Goal: Task Accomplishment & Management: Use online tool/utility

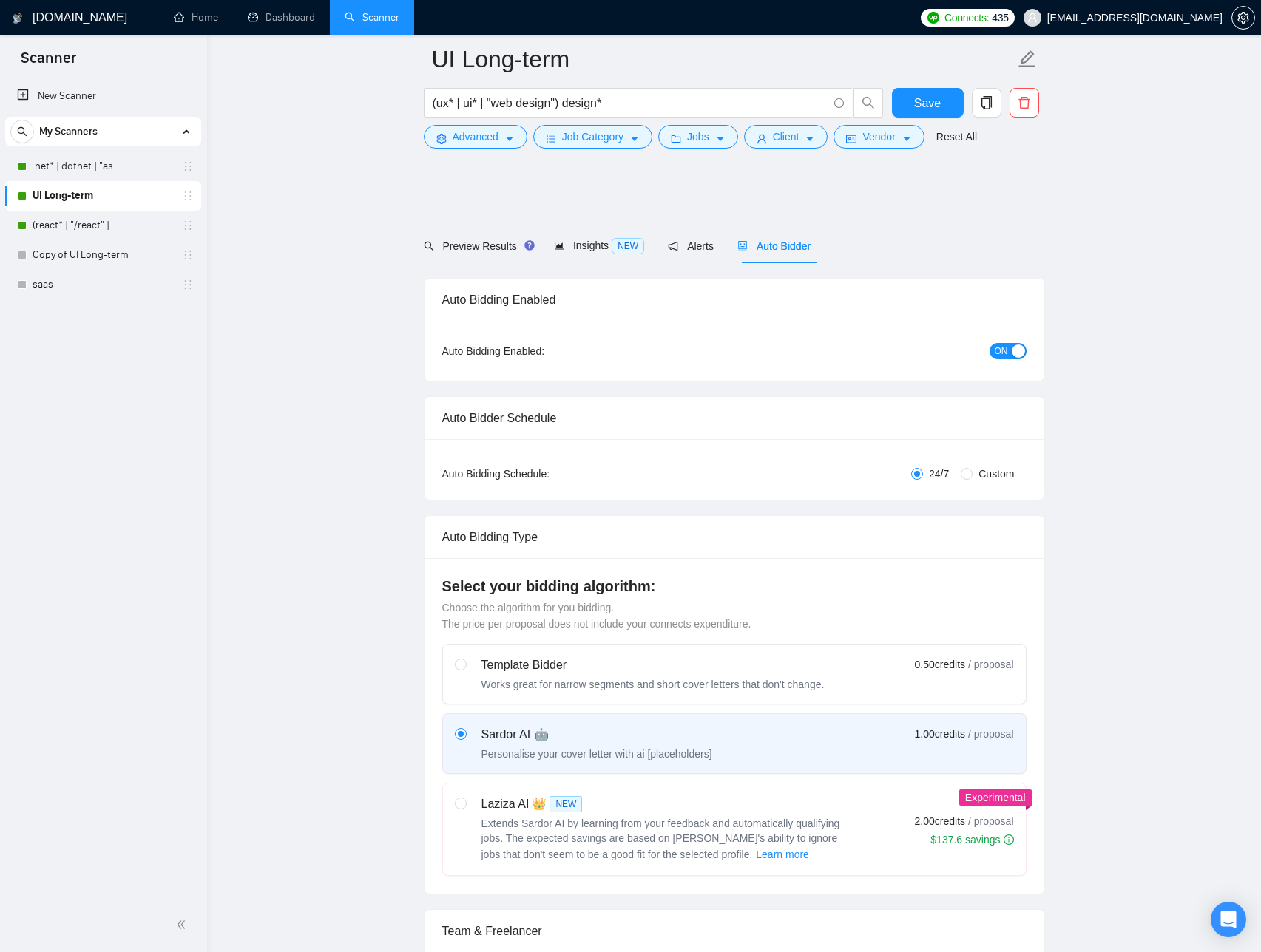
scroll to position [3874, 0]
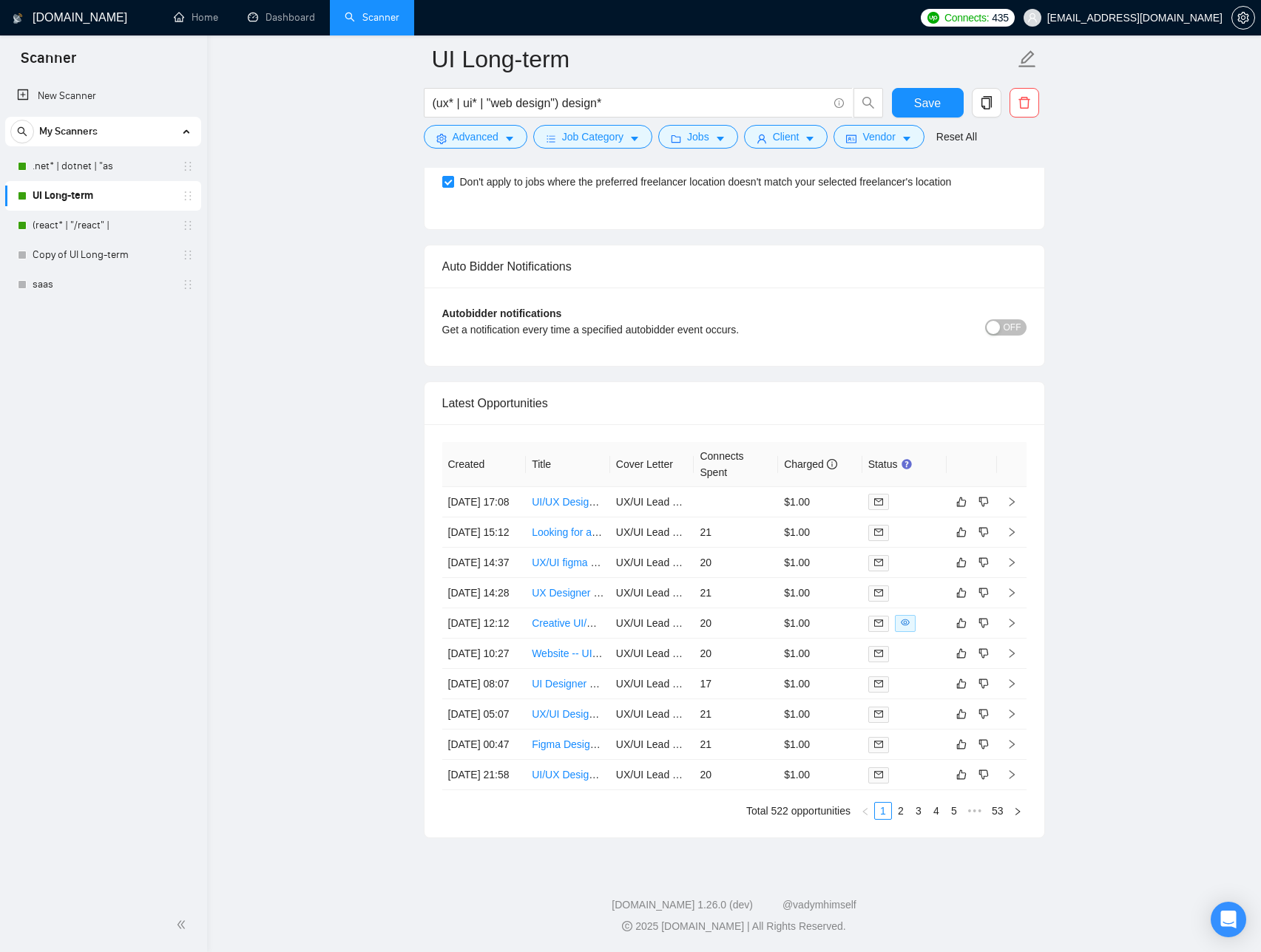
click at [110, 199] on link "UI Long-term" at bounding box center [103, 196] width 141 height 30
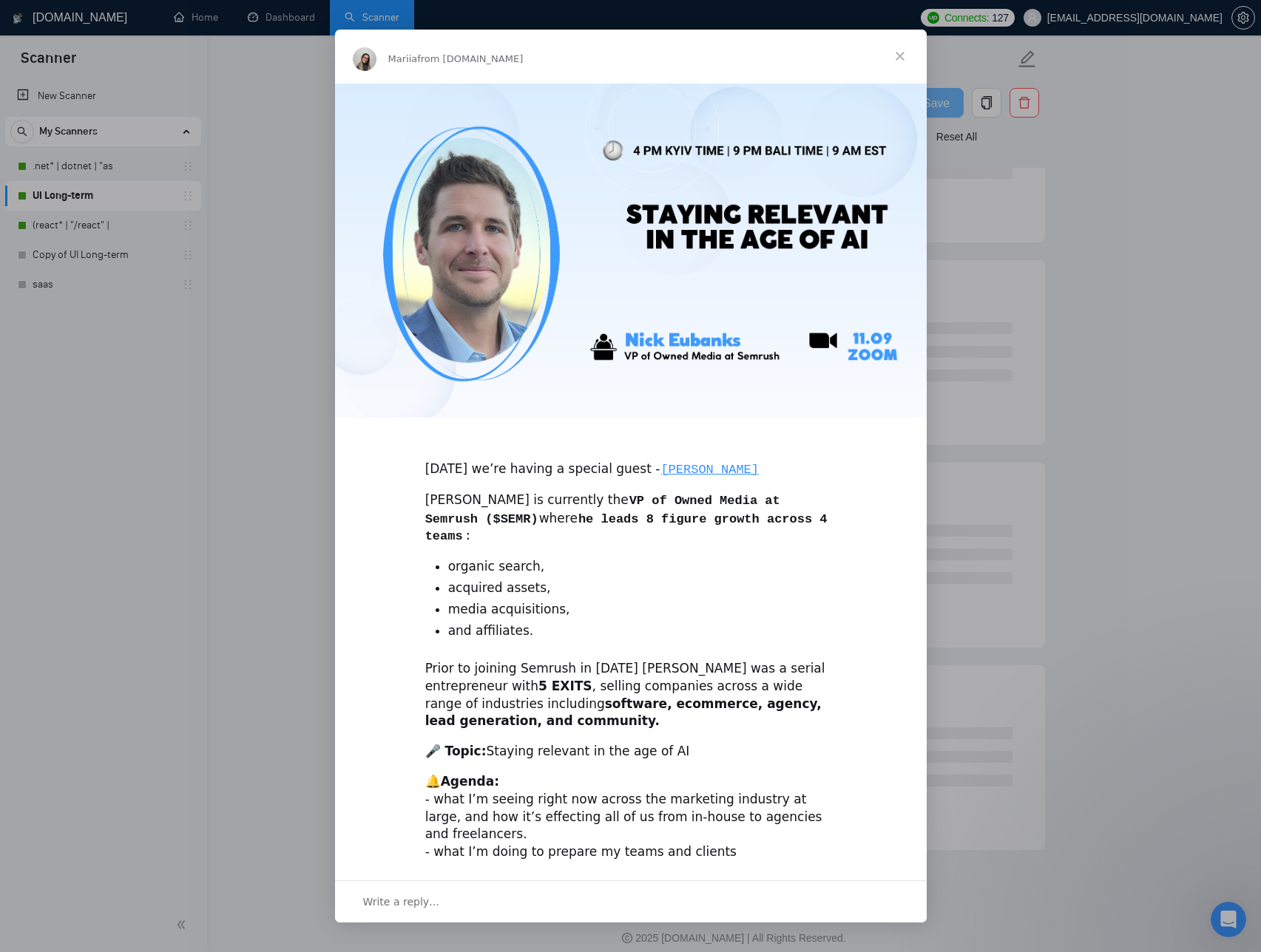
click at [903, 58] on span "Close" at bounding box center [900, 56] width 54 height 54
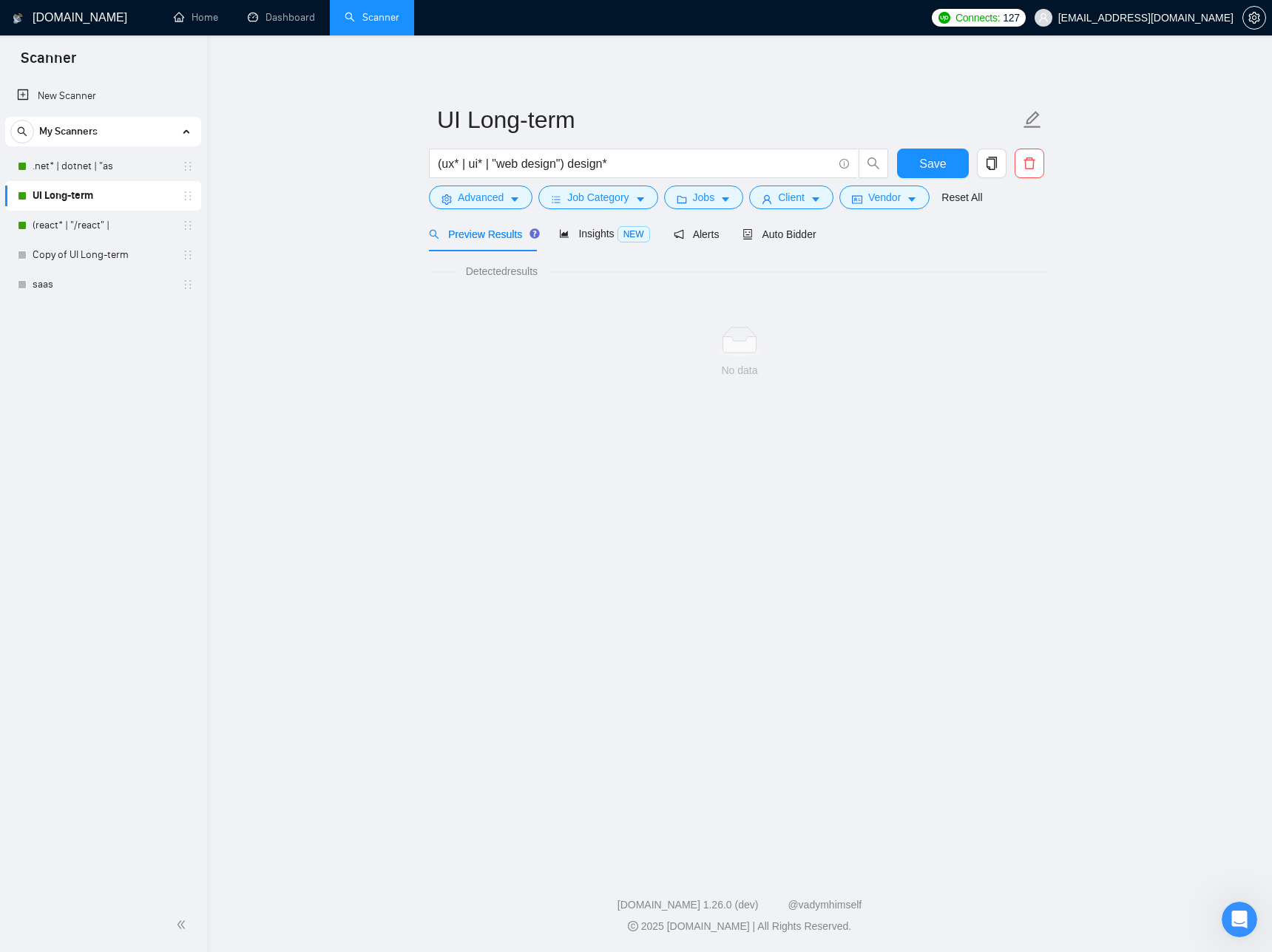
click at [559, 639] on main "UI Long-term (ux* | ui* | "web design") design* Save Advanced Job Category Jobs…" at bounding box center [740, 448] width 1018 height 779
click at [370, 261] on main "UI Long-term (ux* | ui* | "web design") design* Save Advanced Job Category Jobs…" at bounding box center [740, 448] width 1018 height 779
click at [776, 240] on span "Auto Bidder" at bounding box center [780, 234] width 74 height 12
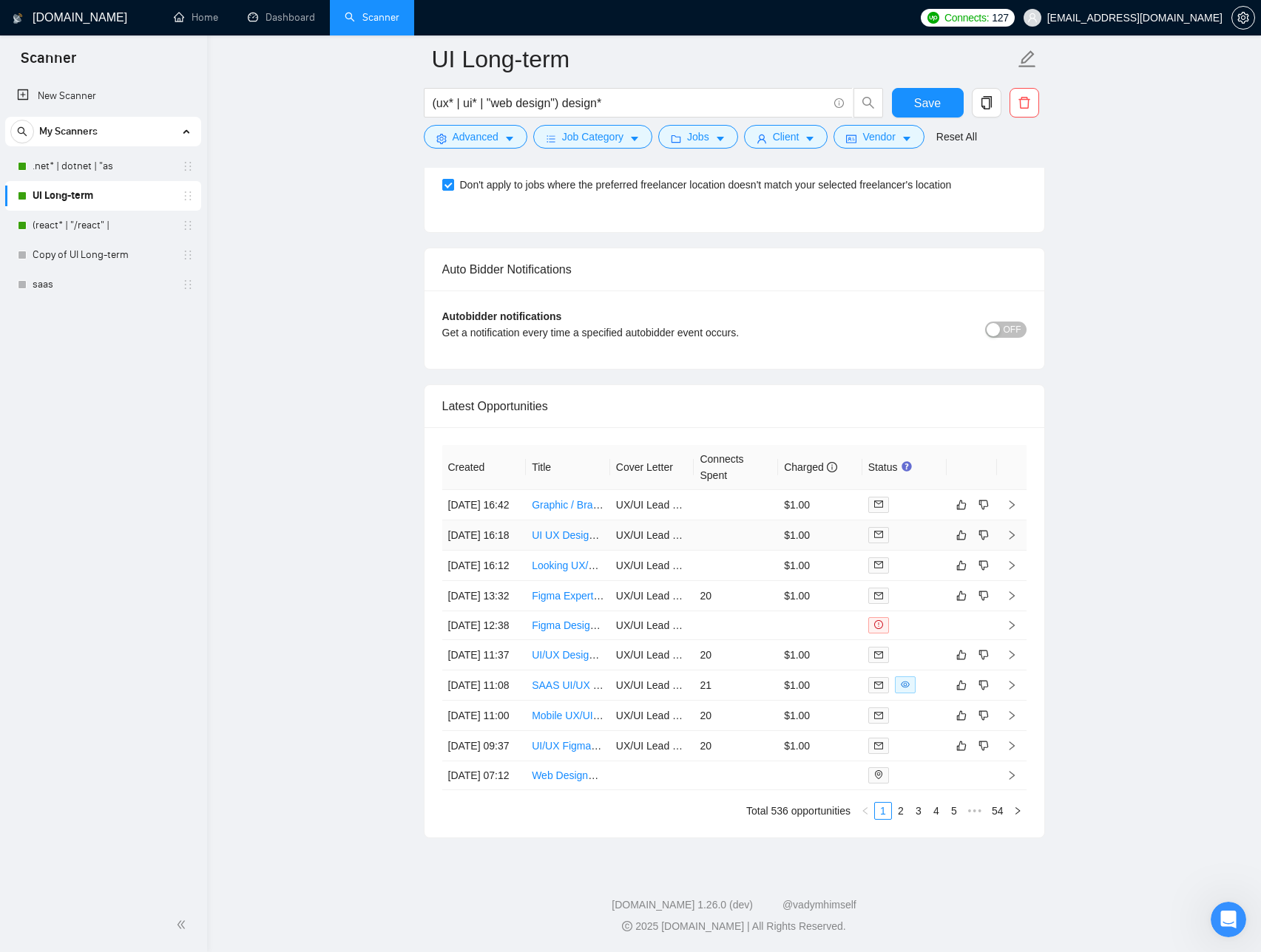
scroll to position [3487, 0]
click at [900, 814] on link "2" at bounding box center [901, 811] width 16 height 16
click at [882, 815] on link "1" at bounding box center [883, 811] width 16 height 16
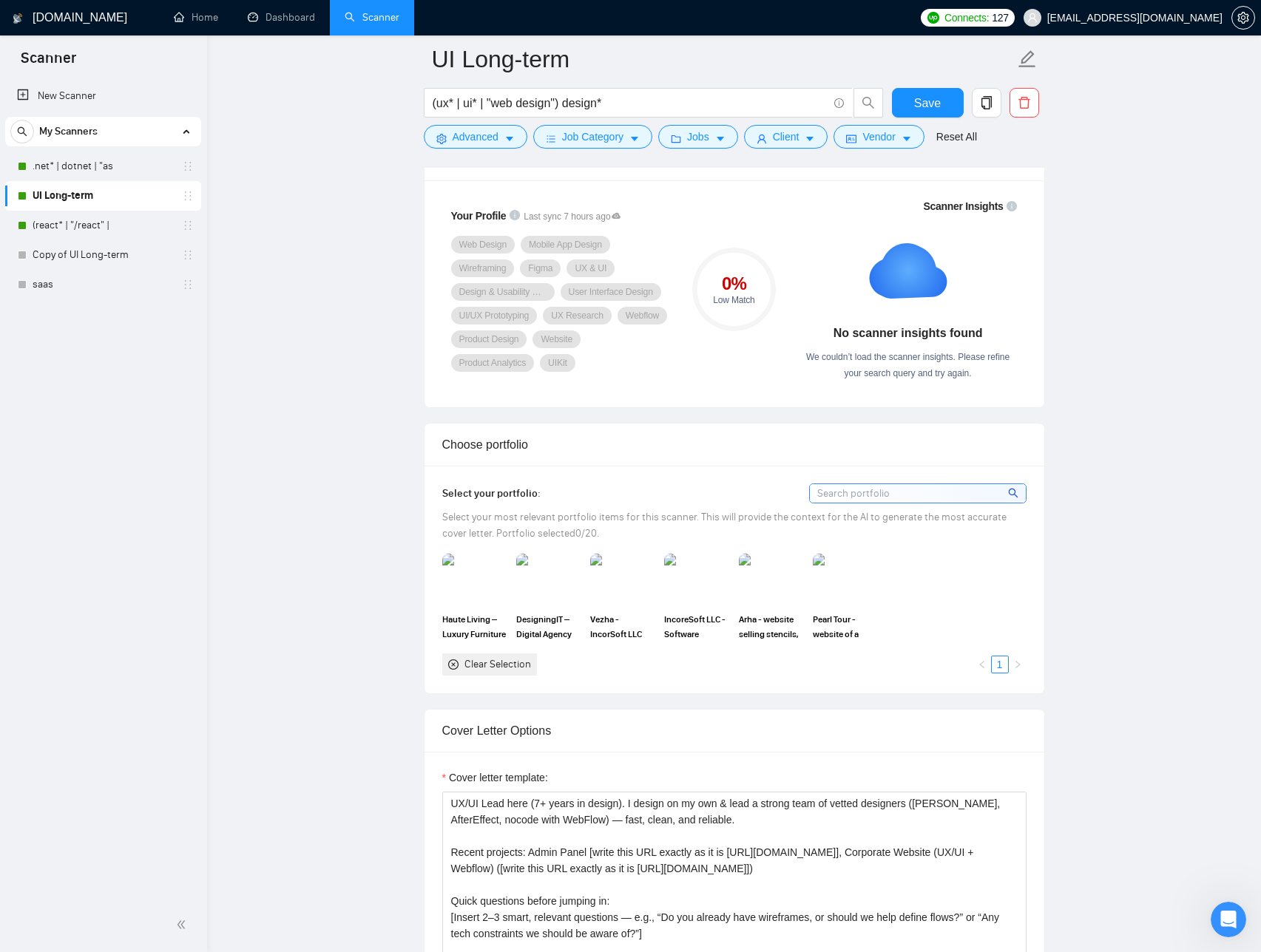
scroll to position [998, 0]
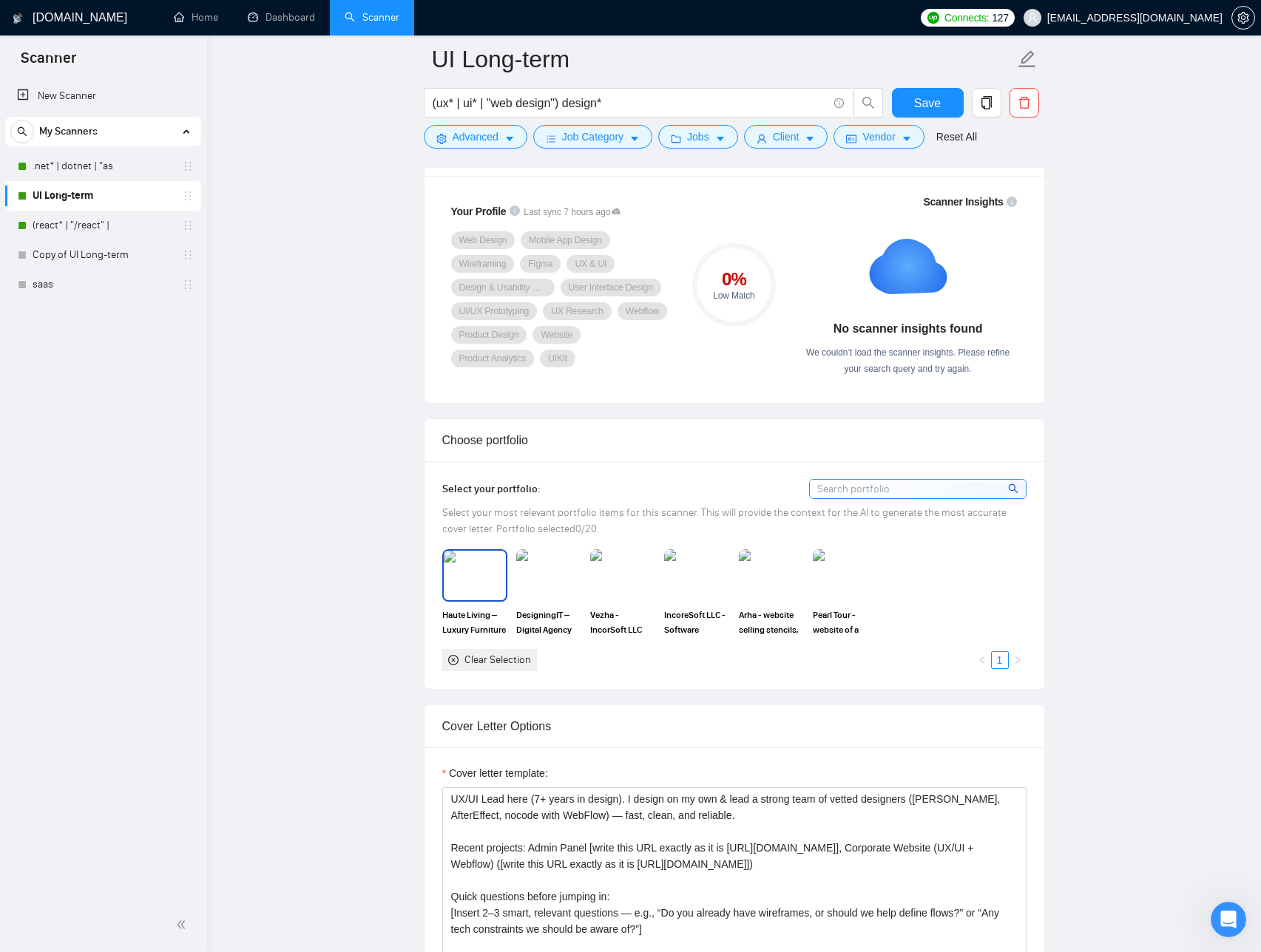
click at [484, 624] on span "Haute Living – Luxury Furniture E-commerce Website Design" at bounding box center [474, 622] width 65 height 30
click at [445, 615] on span "Haute Living – Luxury Furniture E-commerce Website Design" at bounding box center [474, 622] width 65 height 30
drag, startPoint x: 618, startPoint y: 627, endPoint x: 661, endPoint y: 630, distance: 43.1
click at [618, 627] on span "Vezha - IncorSoft LLC product / Web application dashboard design" at bounding box center [622, 622] width 65 height 30
click at [679, 627] on span "IncoreSoft LLC - Software development based on neural networks/ UX/UI" at bounding box center [696, 622] width 65 height 30
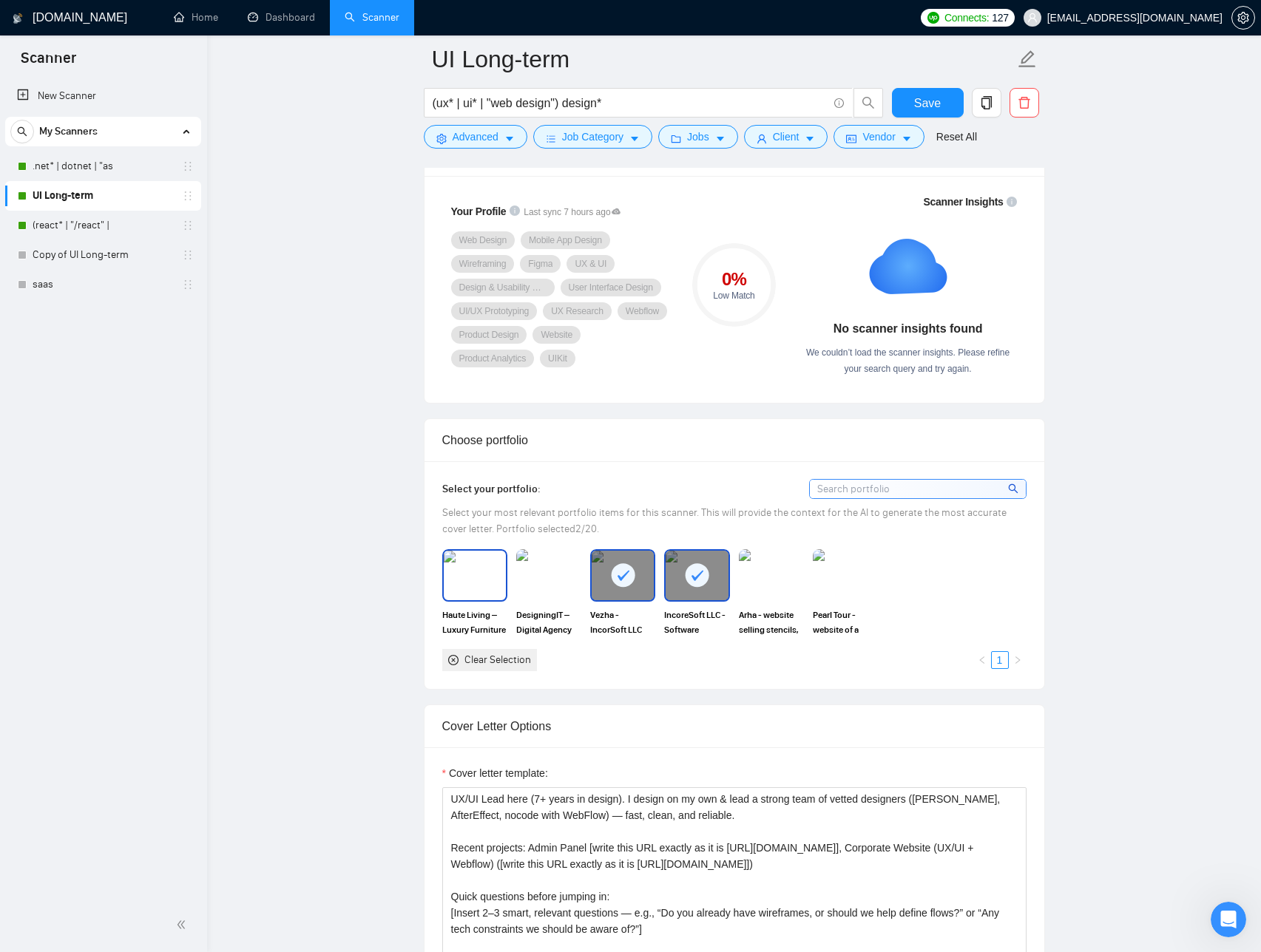
click at [470, 622] on span "Haute Living – Luxury Furniture E-commerce Website Design" at bounding box center [474, 622] width 65 height 30
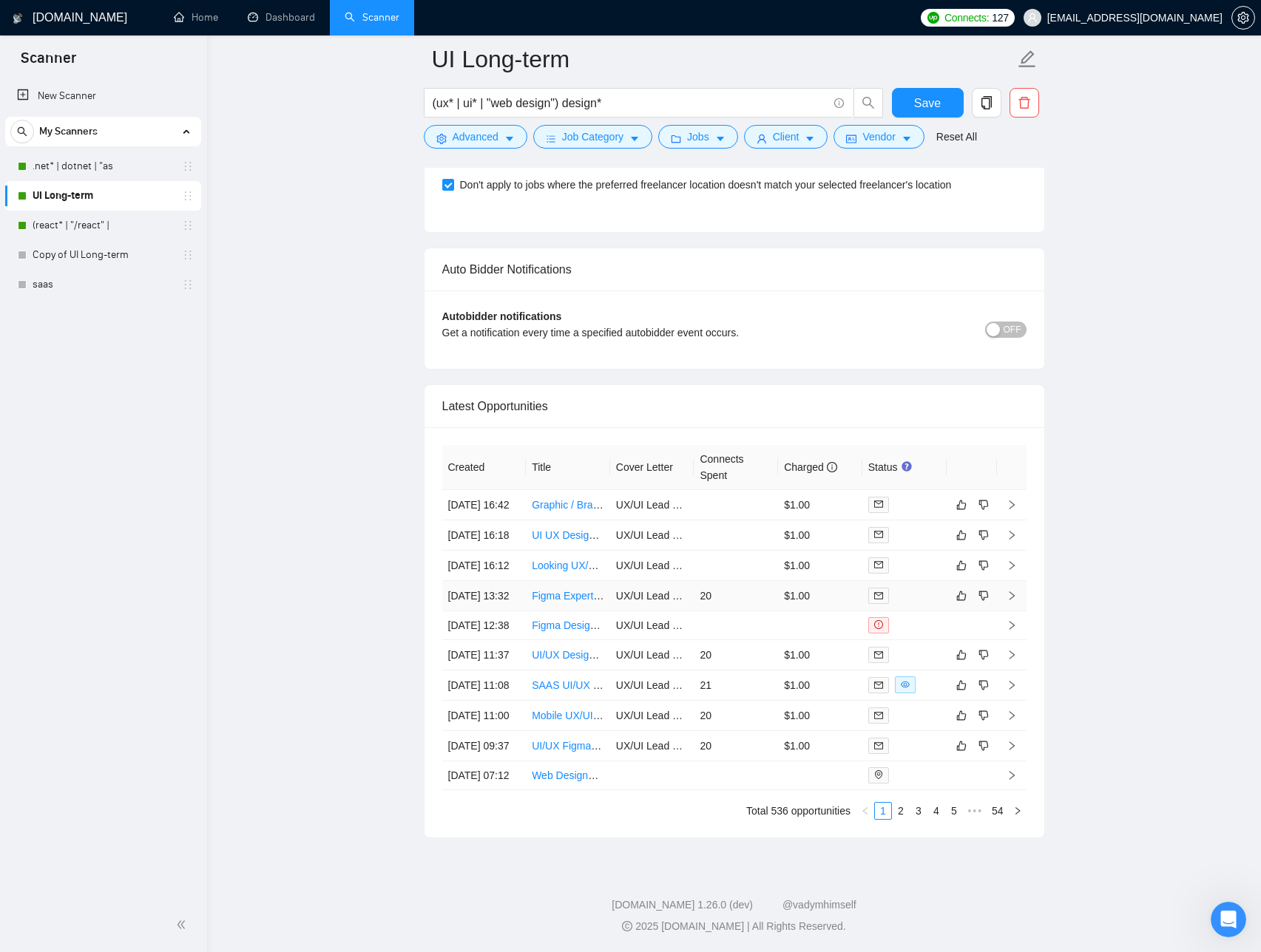
scroll to position [3487, 0]
click at [926, 86] on form "UI Long-term (ux* | ui* | "web design") design* Save Advanced Job Category Jobs…" at bounding box center [734, 95] width 621 height 121
click at [939, 96] on span "Save" at bounding box center [927, 102] width 26 height 18
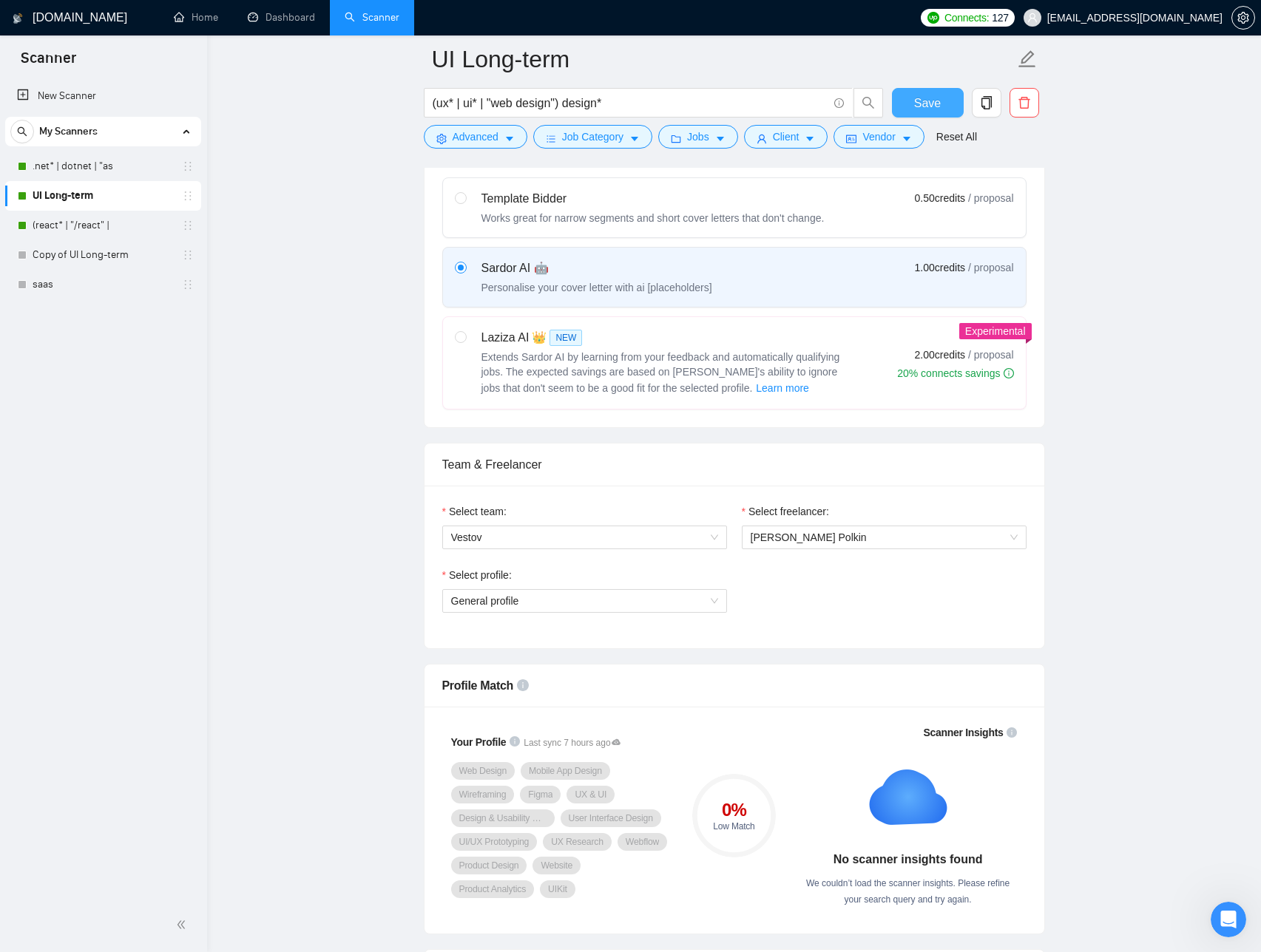
scroll to position [0, 0]
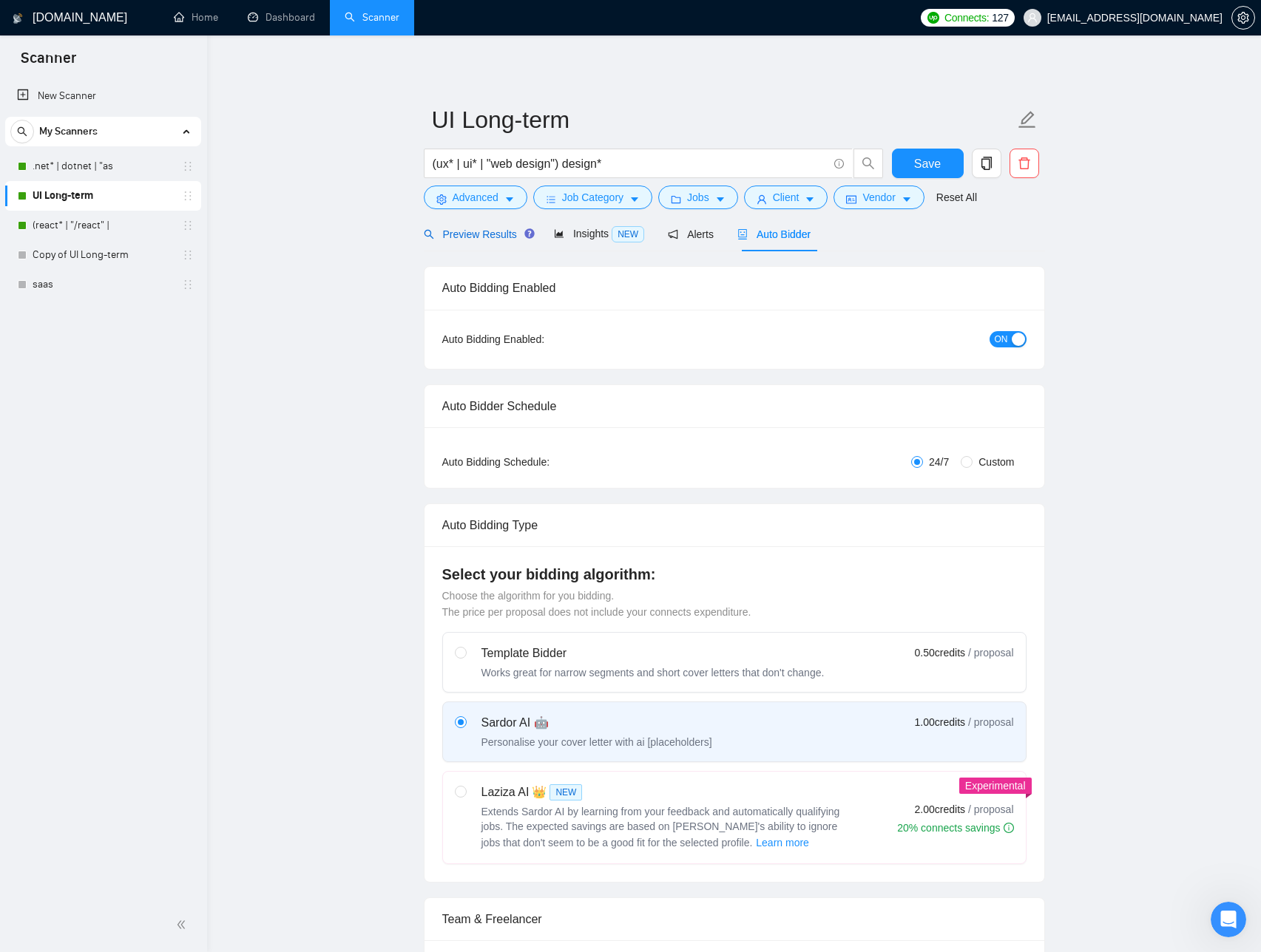
click at [486, 235] on span "Preview Results" at bounding box center [477, 234] width 106 height 12
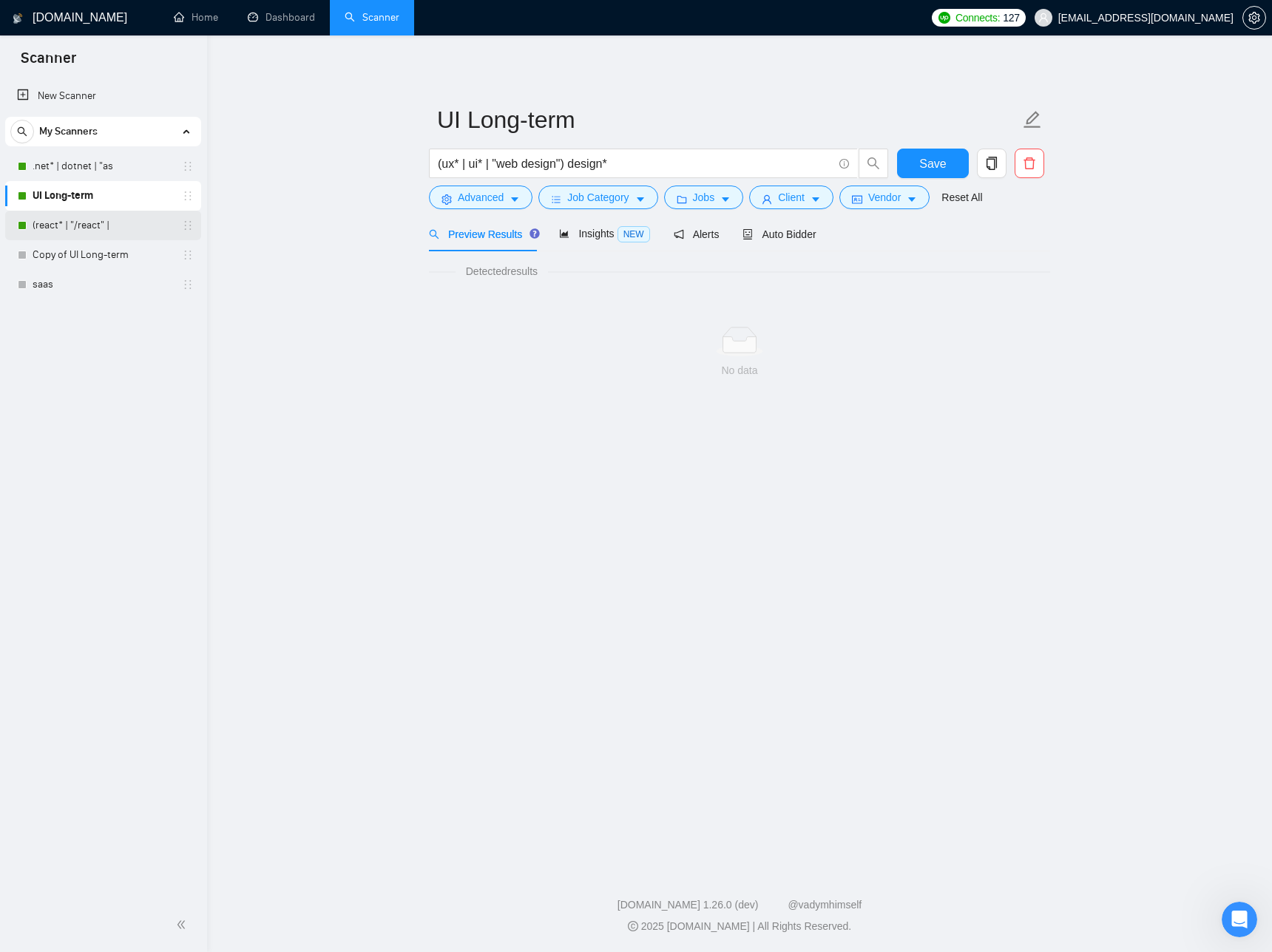
click at [123, 228] on link "(react* | "/react" |" at bounding box center [103, 225] width 141 height 30
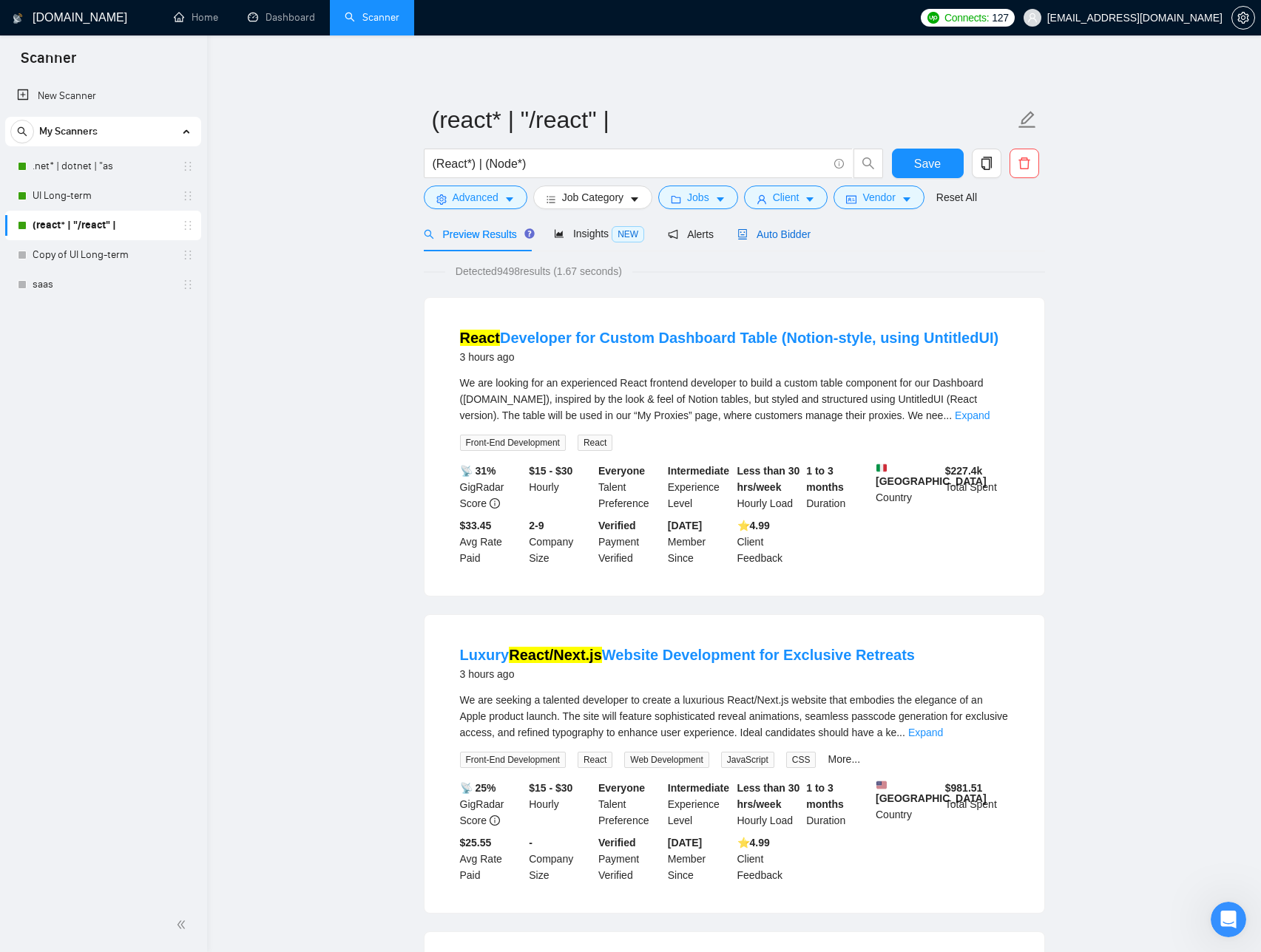
click at [791, 232] on span "Auto Bidder" at bounding box center [774, 234] width 74 height 12
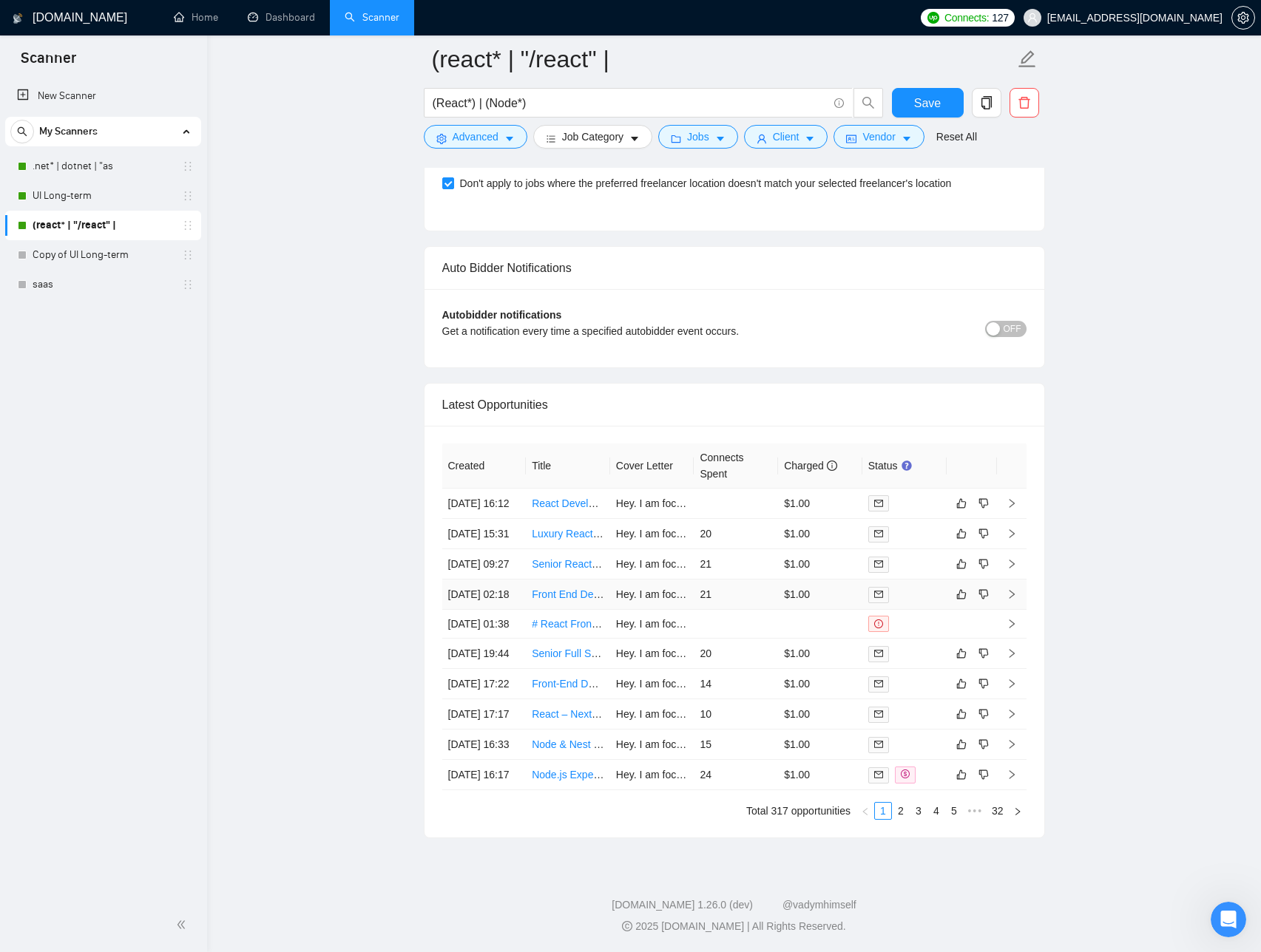
scroll to position [3684, 0]
click at [899, 814] on link "2" at bounding box center [901, 811] width 16 height 16
click at [876, 808] on link "1" at bounding box center [883, 811] width 16 height 16
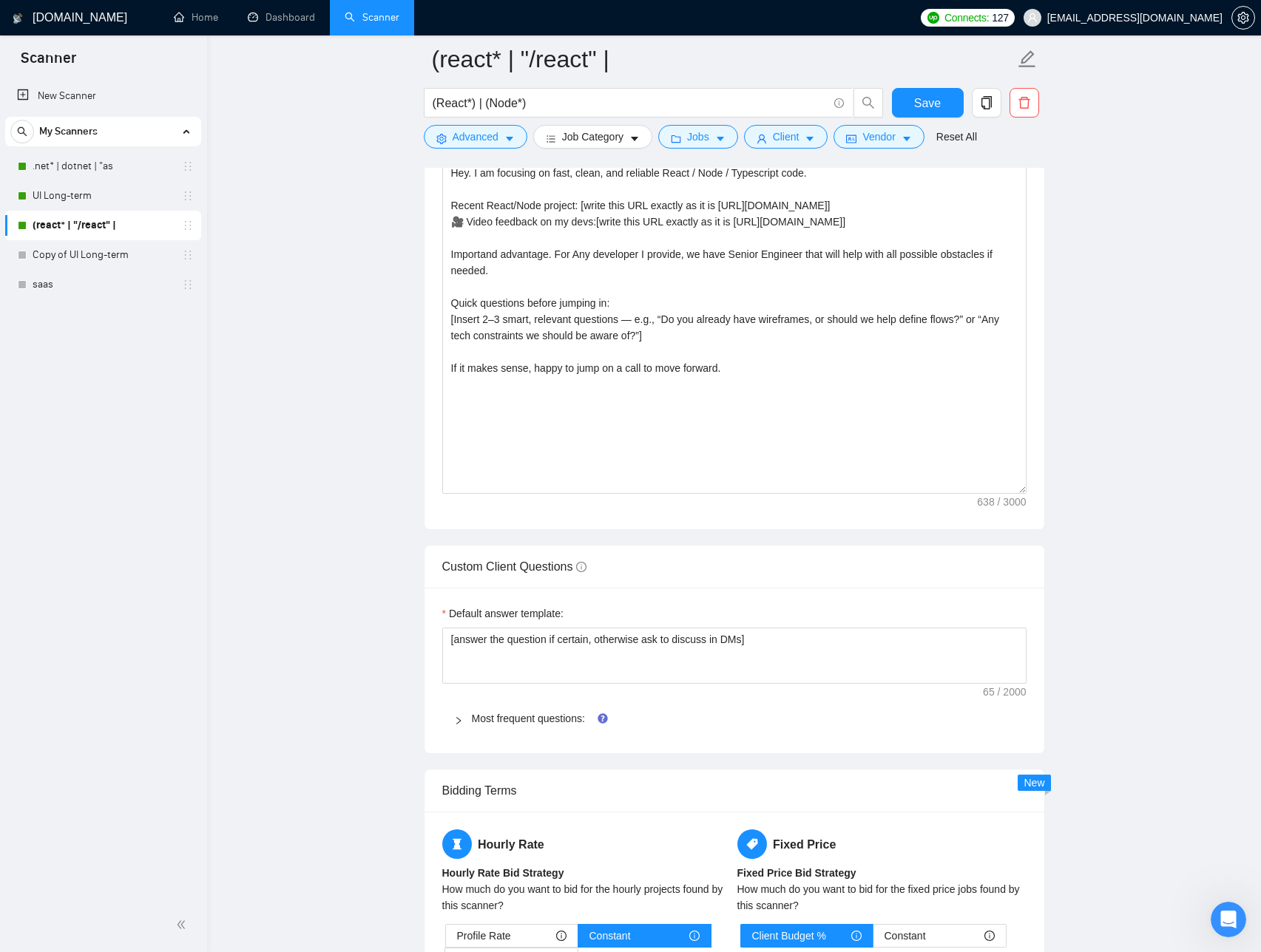
scroll to position [1643, 0]
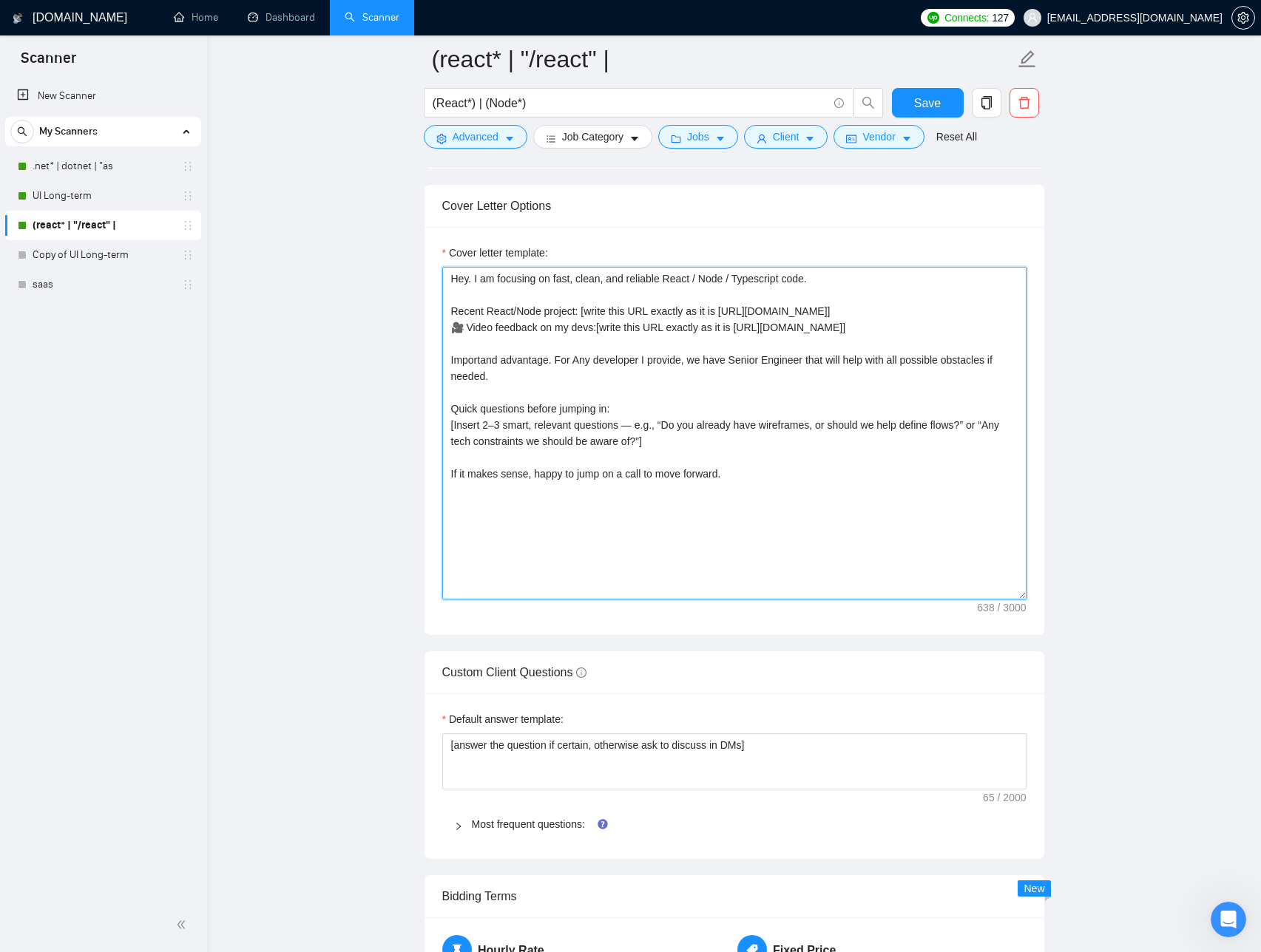
click at [454, 281] on textarea "Hey. I am focusing on fast, clean, and reliable React / Node / Typescript code.…" at bounding box center [734, 433] width 585 height 333
drag, startPoint x: 688, startPoint y: 453, endPoint x: 451, endPoint y: 359, distance: 255.0
click at [451, 359] on textarea "NOT AN AI. Hi. I am focusing on fast, clean, and reliable React / Node / Typesc…" at bounding box center [734, 433] width 585 height 333
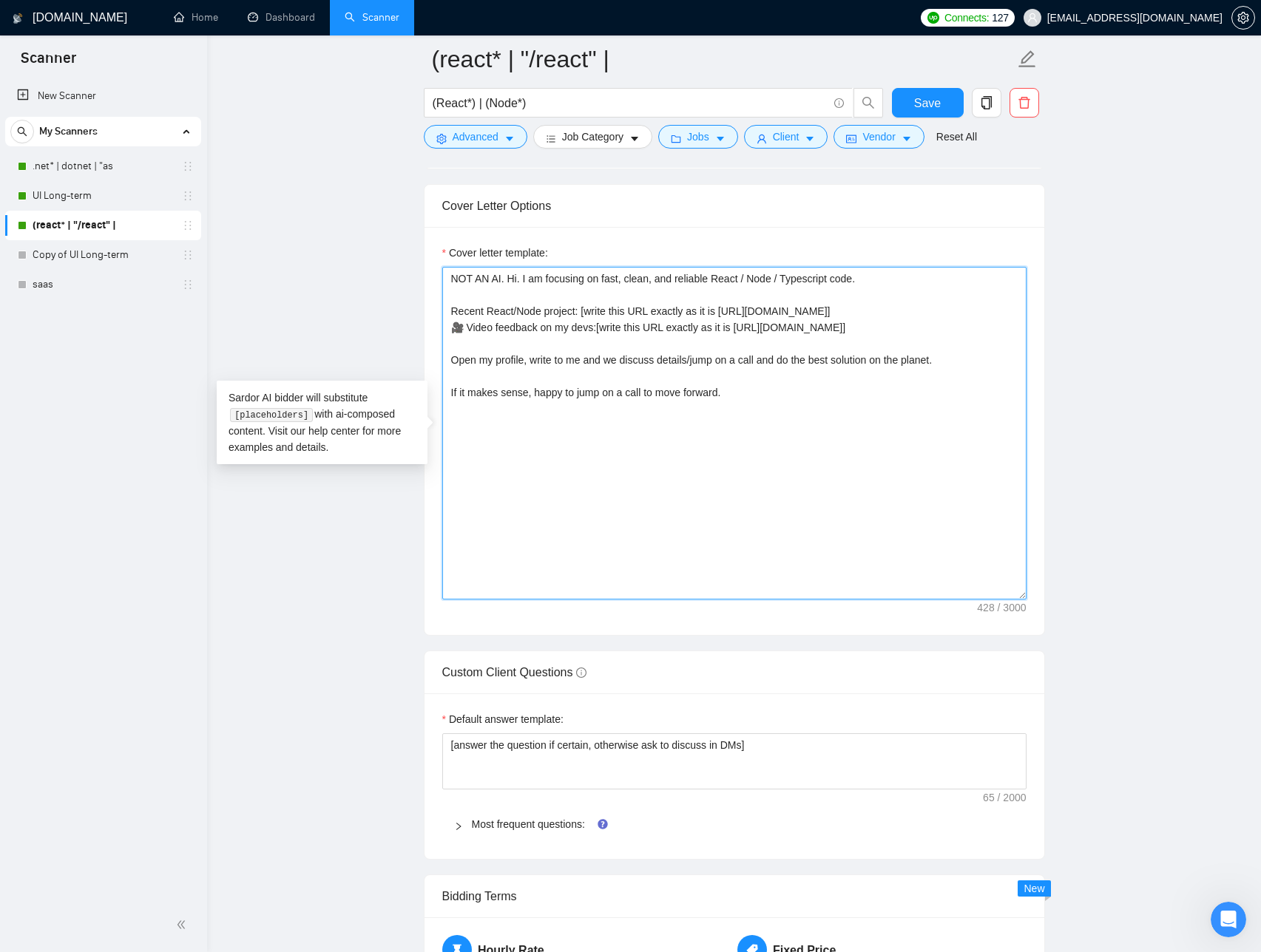
click at [508, 389] on textarea "NOT AN AI. Hi. I am focusing on fast, clean, and reliable React / Node / Typesc…" at bounding box center [734, 433] width 585 height 333
type textarea "NOT AN AI. Hi. I am focusing on fast, clean, and reliable React / Node / Typesc…"
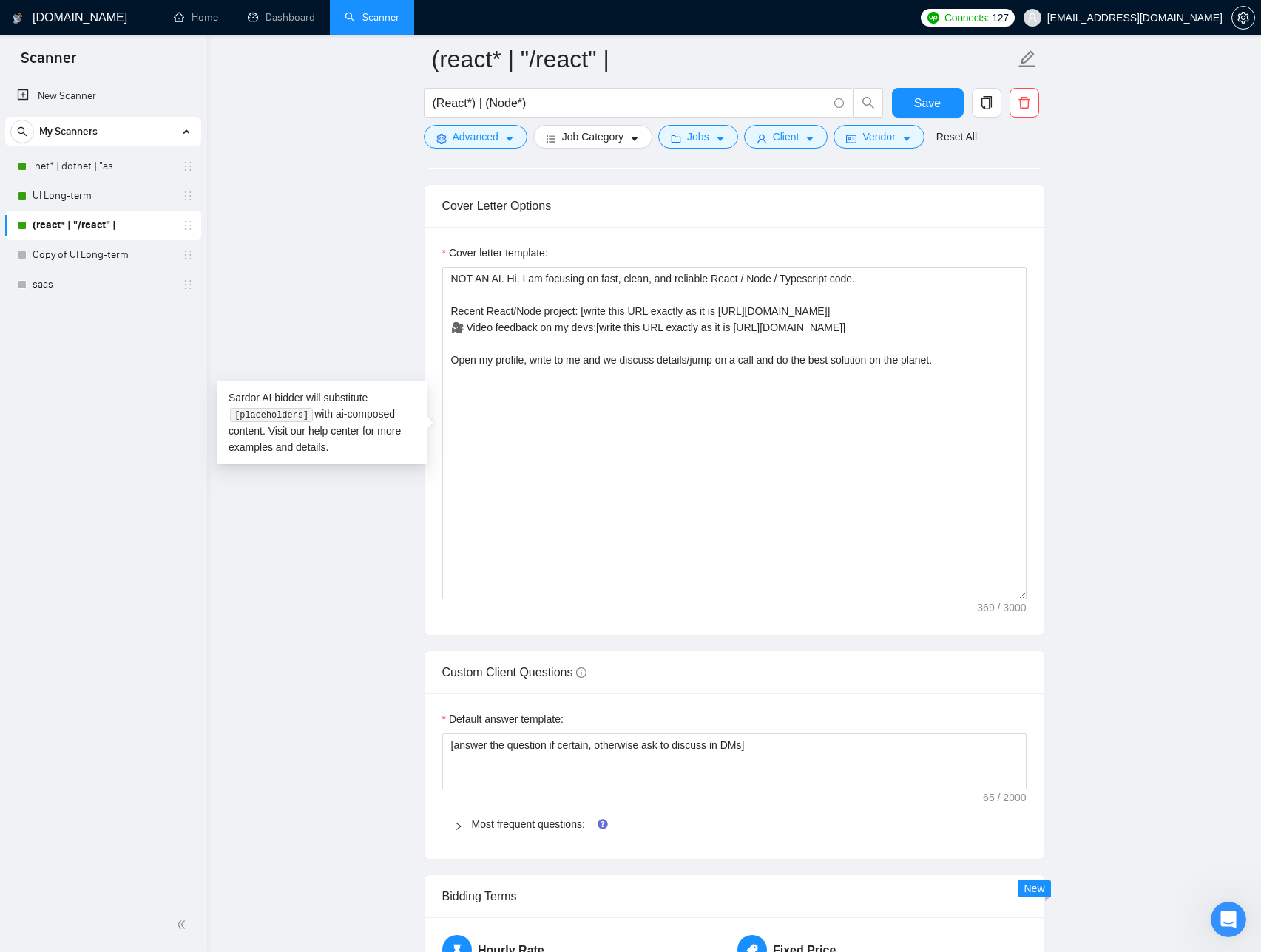
click at [1177, 409] on main "(react* | "/react" | (React*) | (Node*) Save Advanced Job Category Jobs Client …" at bounding box center [734, 574] width 1007 height 4315
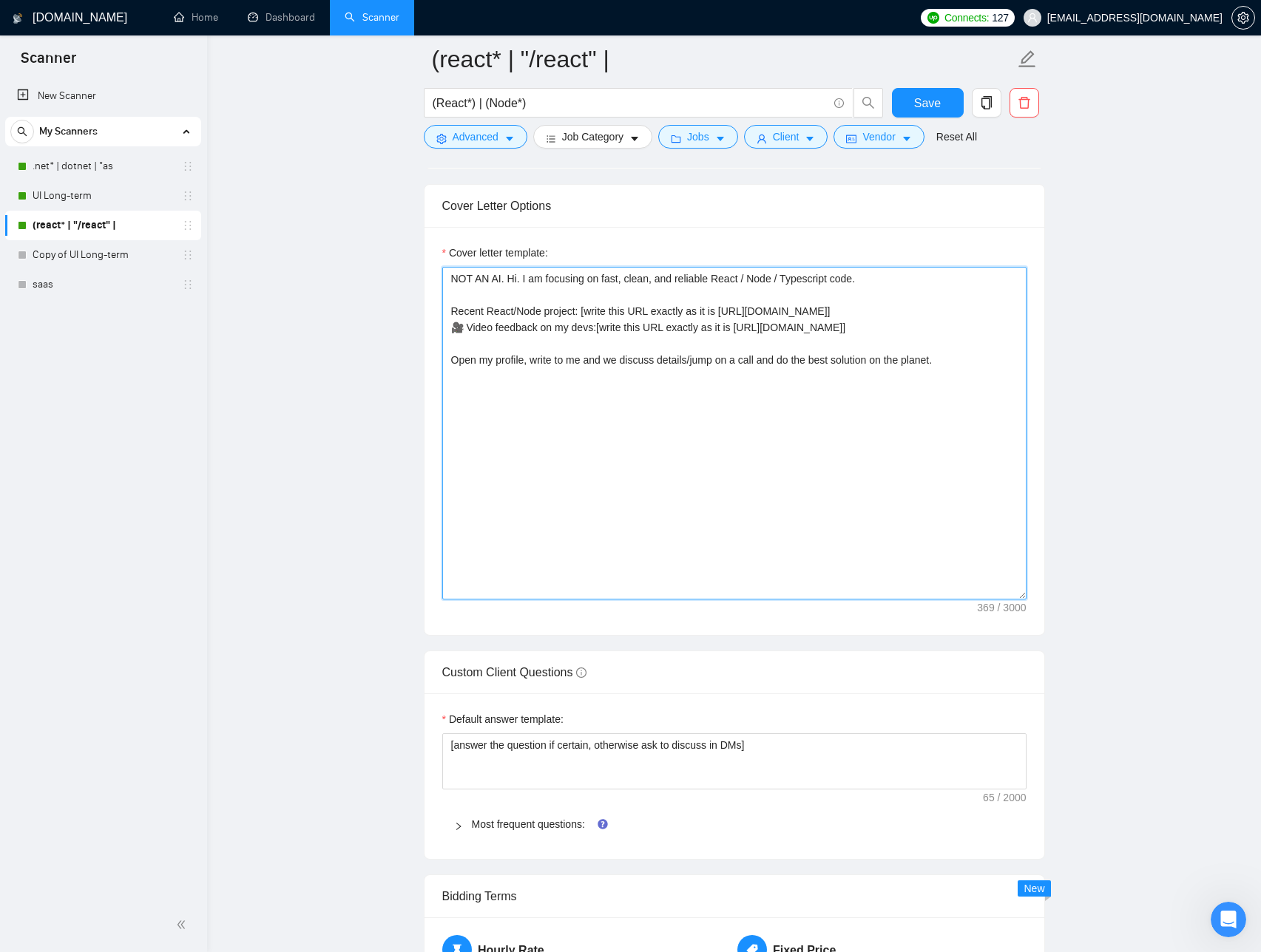
click at [509, 280] on textarea "NOT AN AI. Hi. I am focusing on fast, clean, and reliable React / Node / Typesc…" at bounding box center [734, 433] width 585 height 333
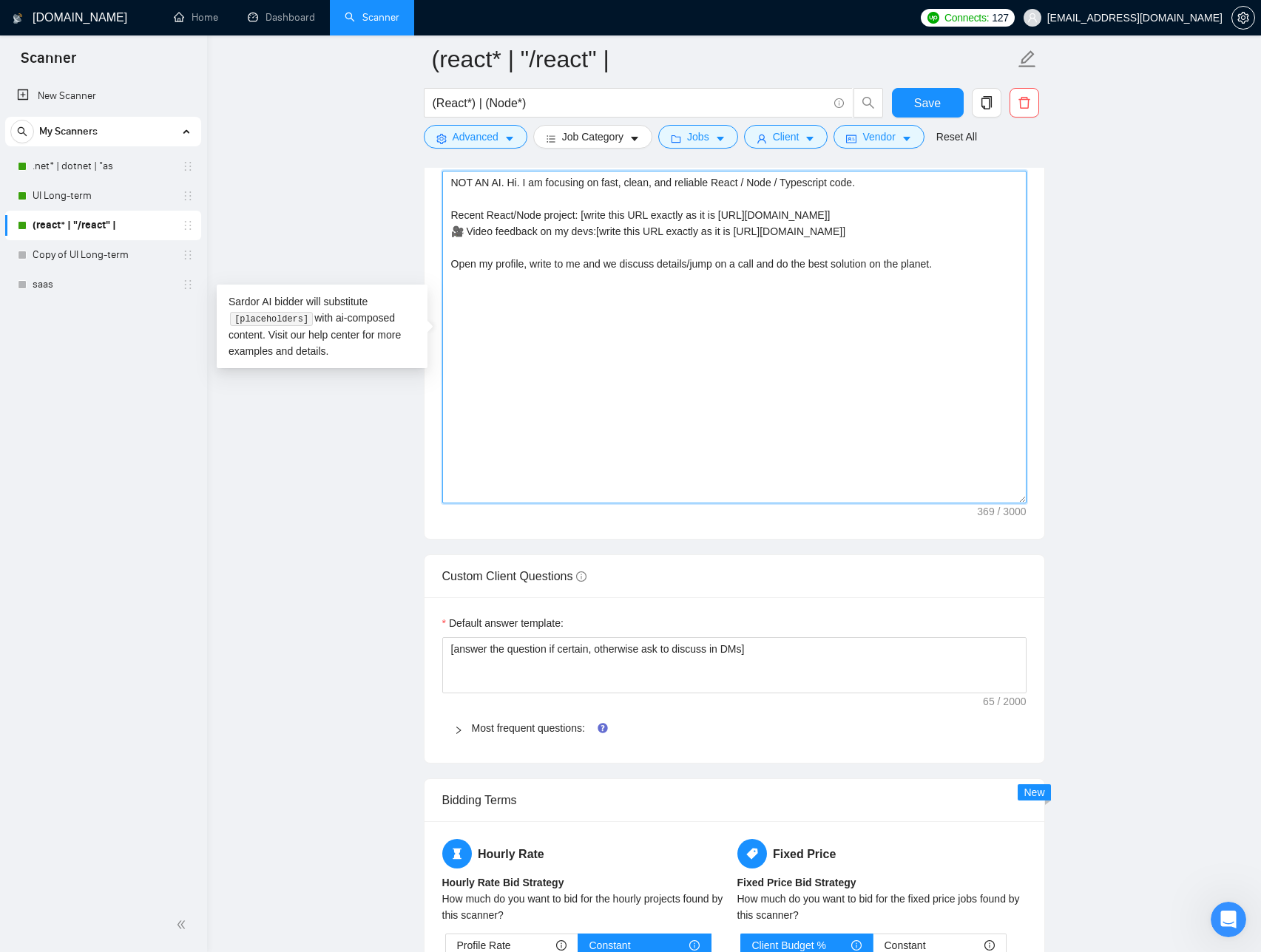
scroll to position [1742, 0]
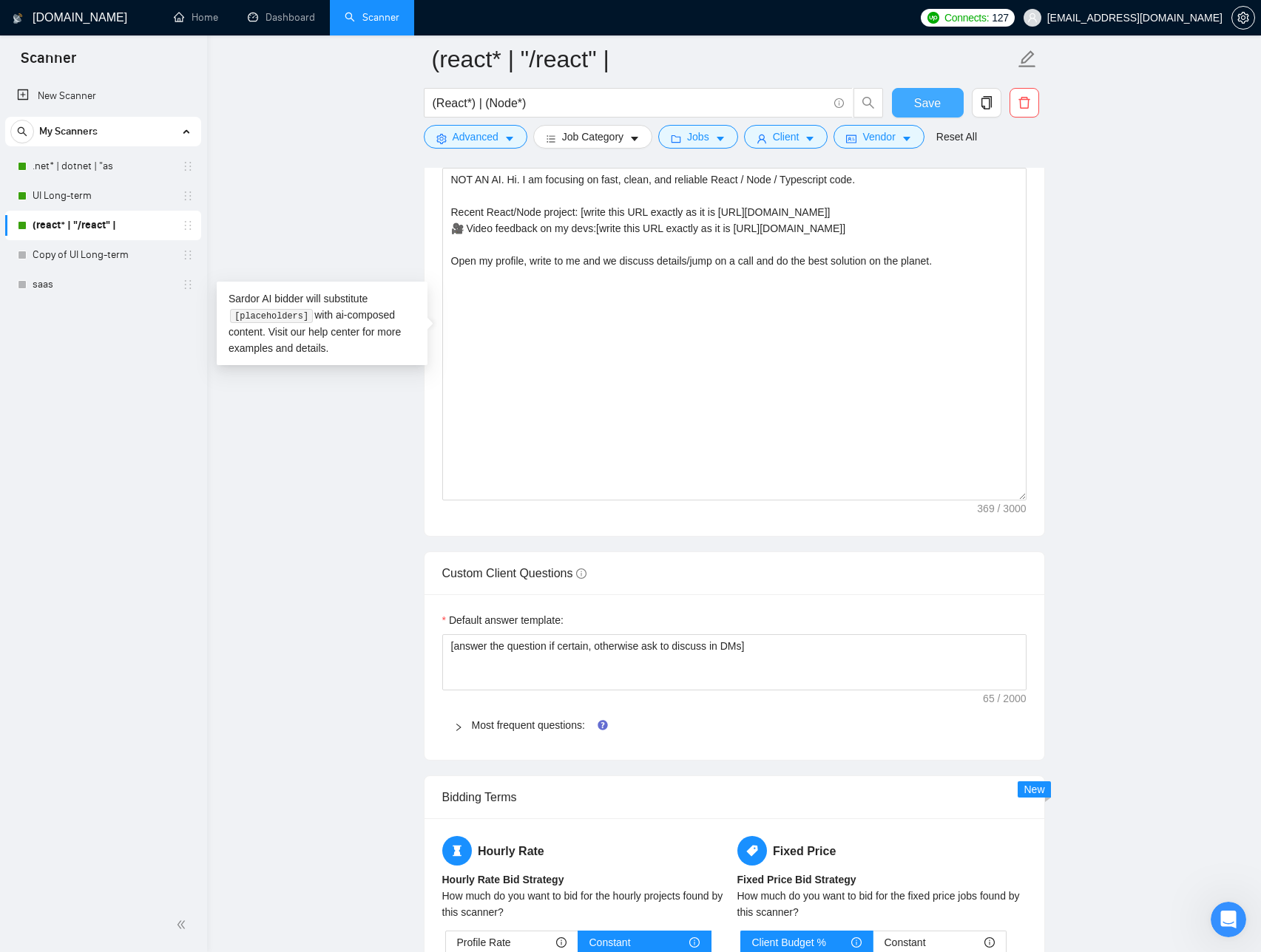
click at [936, 115] on button "Save" at bounding box center [928, 102] width 72 height 30
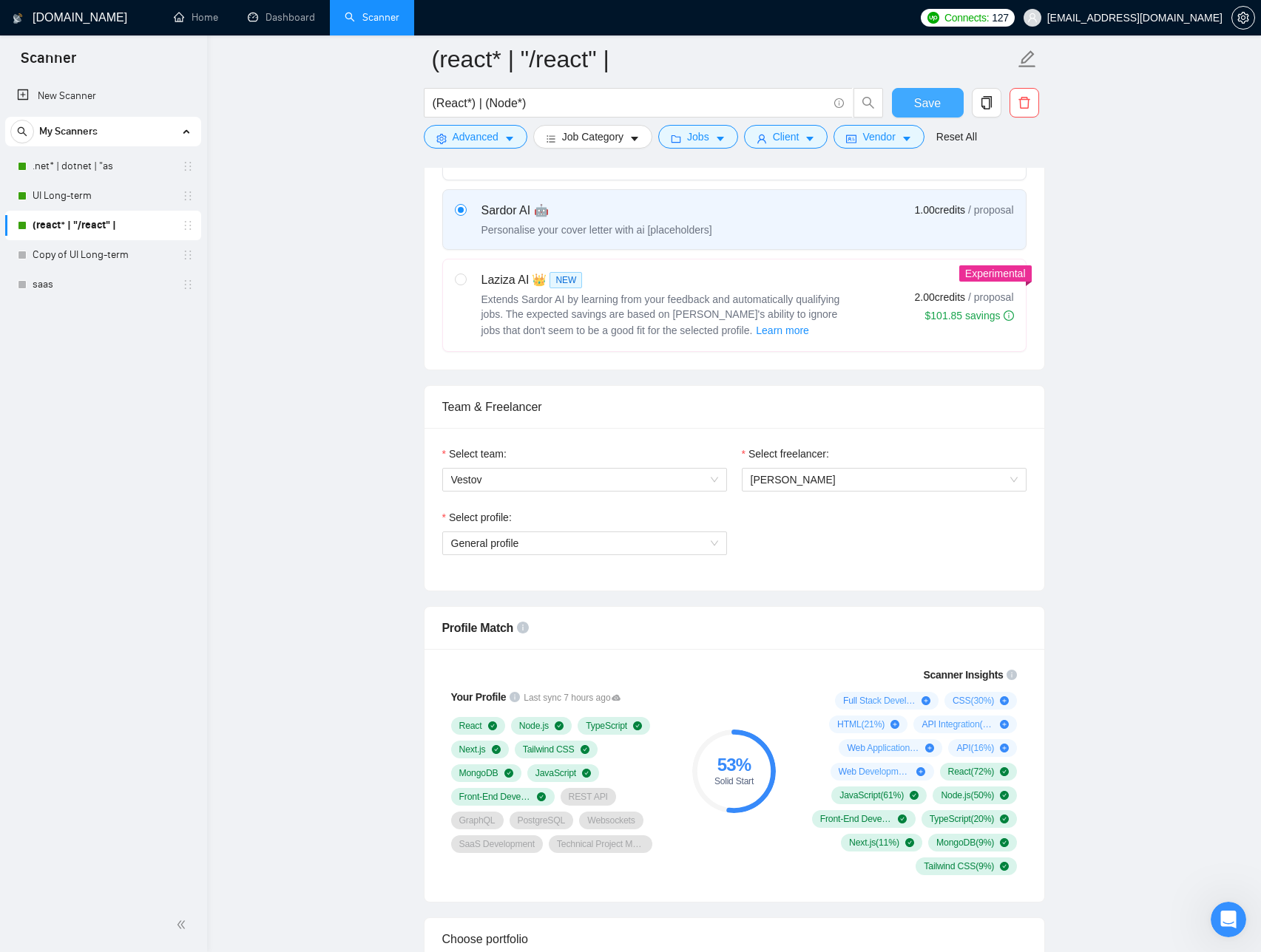
scroll to position [0, 0]
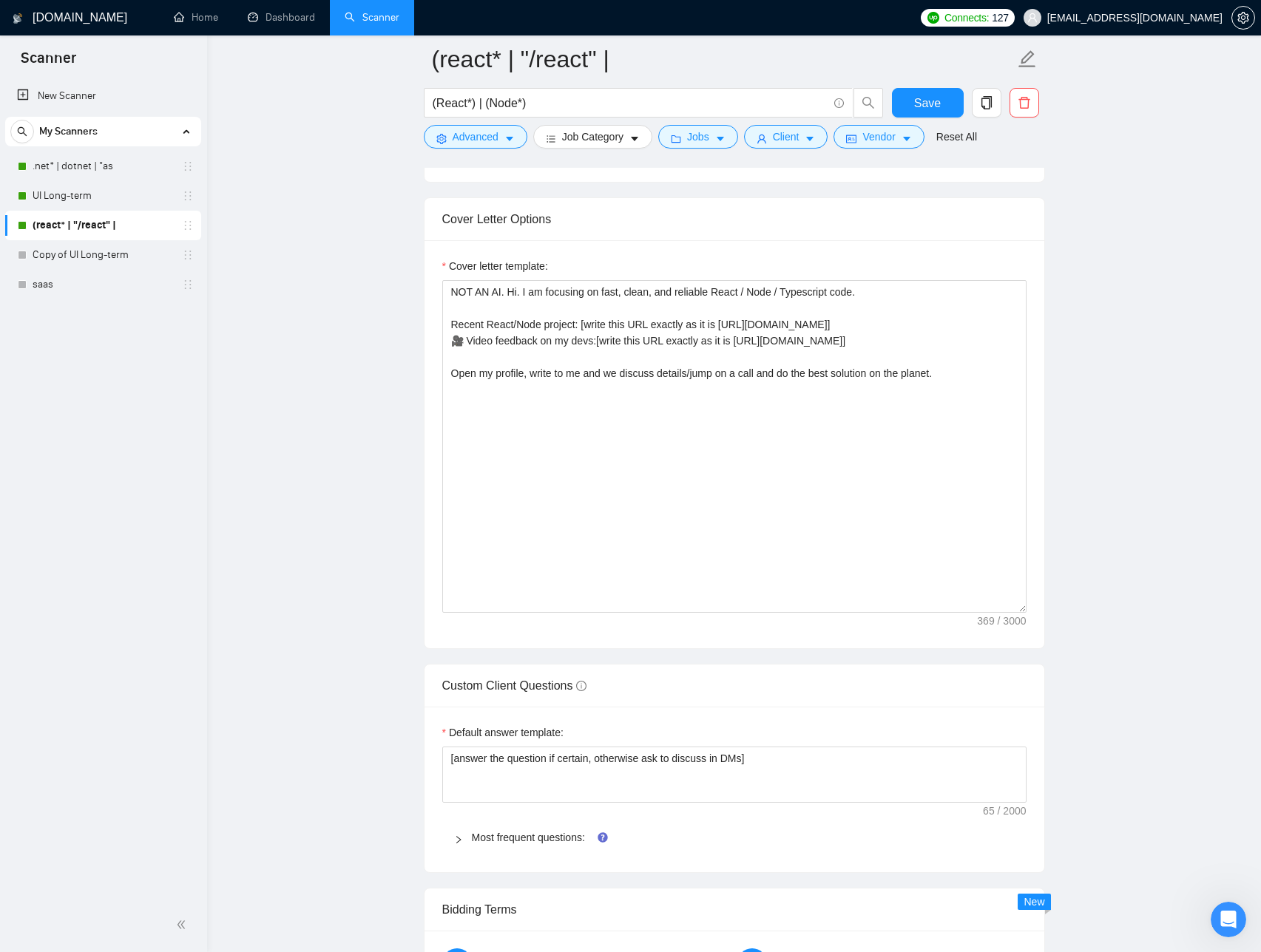
scroll to position [1651, 0]
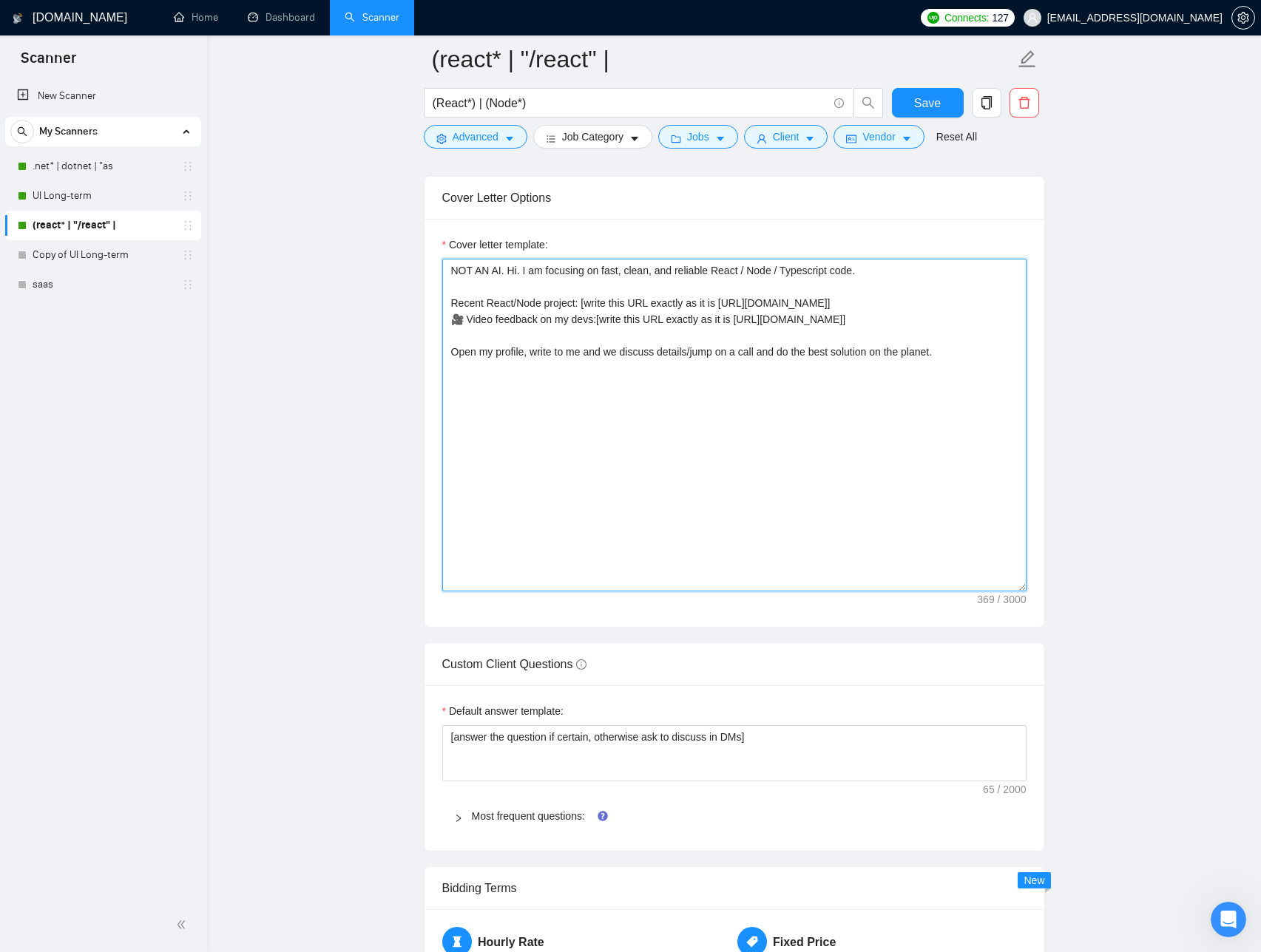
click at [647, 340] on textarea "NOT AN AI. Hi. I am focusing on fast, clean, and reliable React / Node / Typesc…" at bounding box center [734, 425] width 585 height 333
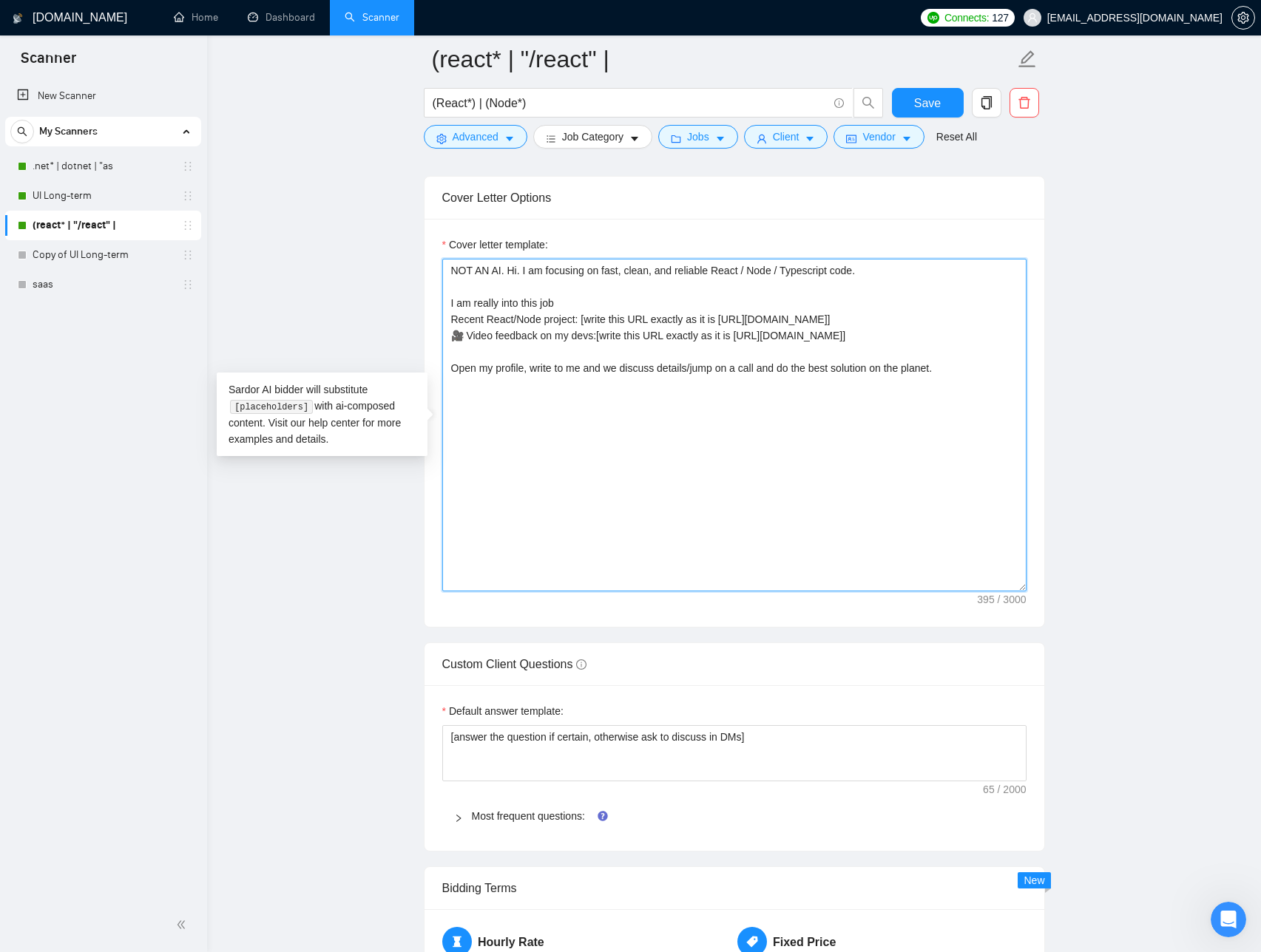
drag, startPoint x: 574, startPoint y: 301, endPoint x: 459, endPoint y: 305, distance: 115.1
click at [459, 305] on textarea "NOT AN AI. Hi. I am focusing on fast, clean, and reliable React / Node / Typesc…" at bounding box center [734, 425] width 585 height 333
click at [484, 358] on textarea "NOT AN AI. Hi. I am focusing on fast, clean, and reliable React / Node / Typesc…" at bounding box center [734, 425] width 585 height 333
click at [483, 359] on textarea "NOT AN AI. Hi. I am focusing on fast, clean, and reliable React / Node / Typesc…" at bounding box center [734, 425] width 585 height 333
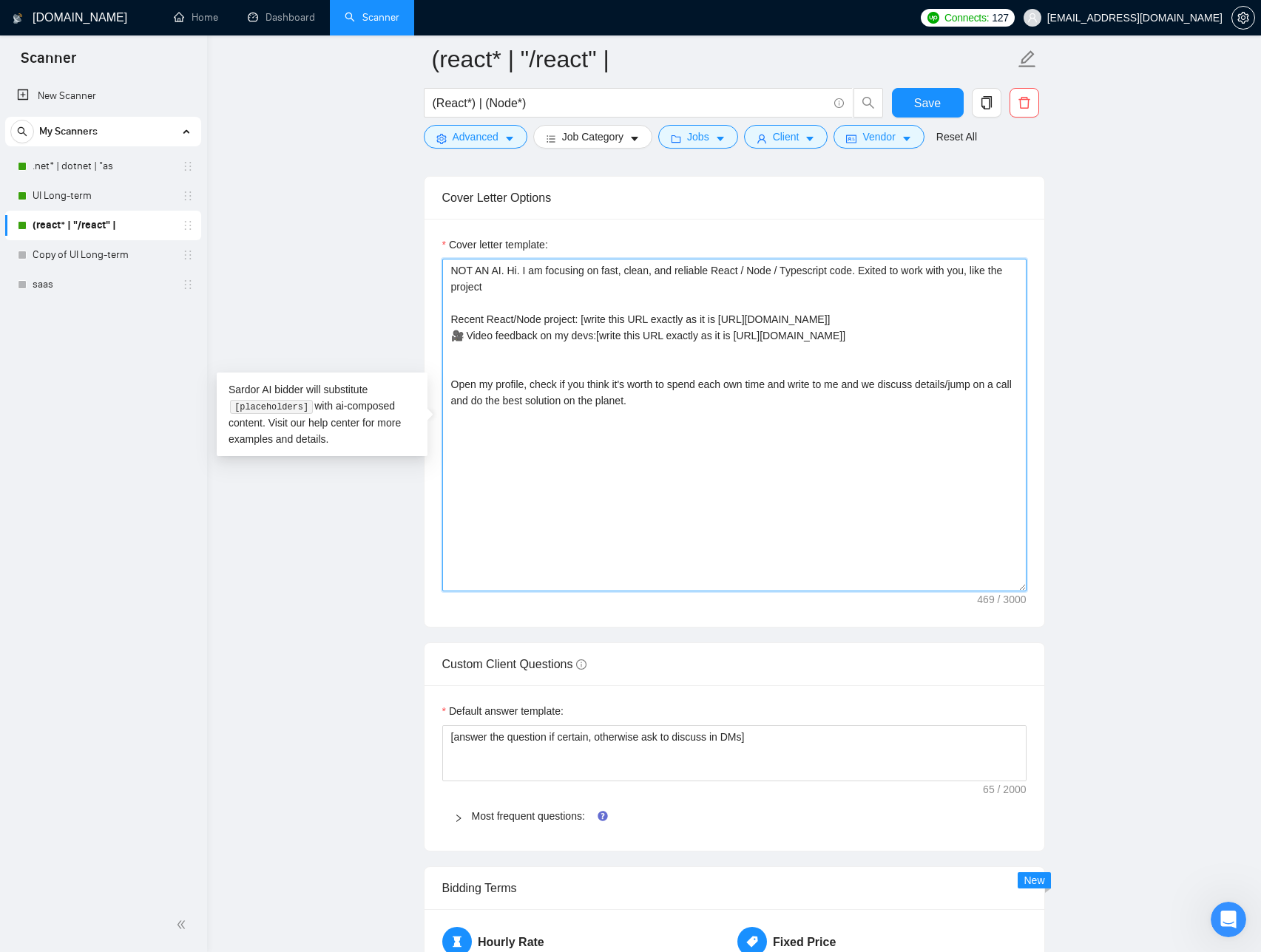
click at [723, 404] on textarea "NOT AN AI. Hi. I am focusing on fast, clean, and reliable React / Node / Typesc…" at bounding box center [734, 425] width 585 height 333
click at [609, 443] on textarea "NOT AN AI. Hi. I am focusing on fast, clean, and reliable React / Node / Typesc…" at bounding box center [734, 425] width 585 height 333
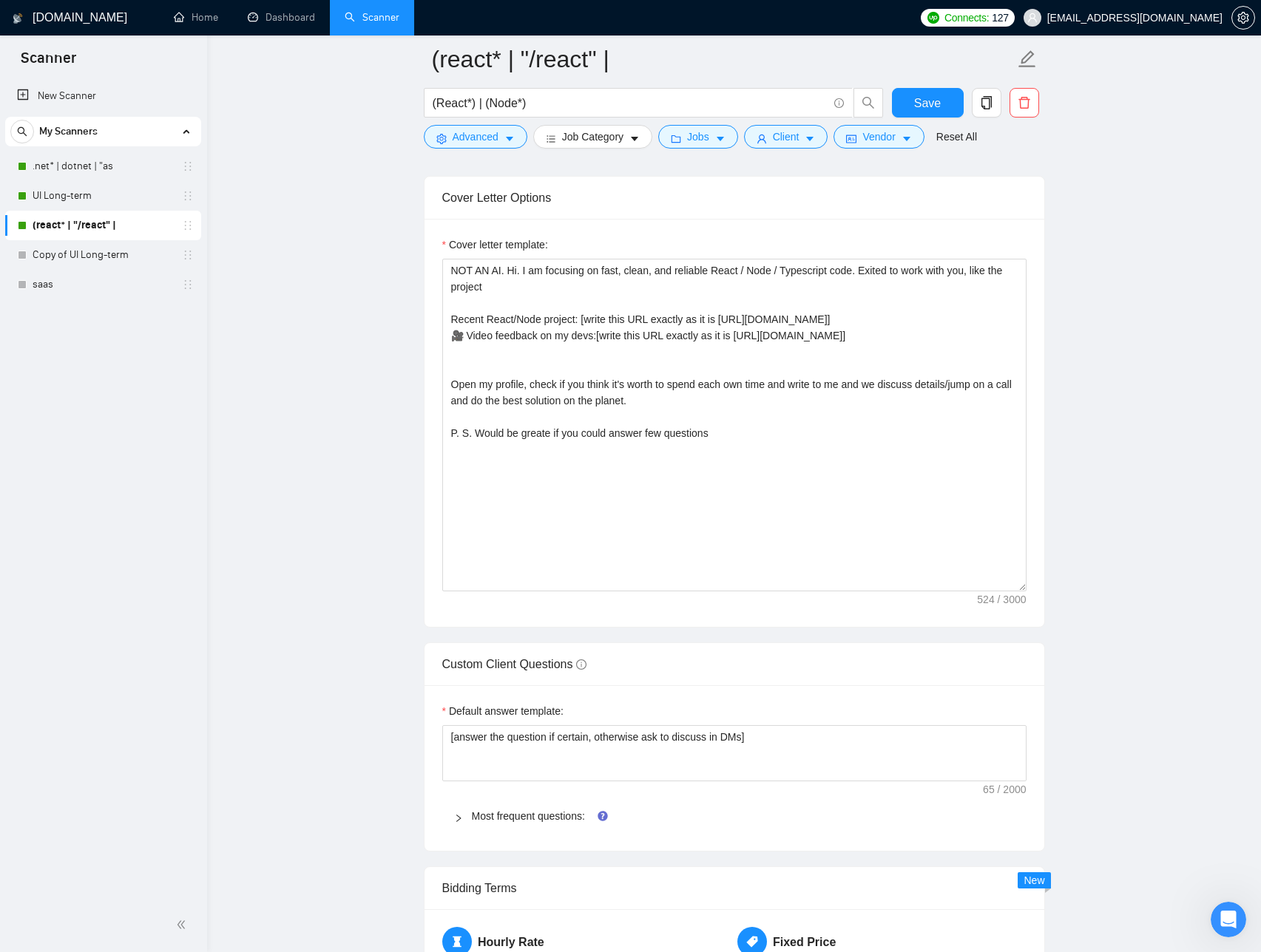
click at [240, 180] on main "(react* | "/react" | (React*) | (Node*) Save Advanced Job Category Jobs Client …" at bounding box center [734, 565] width 1007 height 4315
click at [254, 97] on main "(react* | "/react" | (React*) | (Node*) Save Advanced Job Category Jobs Client …" at bounding box center [734, 565] width 1007 height 4315
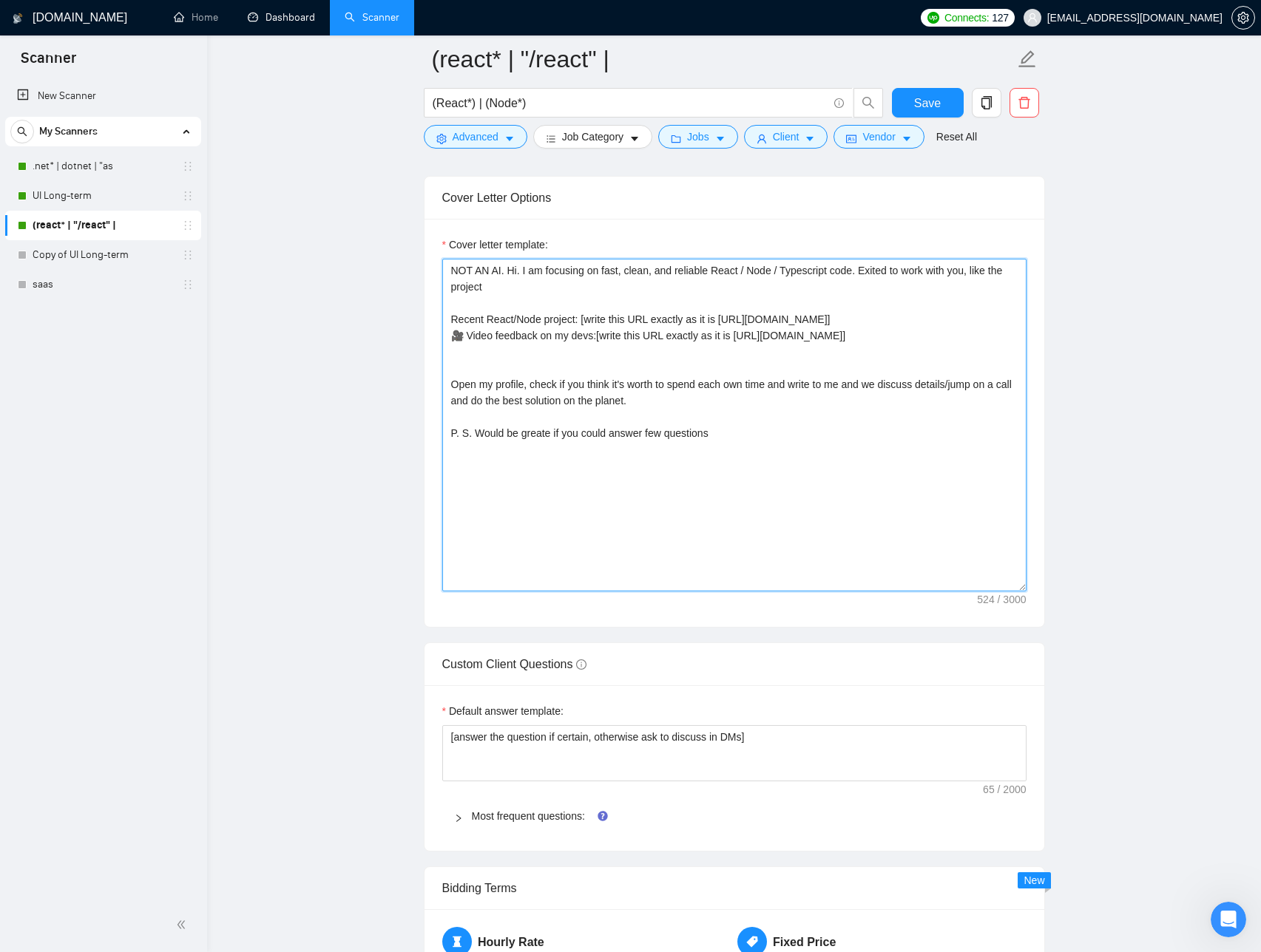
click at [732, 439] on textarea "NOT AN AI. Hi. I am focusing on fast, clean, and reliable React / Node / Typesc…" at bounding box center [734, 425] width 585 height 333
paste textarea "[Insert 2–3 smart, relevant questions — e.g., “Do you already have wireframes, …"
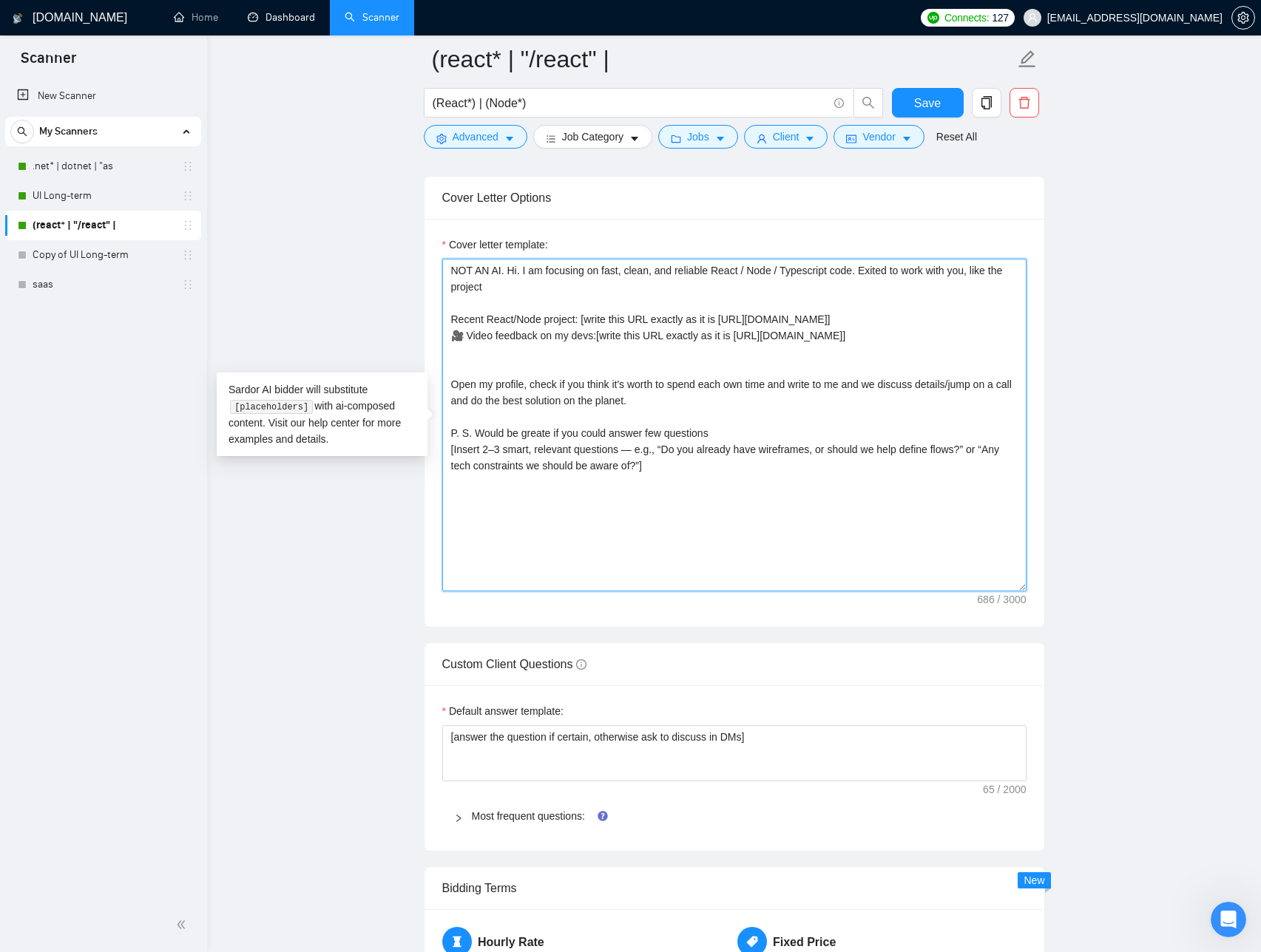
scroll to position [1658, 0]
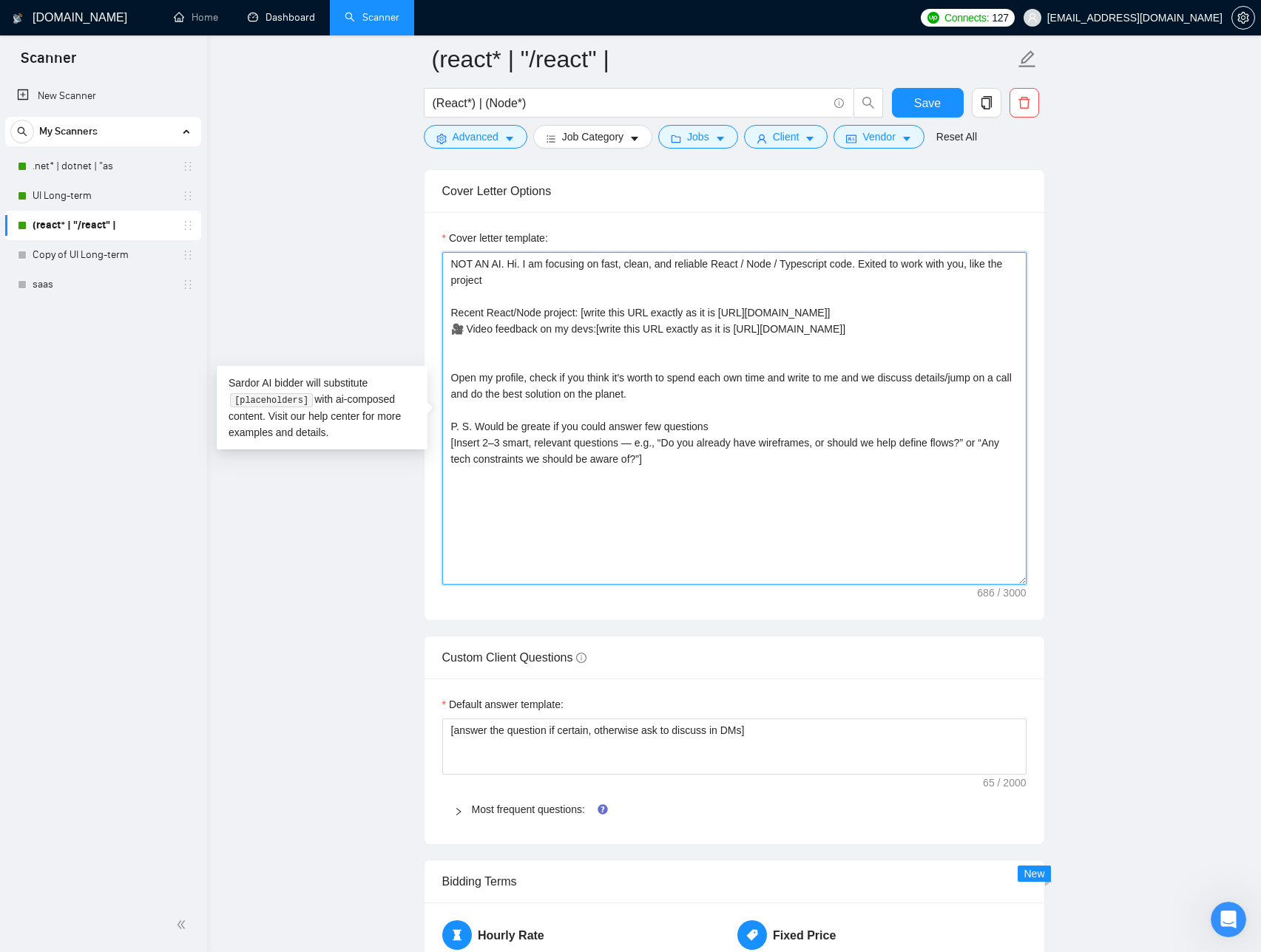
type textarea "NOT AN AI. Hi. I am focusing on fast, clean, and reliable React / Node / Typesc…"
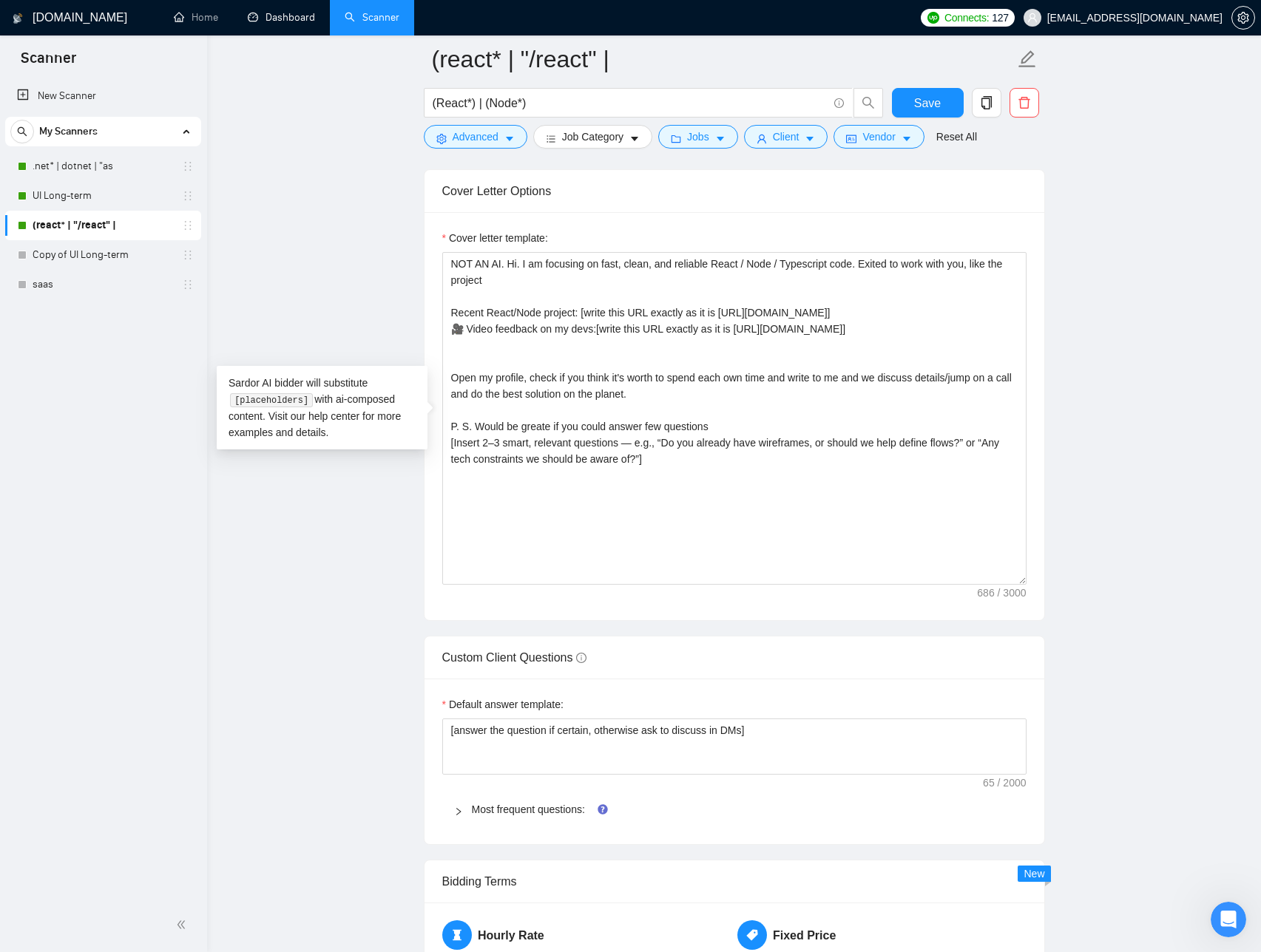
click at [1087, 442] on main "(react* | "/react" | (React*) | (Node*) Save Advanced Job Category Jobs Client …" at bounding box center [734, 559] width 1007 height 4315
drag, startPoint x: 952, startPoint y: 109, endPoint x: 959, endPoint y: 329, distance: 220.1
click at [951, 109] on button "Save" at bounding box center [928, 102] width 72 height 30
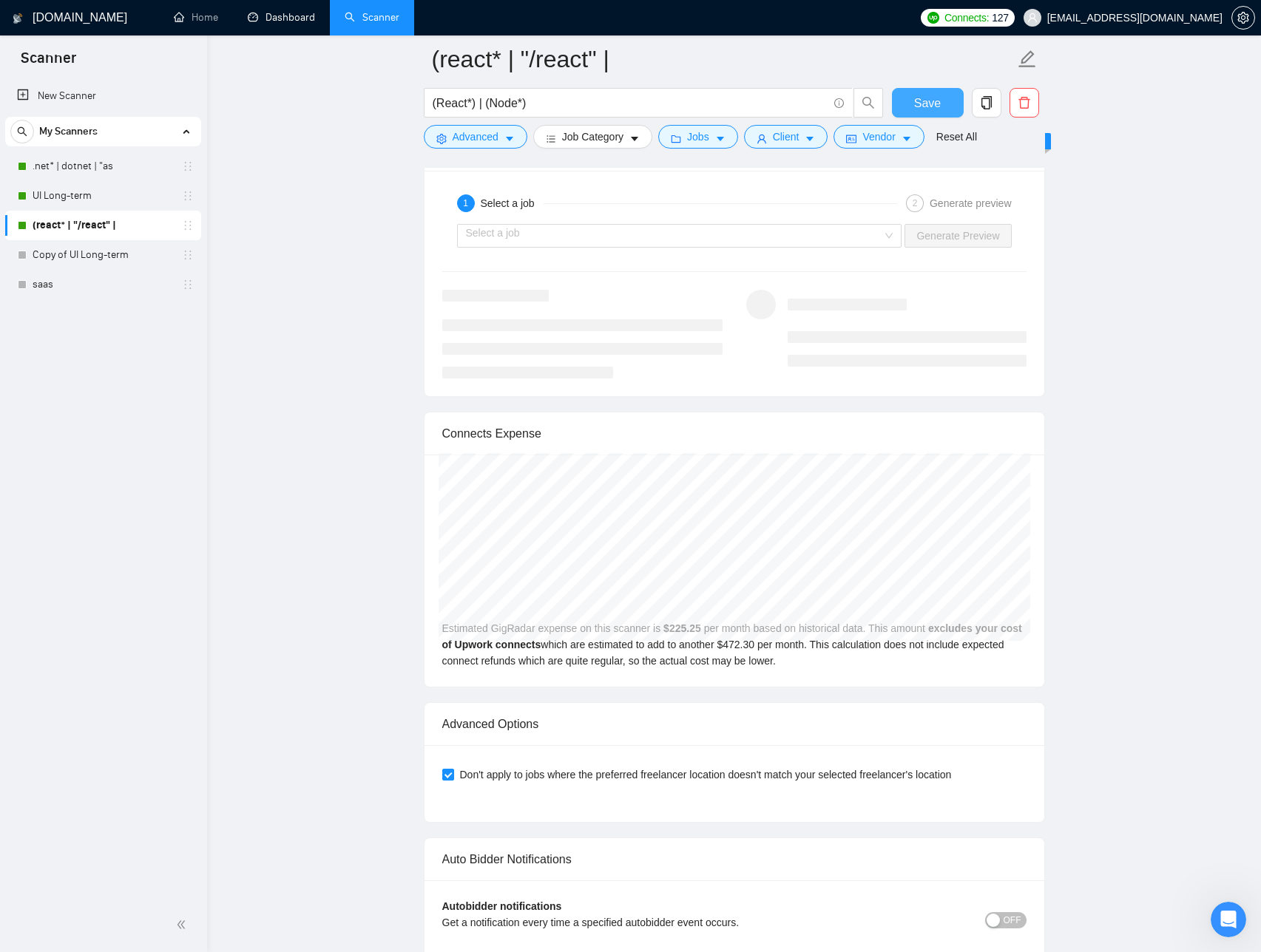
scroll to position [2930, 0]
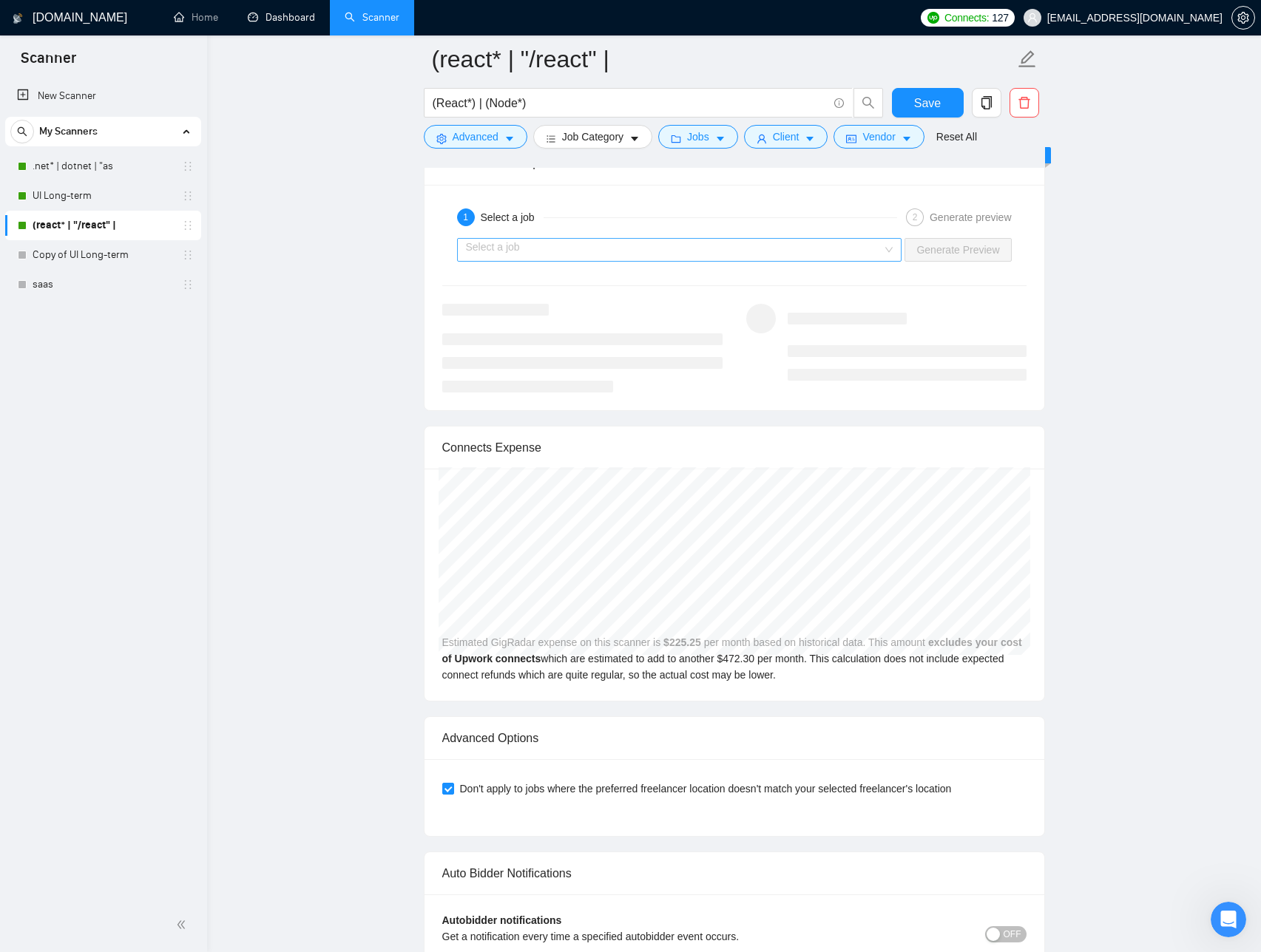
click at [800, 251] on input "search" at bounding box center [675, 250] width 417 height 22
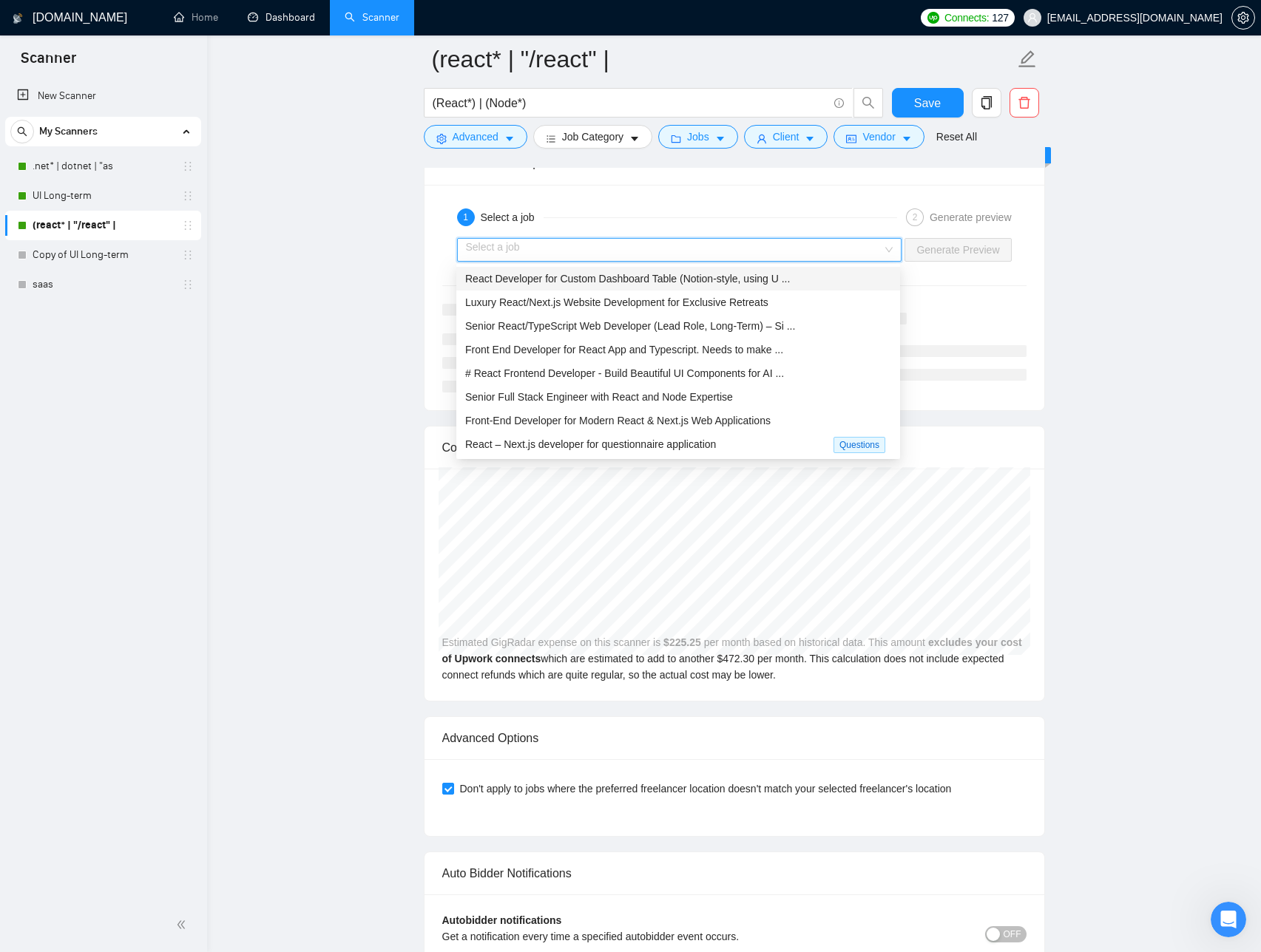
click at [639, 283] on span "React Developer for Custom Dashboard Table (Notion-style, using U ..." at bounding box center [628, 278] width 325 height 12
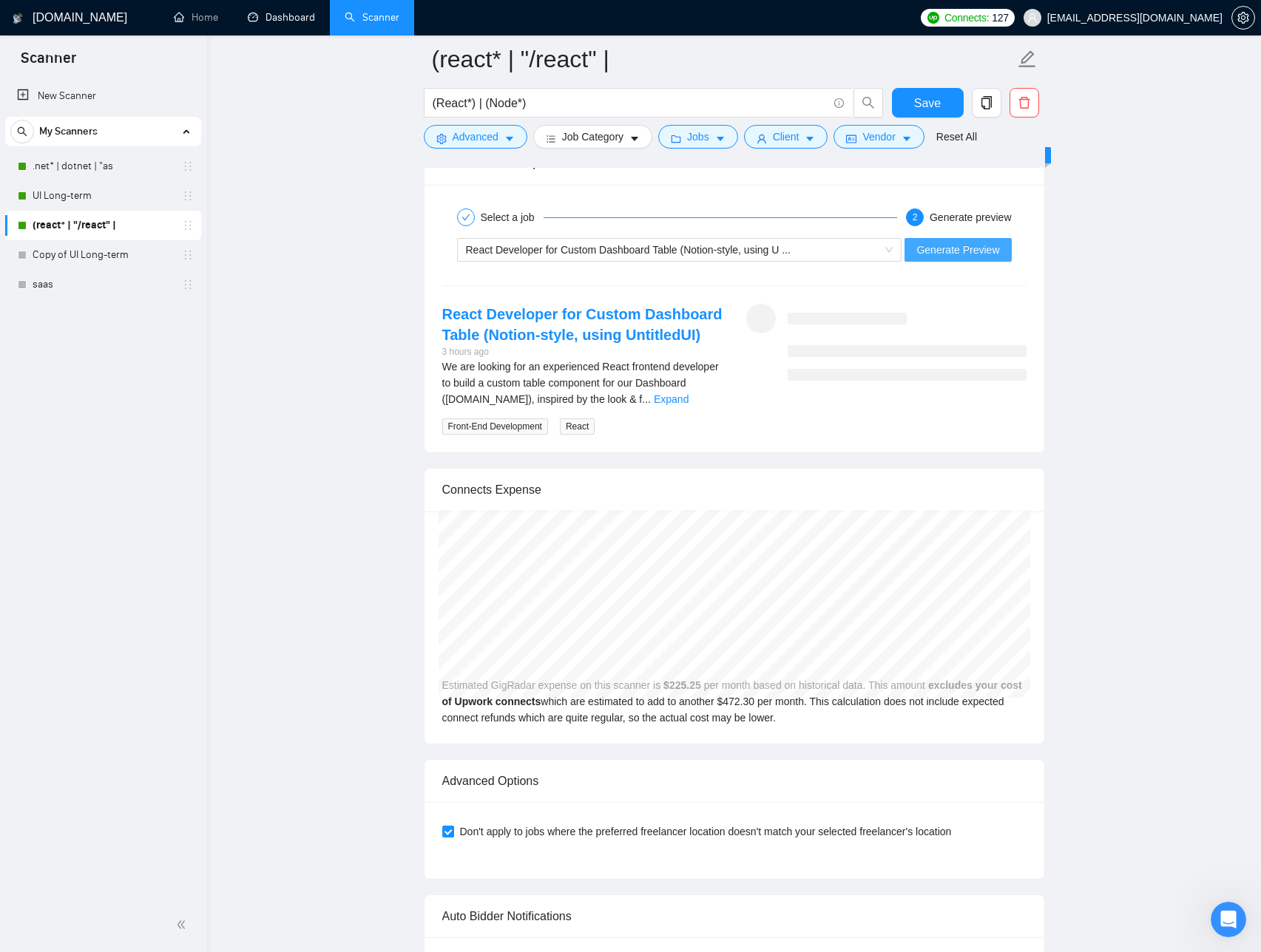
click at [930, 252] on span "Generate Preview" at bounding box center [958, 249] width 83 height 16
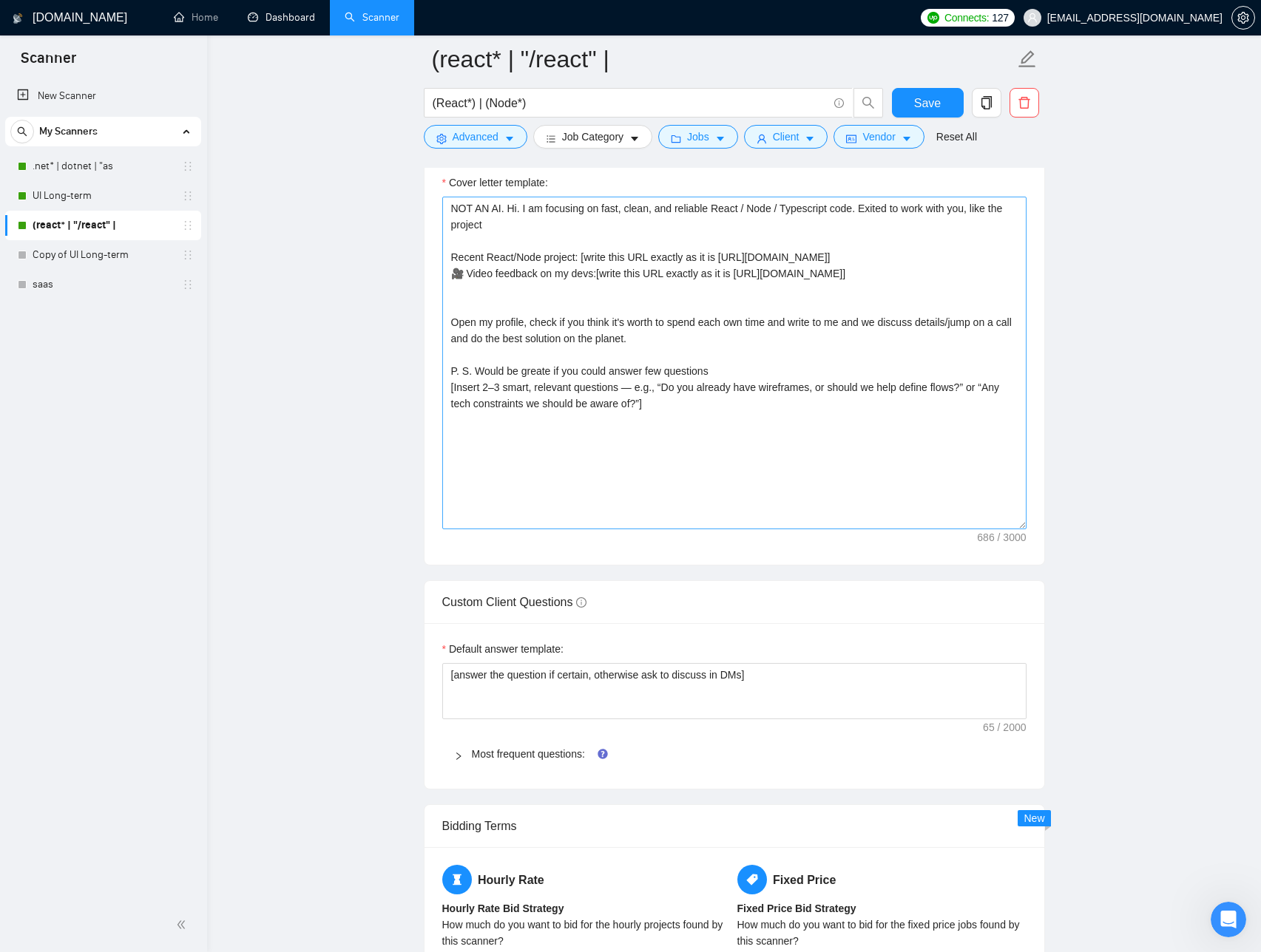
scroll to position [1718, 0]
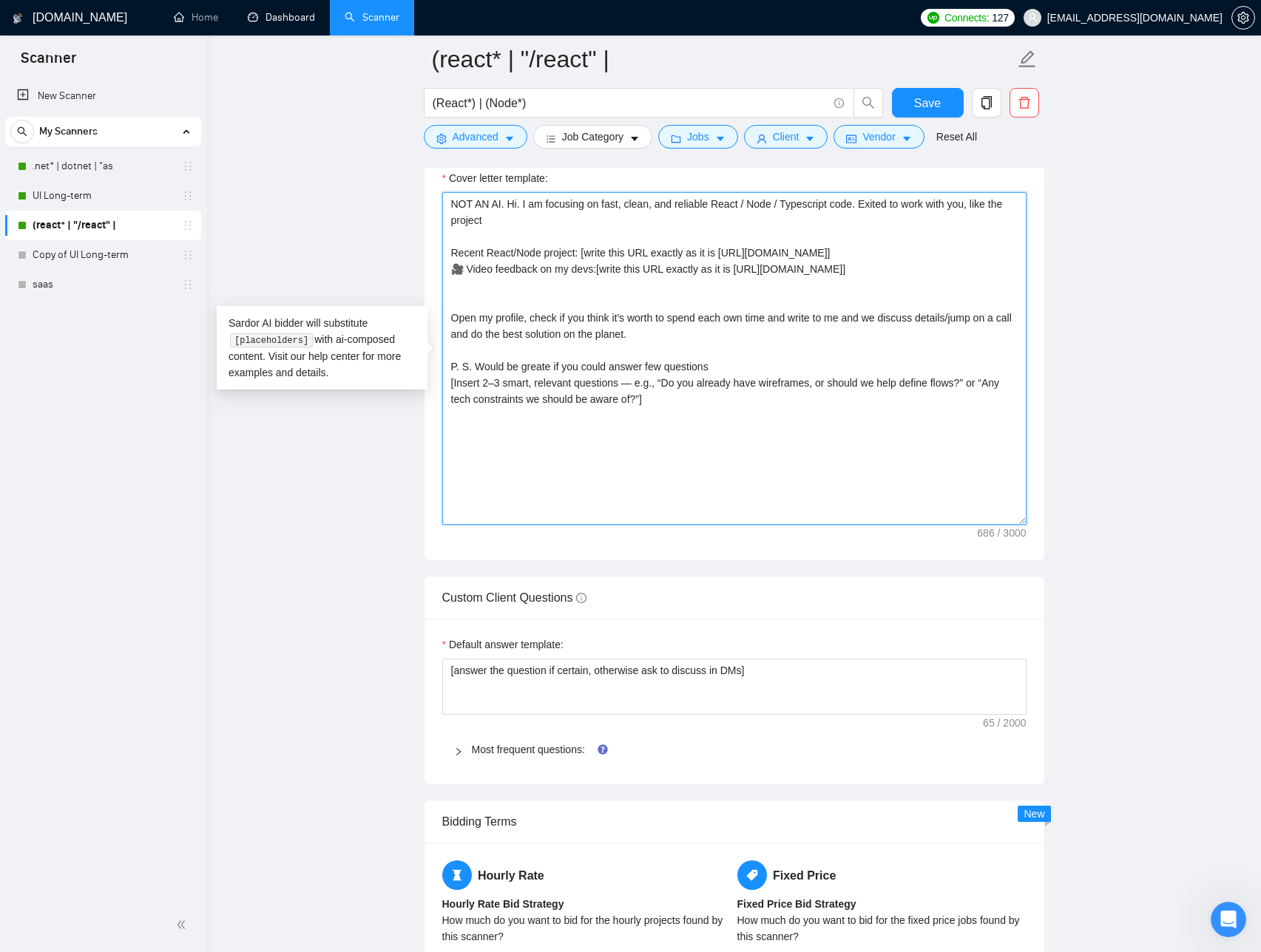
drag, startPoint x: 794, startPoint y: 220, endPoint x: 986, endPoint y: 202, distance: 192.8
click at [986, 202] on textarea "NOT AN AI. Hi. I am focusing on fast, clean, and reliable React / Node / Typesc…" at bounding box center [734, 359] width 585 height 333
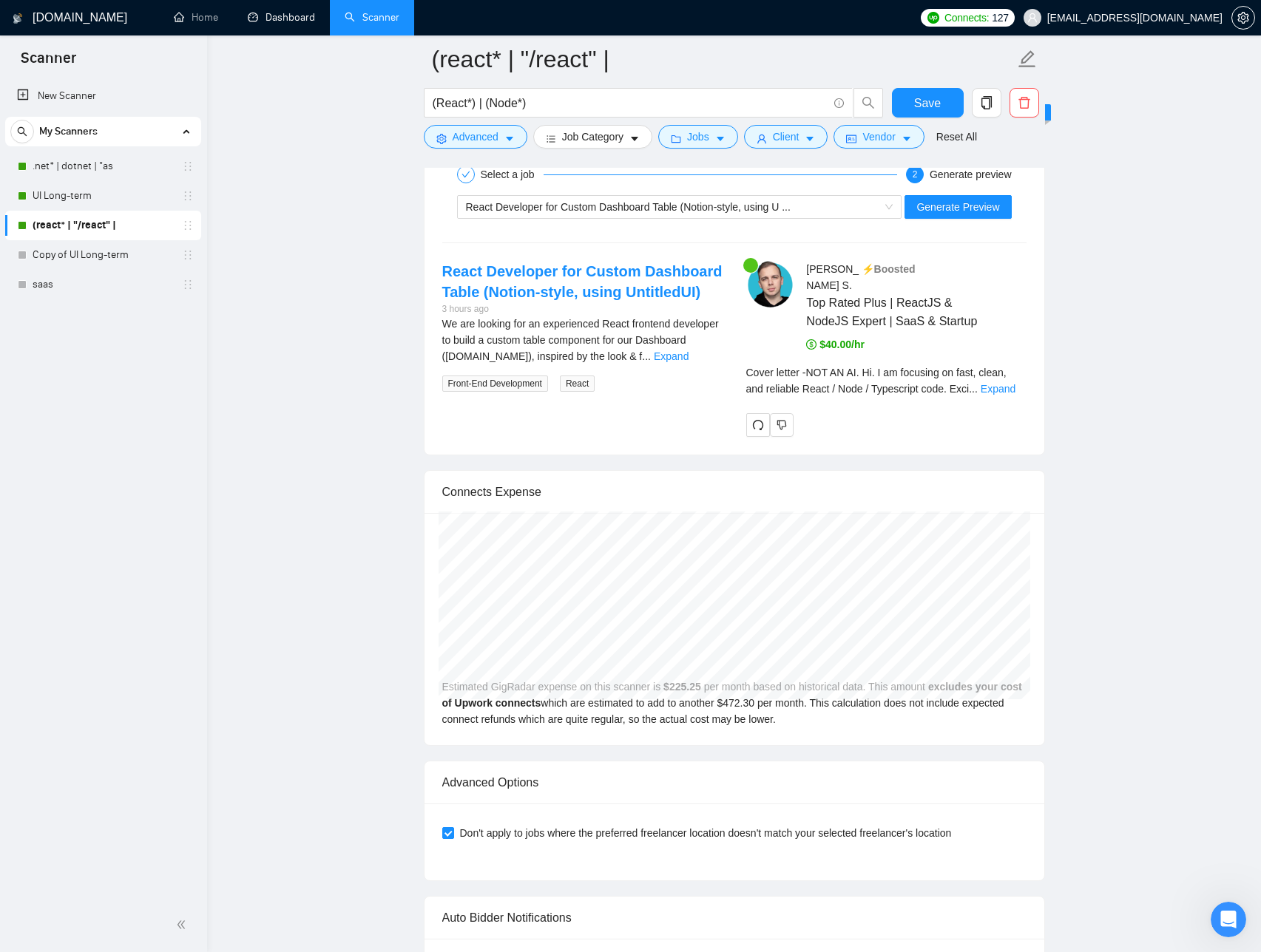
scroll to position [2974, 0]
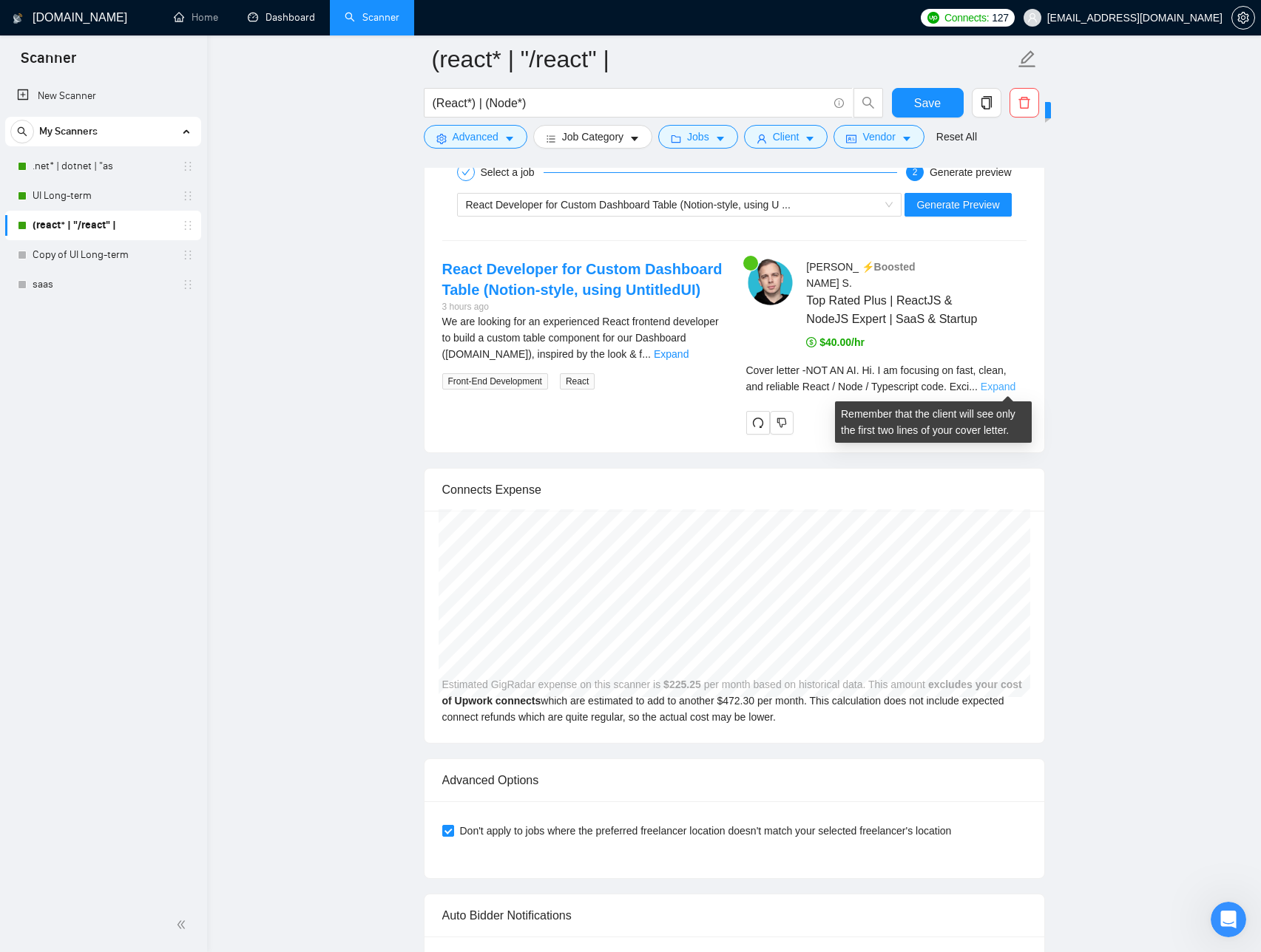
click at [996, 383] on link "Expand" at bounding box center [998, 386] width 34 height 12
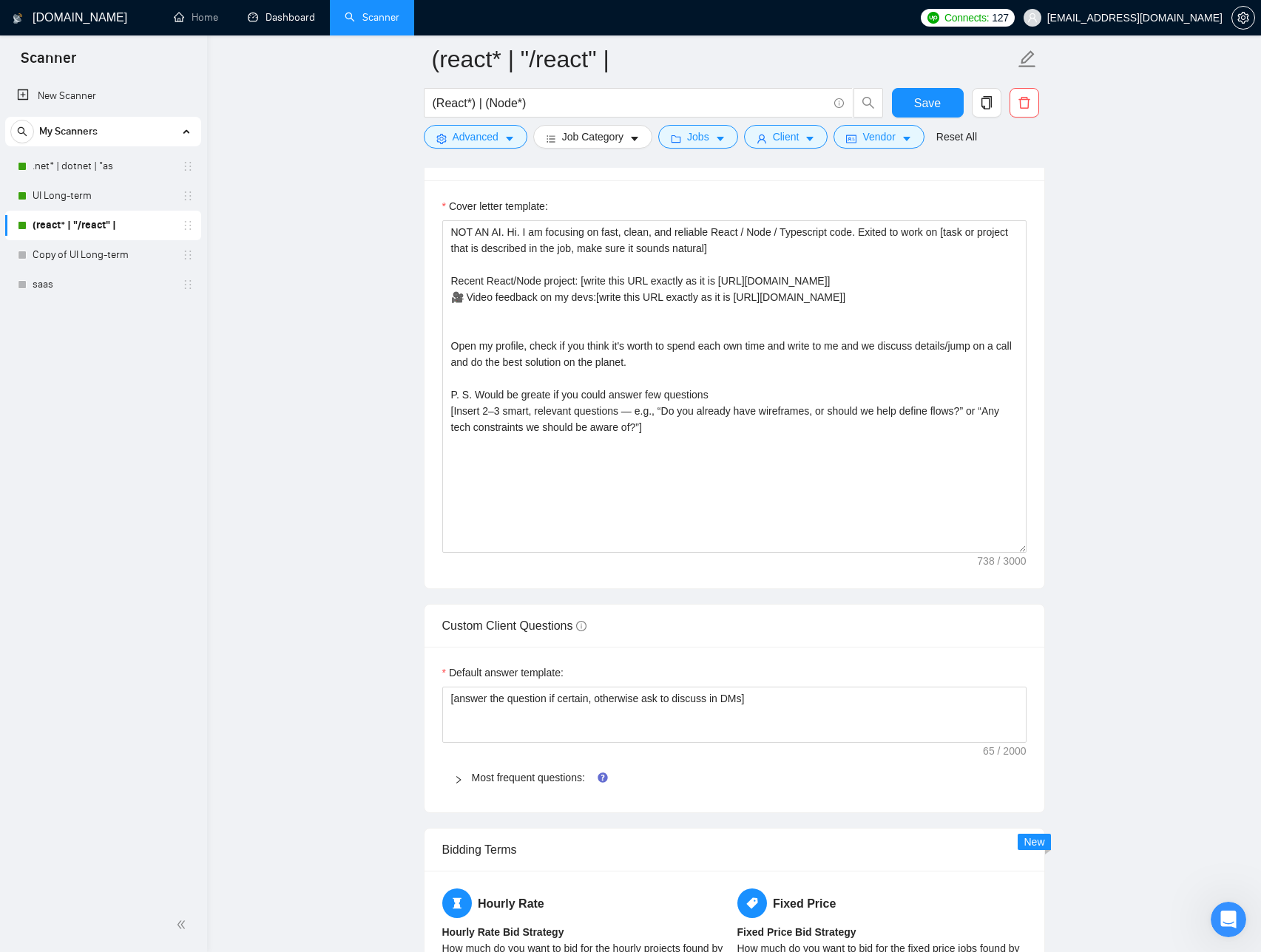
scroll to position [1687, 0]
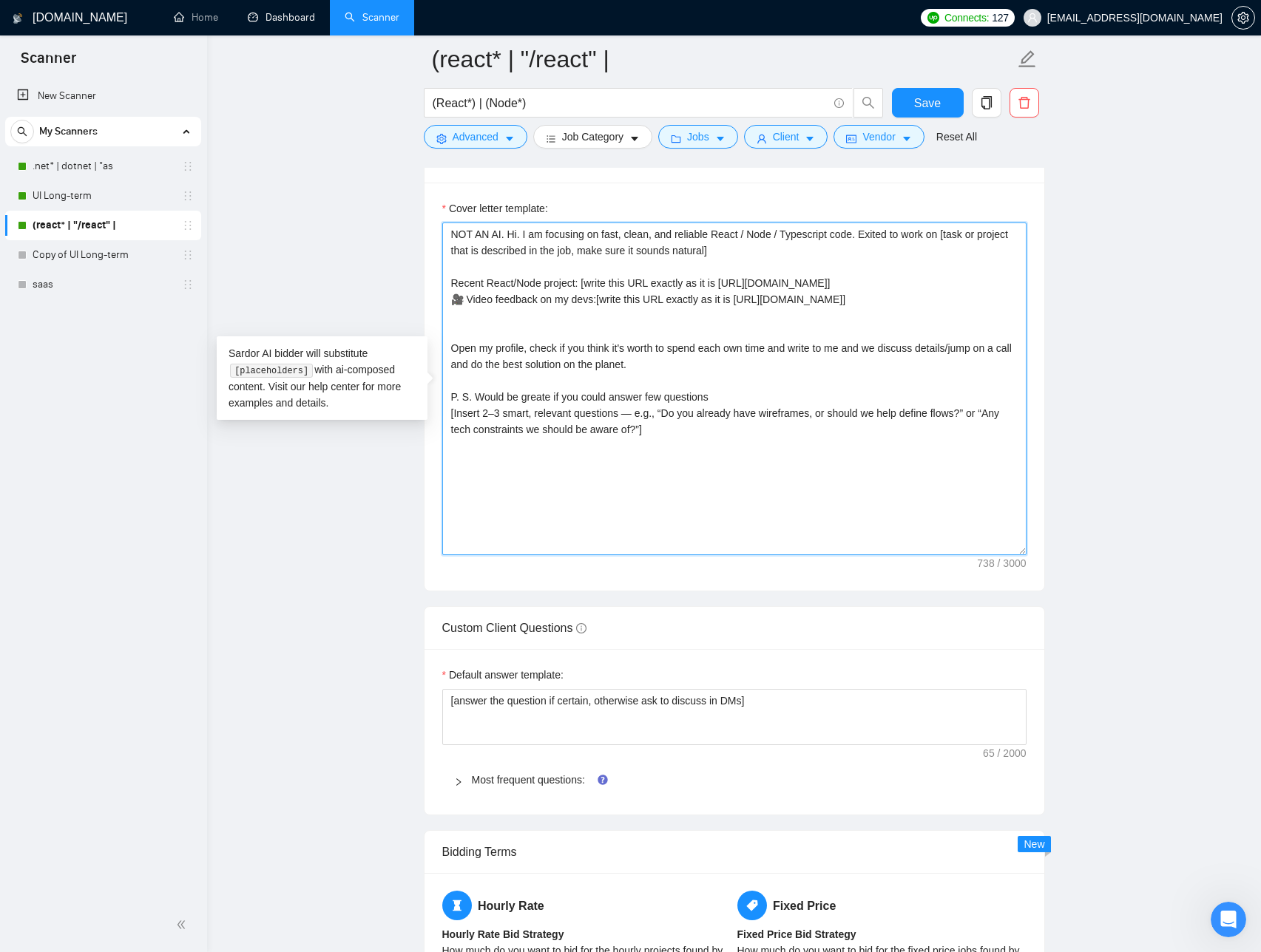
drag, startPoint x: 834, startPoint y: 283, endPoint x: 824, endPoint y: 283, distance: 10.0
click at [824, 283] on textarea "NOT AN AI. Hi. I am focusing on fast, clean, and reliable React / Node / Typesc…" at bounding box center [734, 388] width 585 height 333
drag, startPoint x: 832, startPoint y: 283, endPoint x: 730, endPoint y: 283, distance: 102.0
click at [730, 283] on textarea "NOT AN AI. Hi. I am focusing on fast, clean, and reliable React / Node / Typesc…" at bounding box center [734, 388] width 585 height 333
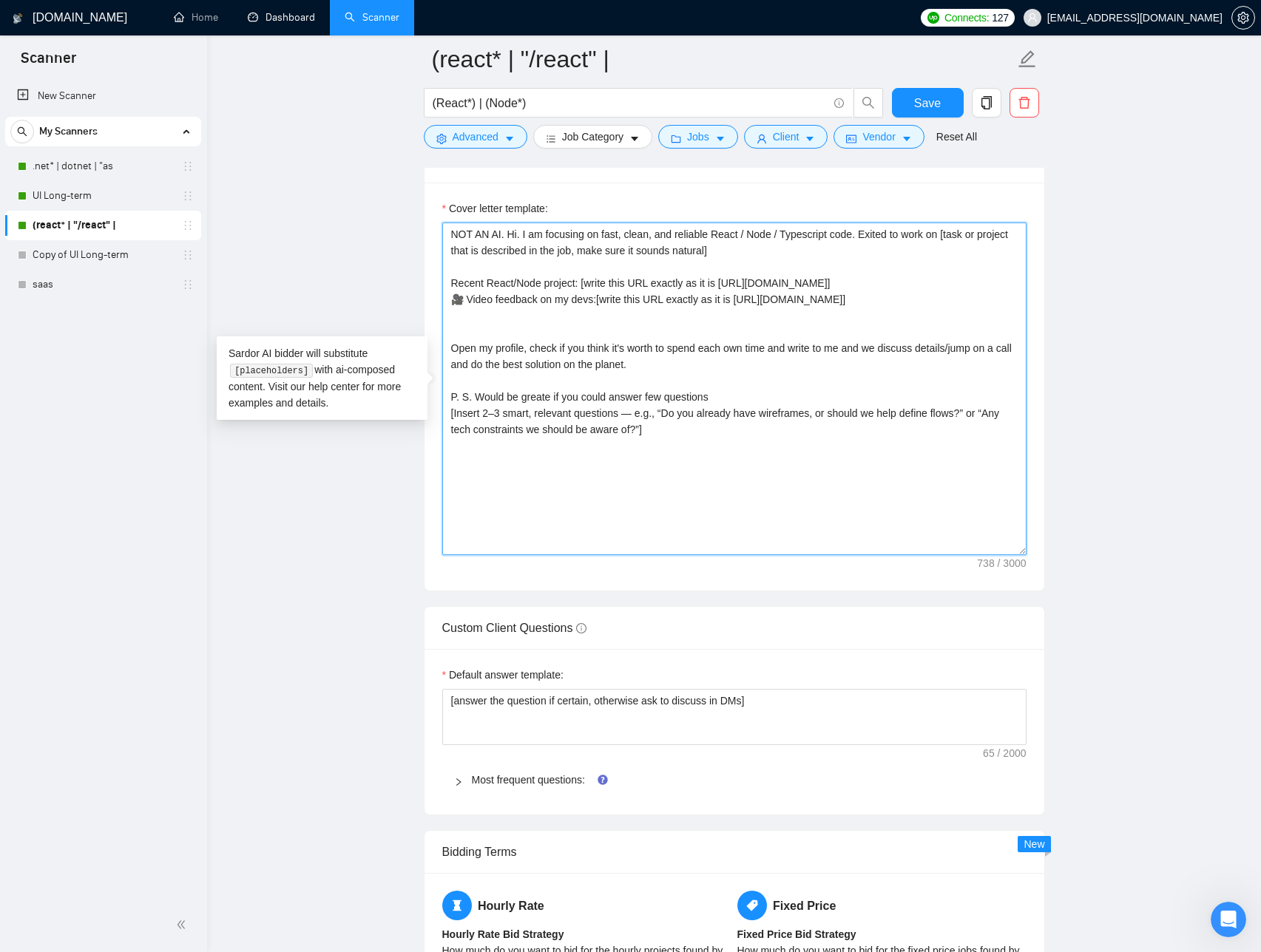
paste textarea "://[DOMAIN_NAME][URL]"
type textarea "NOT AN AI. Hi. I am focusing on fast, clean, and reliable React / Node / Typesc…"
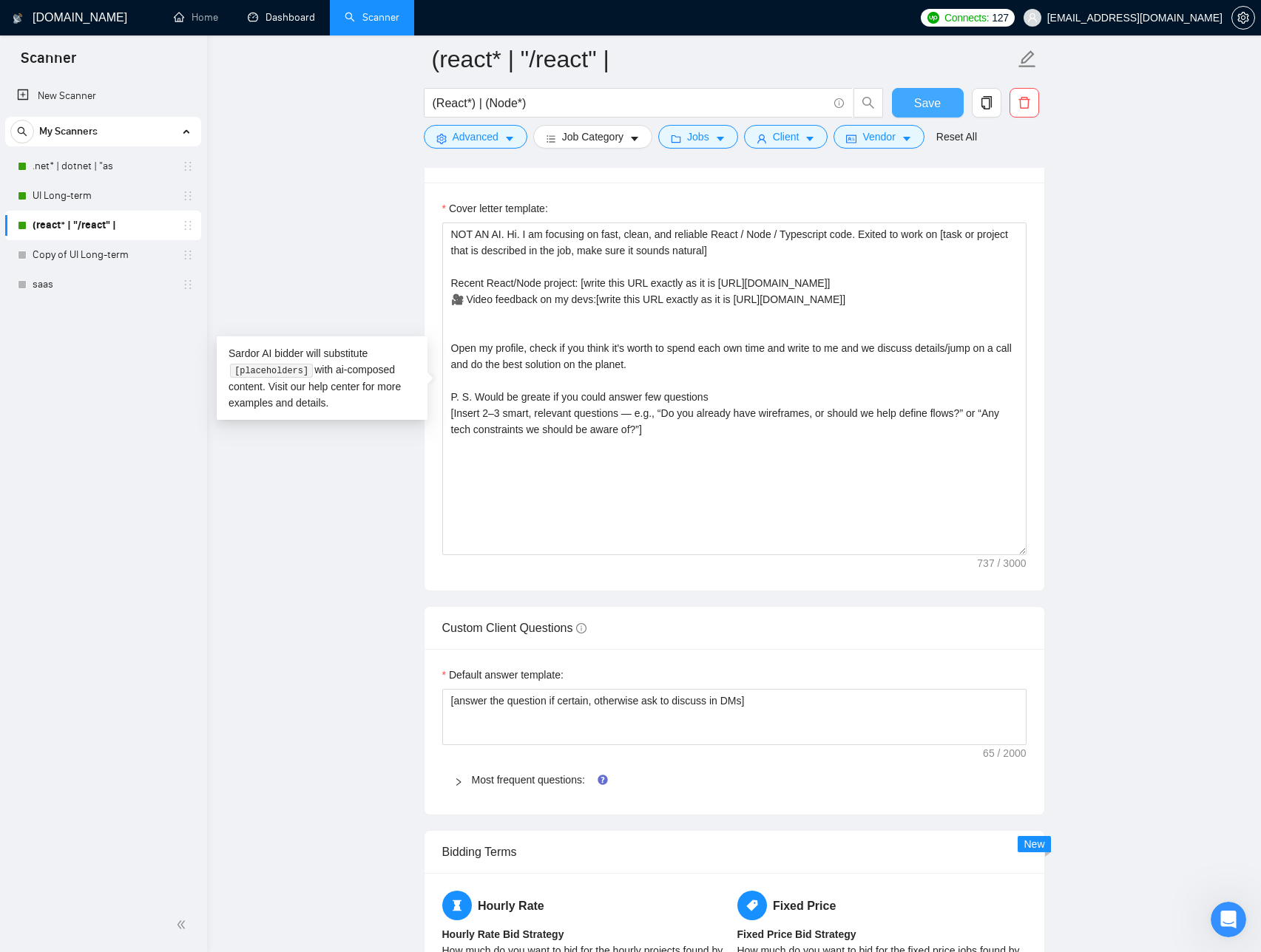
click at [911, 103] on button "Save" at bounding box center [928, 102] width 72 height 30
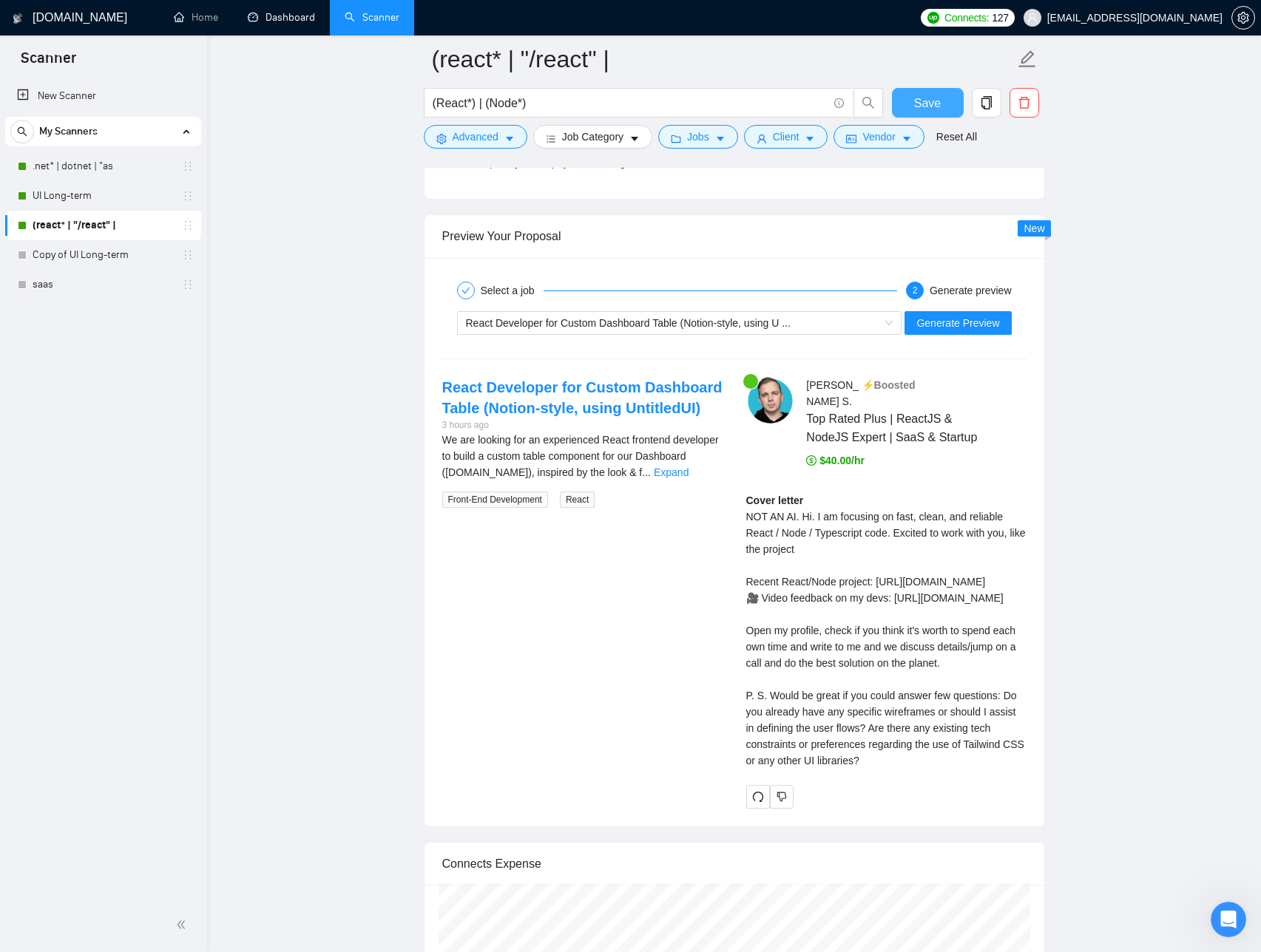
scroll to position [2715, 0]
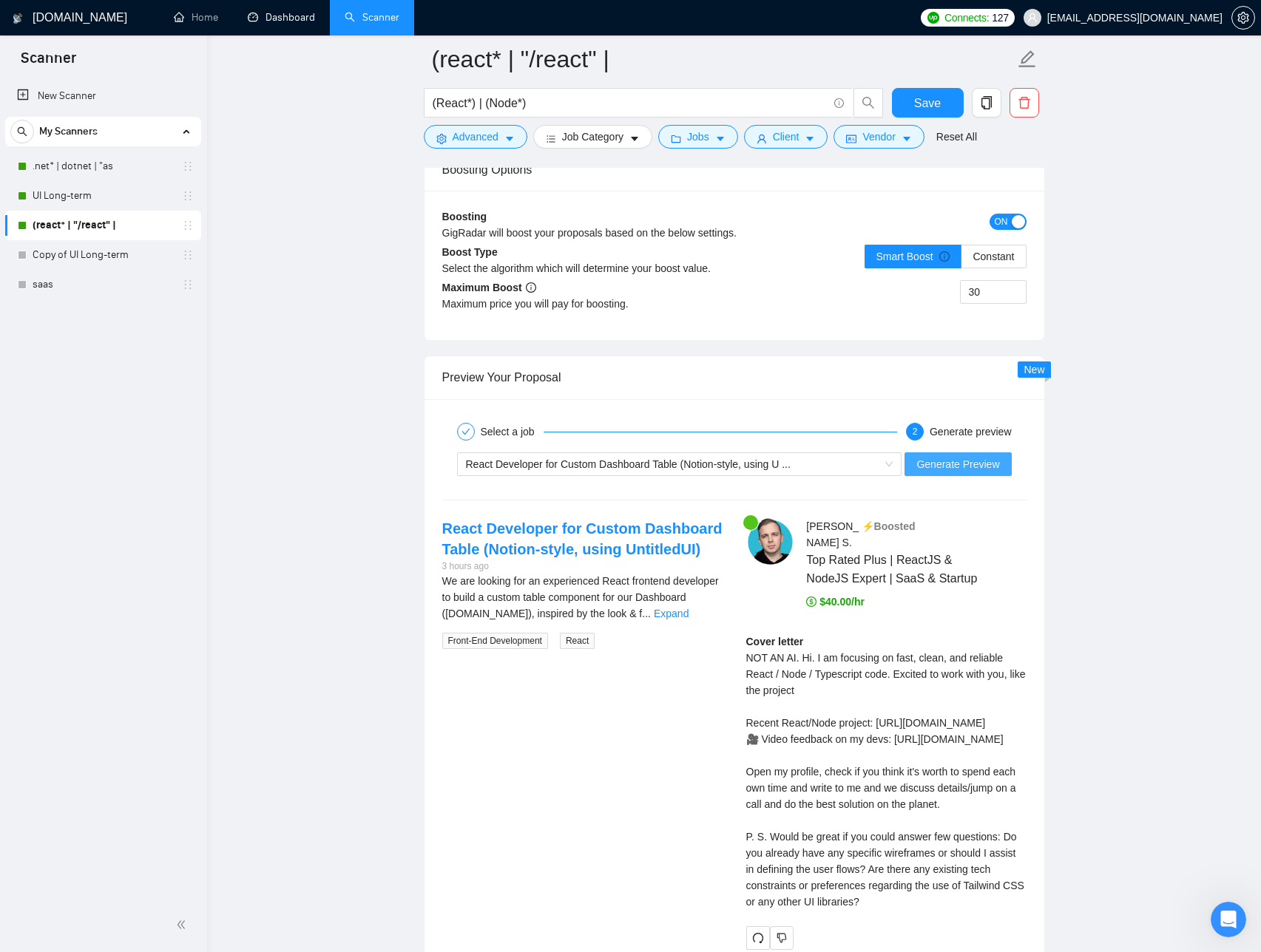
click at [920, 458] on span "Generate Preview" at bounding box center [958, 464] width 83 height 16
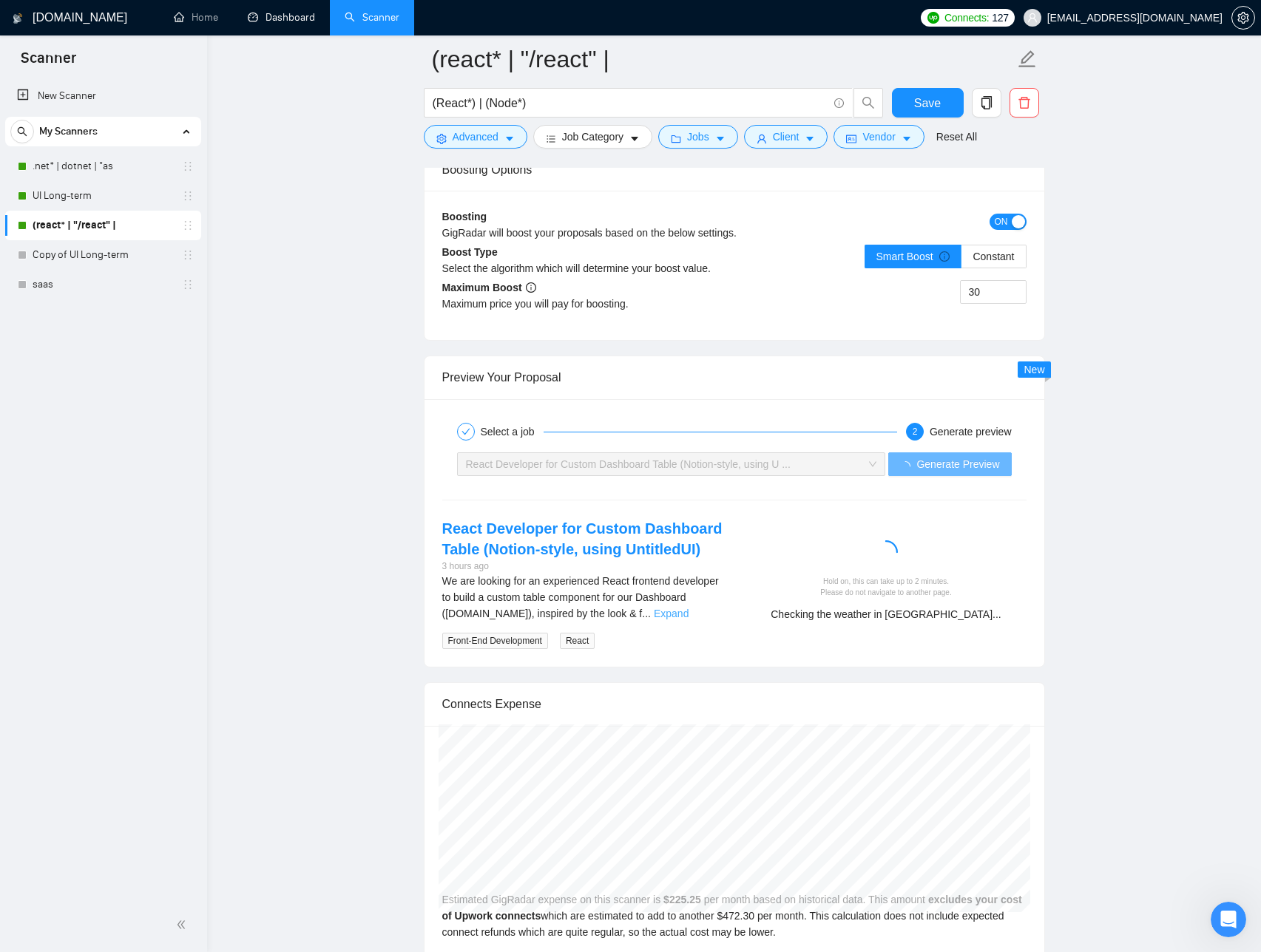
click at [688, 609] on link "Expand" at bounding box center [671, 613] width 34 height 12
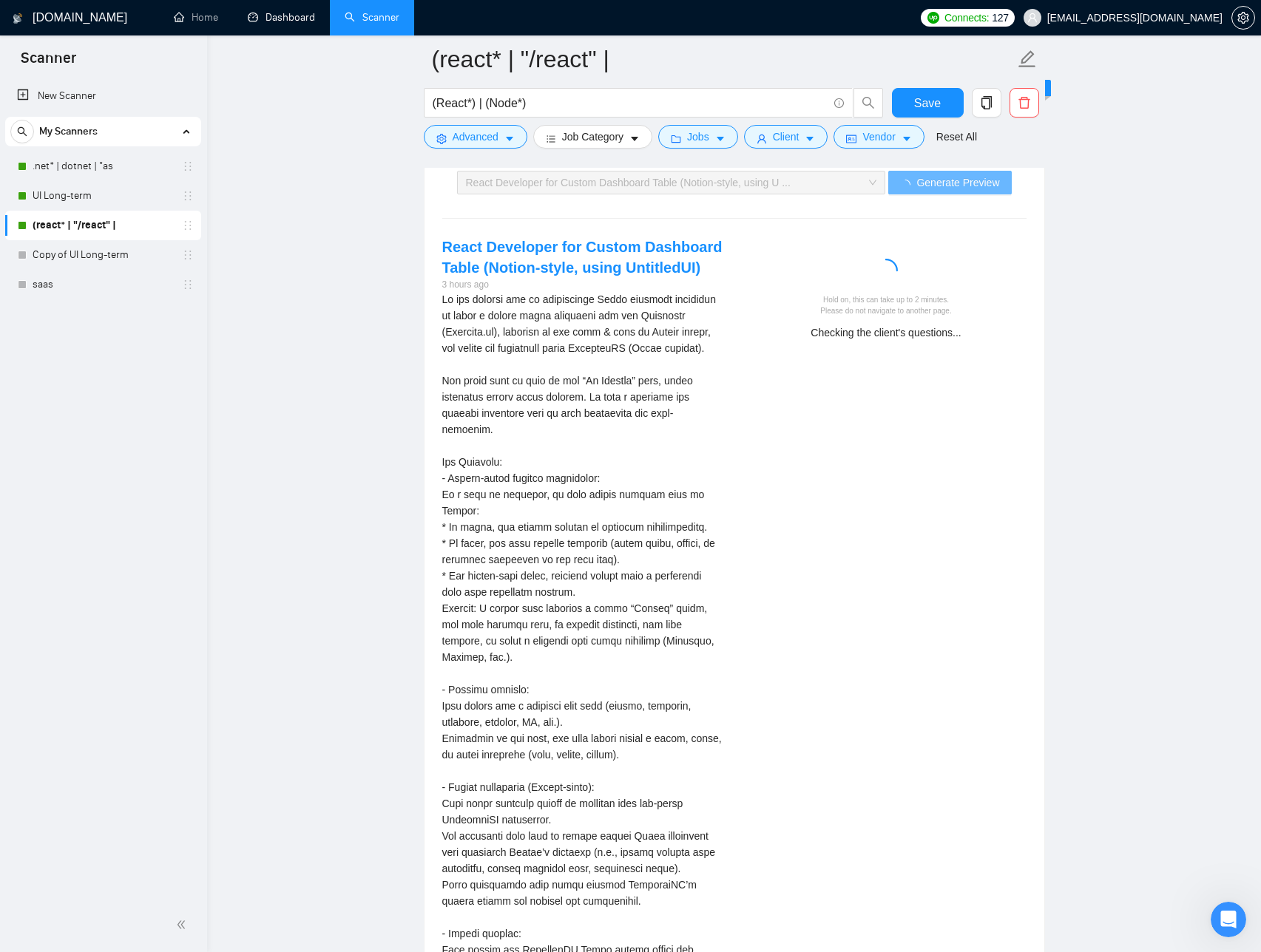
scroll to position [3046, 0]
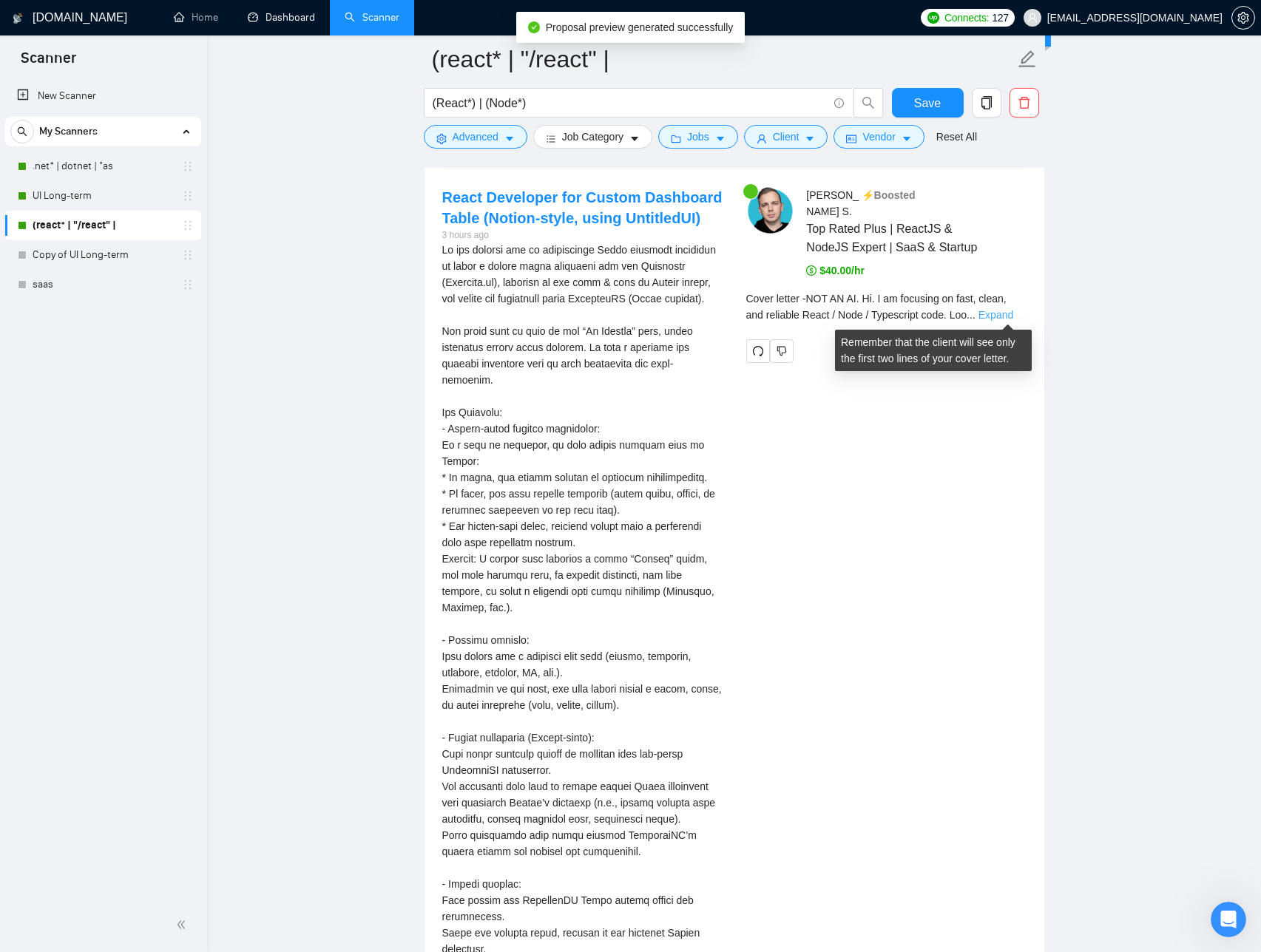
click at [994, 313] on link "Expand" at bounding box center [996, 315] width 34 height 12
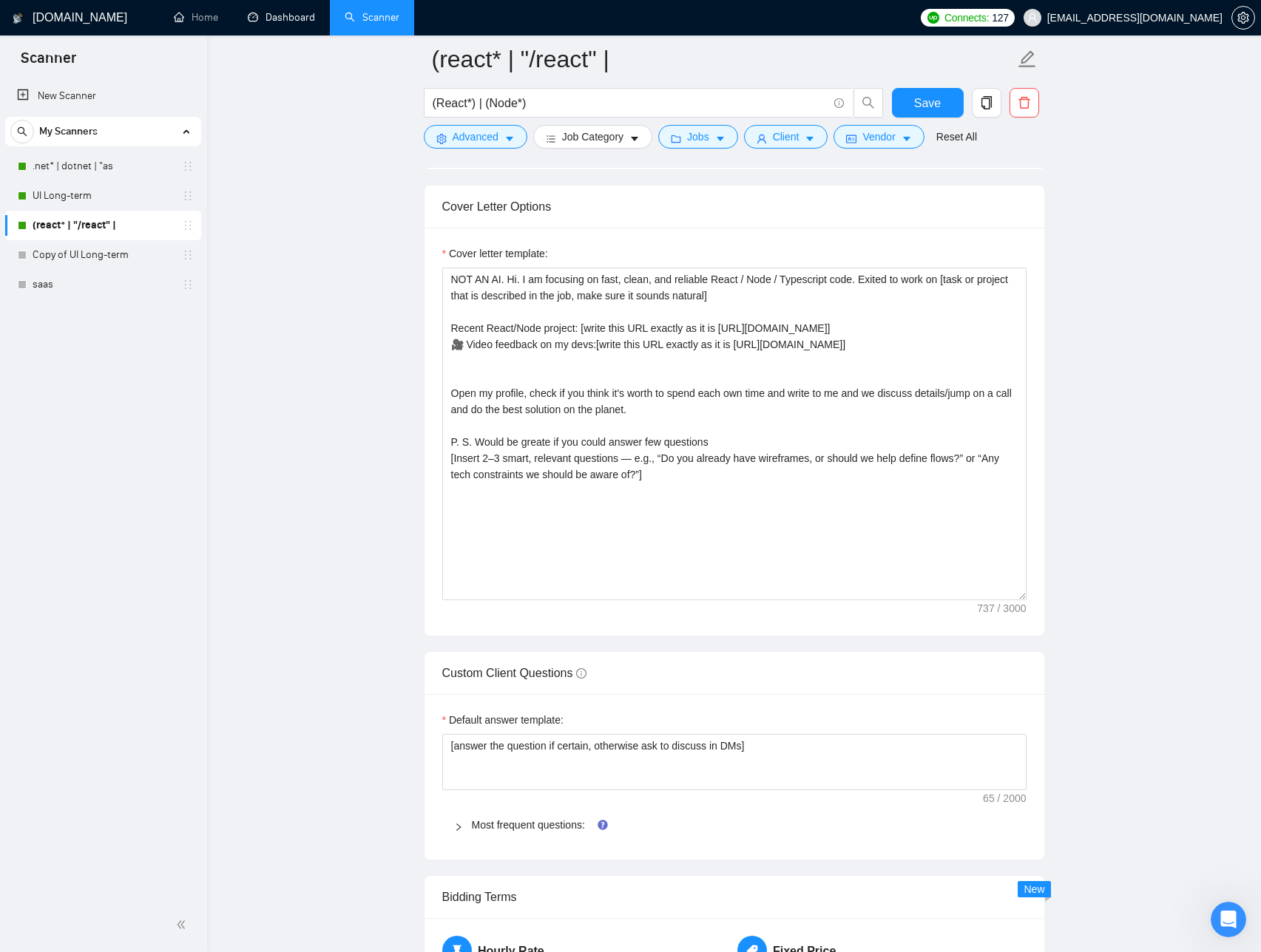
scroll to position [1494, 0]
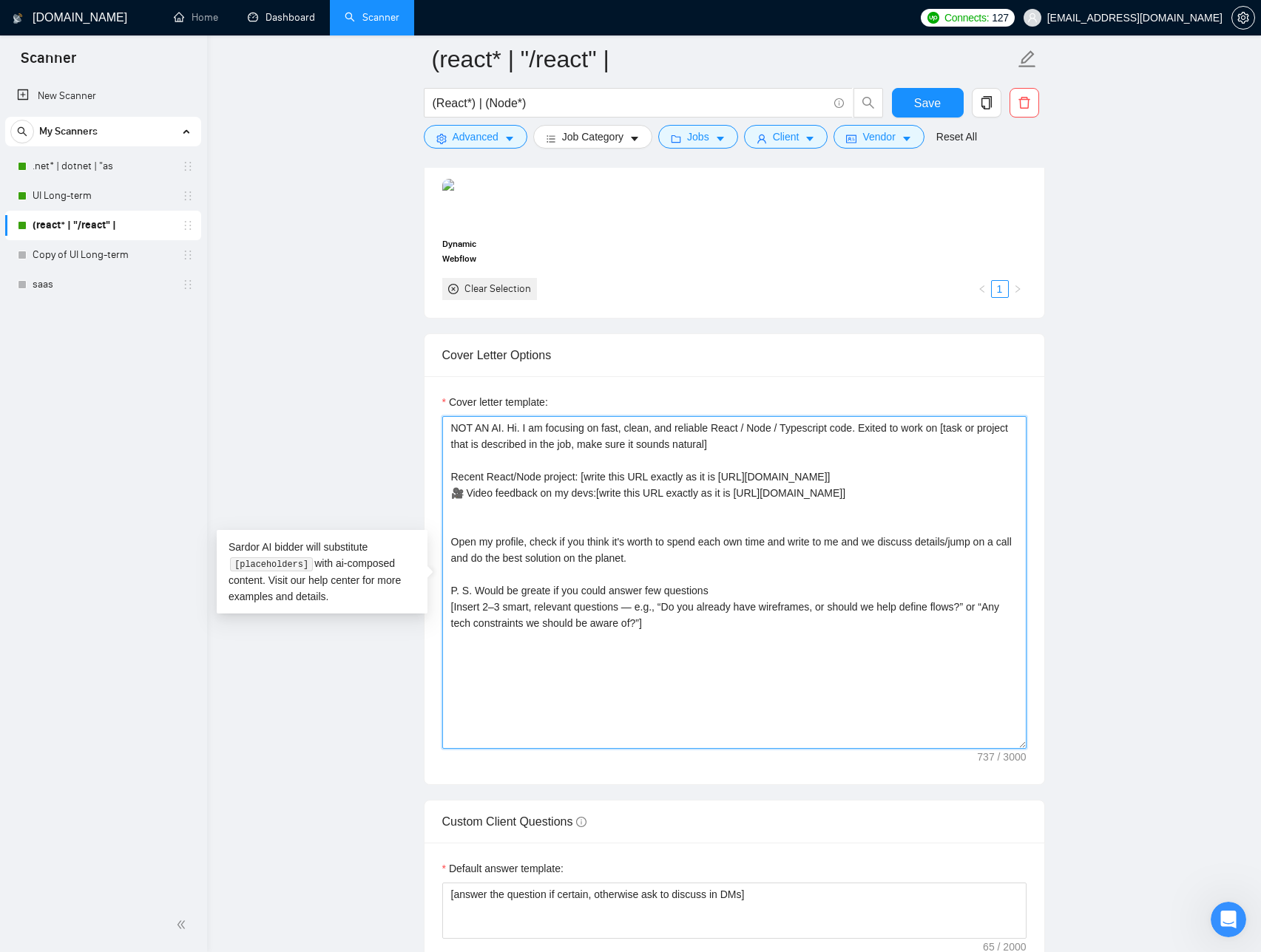
drag, startPoint x: 671, startPoint y: 627, endPoint x: 633, endPoint y: 613, distance: 40.5
click at [633, 612] on textarea "NOT AN AI. Hi. I am focusing on fast, clean, and reliable React / Node / Typesc…" at bounding box center [734, 583] width 585 height 333
click at [652, 621] on textarea "NOT AN AI. Hi. I am focusing on fast, clean, and reliable React / Node / Typesc…" at bounding box center [734, 583] width 585 height 333
drag, startPoint x: 674, startPoint y: 623, endPoint x: 639, endPoint y: 608, distance: 38.1
click at [639, 608] on textarea "NOT AN AI. Hi. I am focusing on fast, clean, and reliable React / Node / Typesc…" at bounding box center [734, 583] width 585 height 333
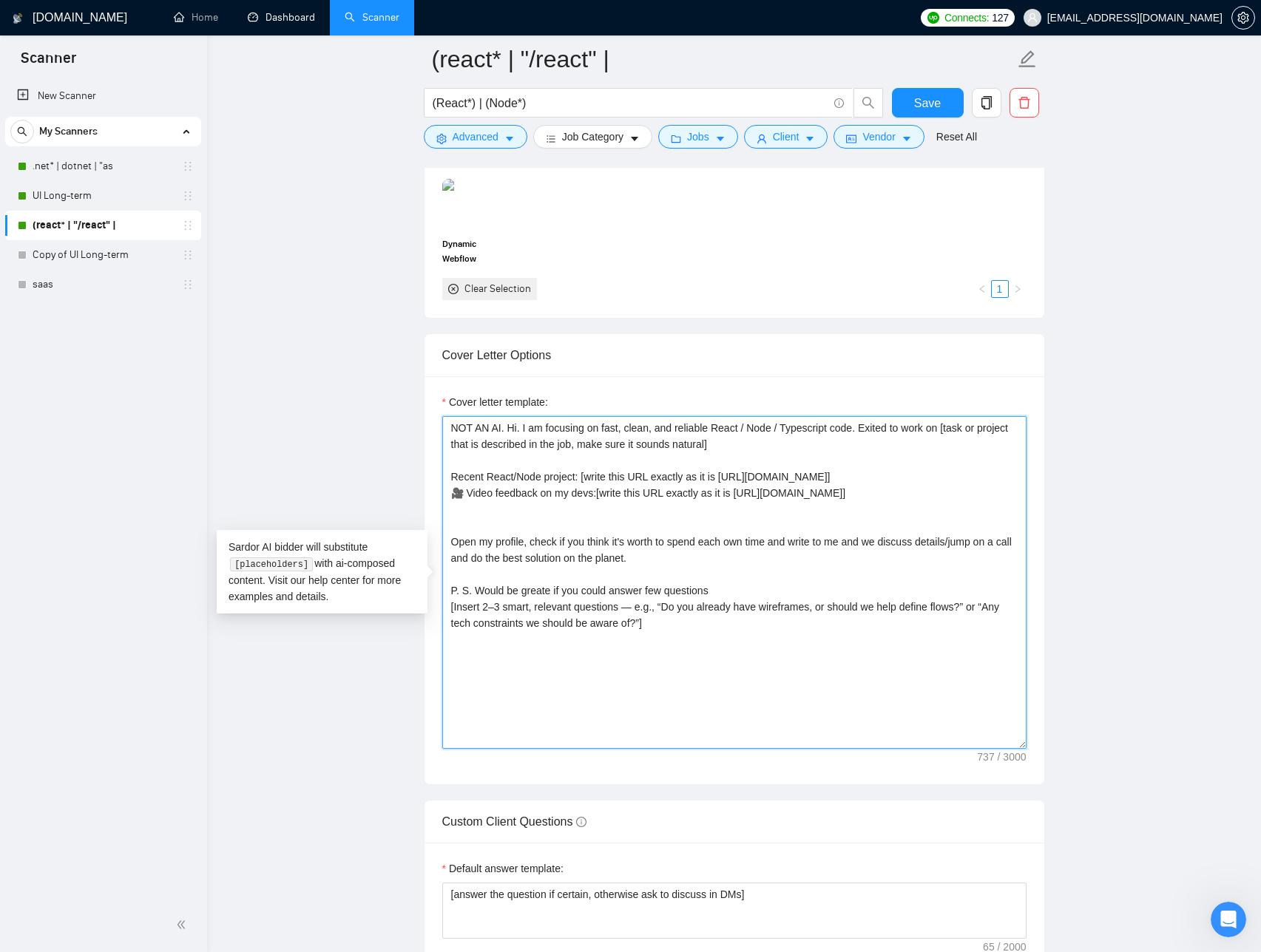
click at [639, 608] on textarea "NOT AN AI. Hi. I am focusing on fast, clean, and reliable React / Node / Typesc…" at bounding box center [734, 583] width 585 height 333
drag, startPoint x: 672, startPoint y: 623, endPoint x: 631, endPoint y: 613, distance: 42.2
click at [631, 613] on textarea "NOT AN AI. Hi. I am focusing on fast, clean, and reliable React / Node / Typesc…" at bounding box center [734, 583] width 585 height 333
type textarea "NOT AN AI. Hi. I am focusing on fast, clean, and reliable React / Node / Typesc…"
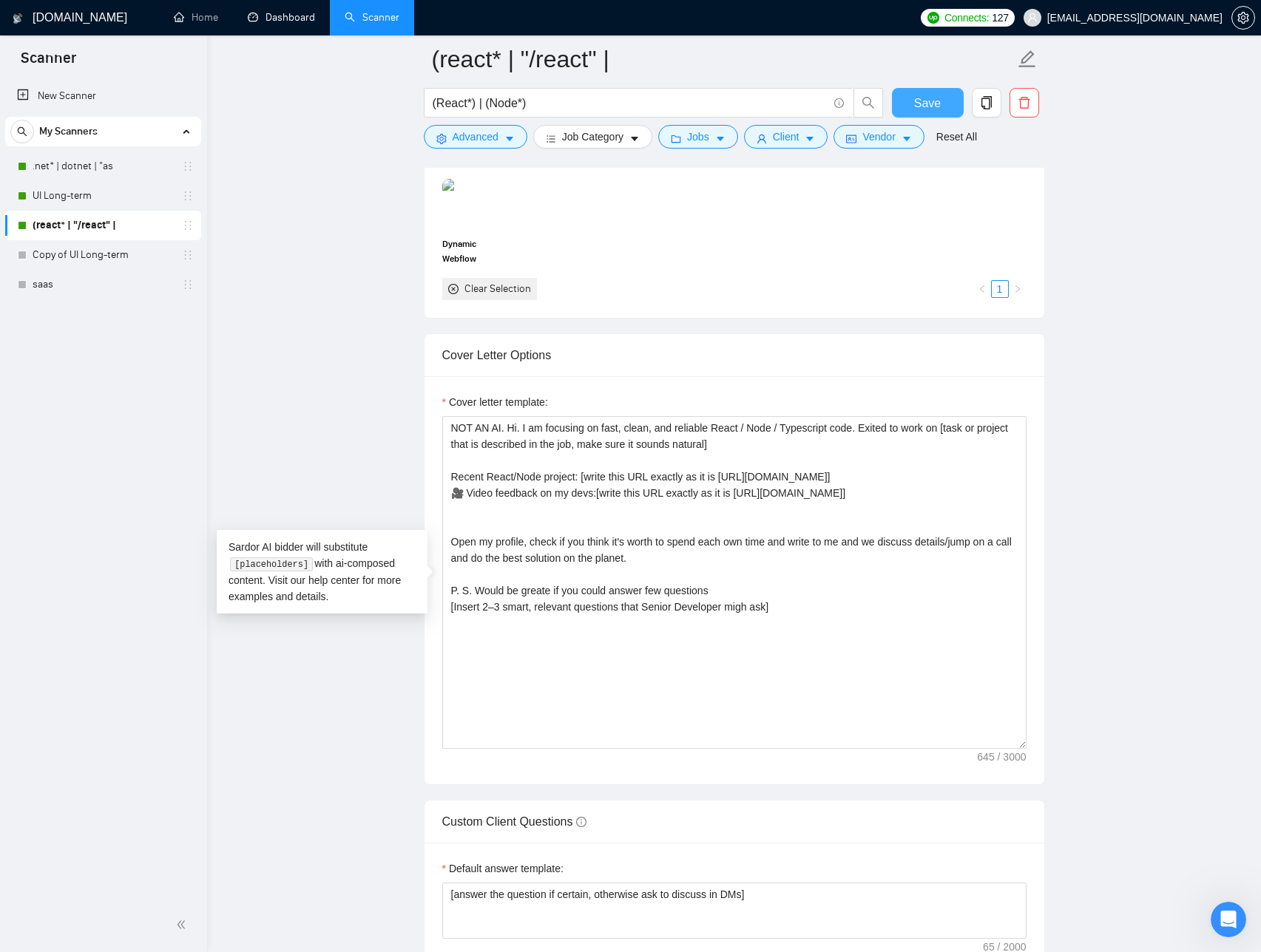
click at [916, 107] on span "Save" at bounding box center [927, 102] width 26 height 18
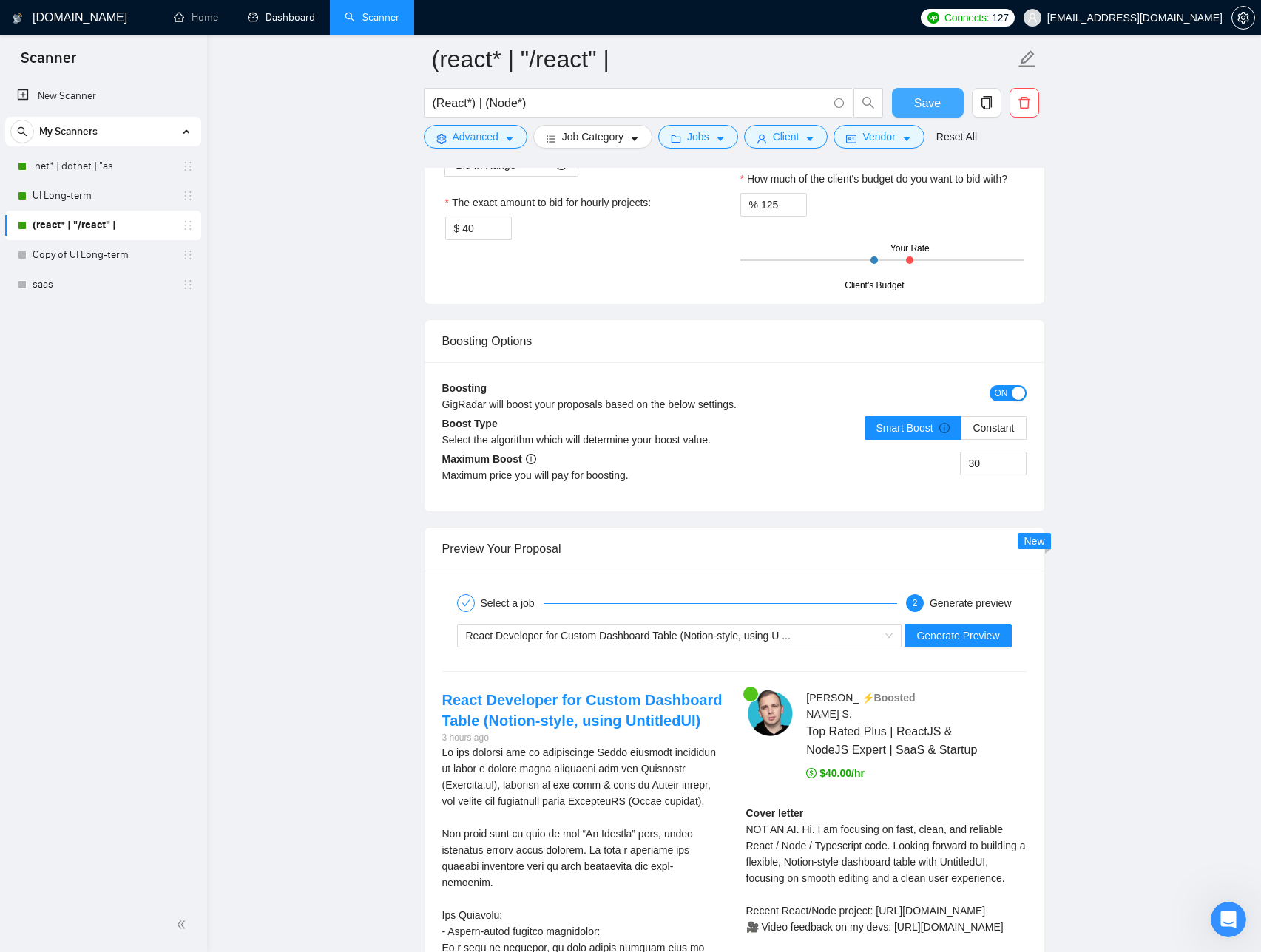
scroll to position [2522, 0]
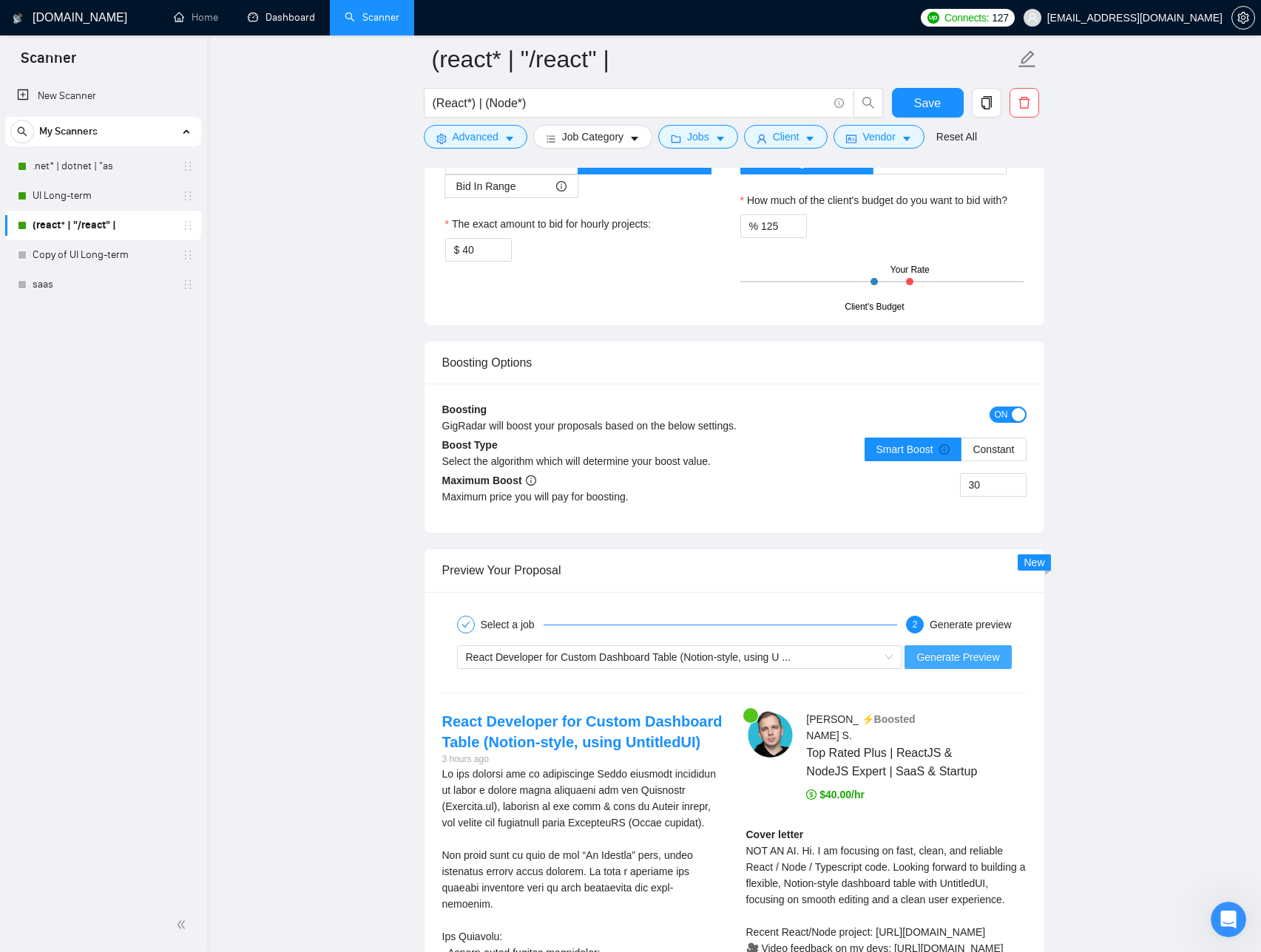
click at [956, 666] on button "Generate Preview" at bounding box center [957, 658] width 106 height 24
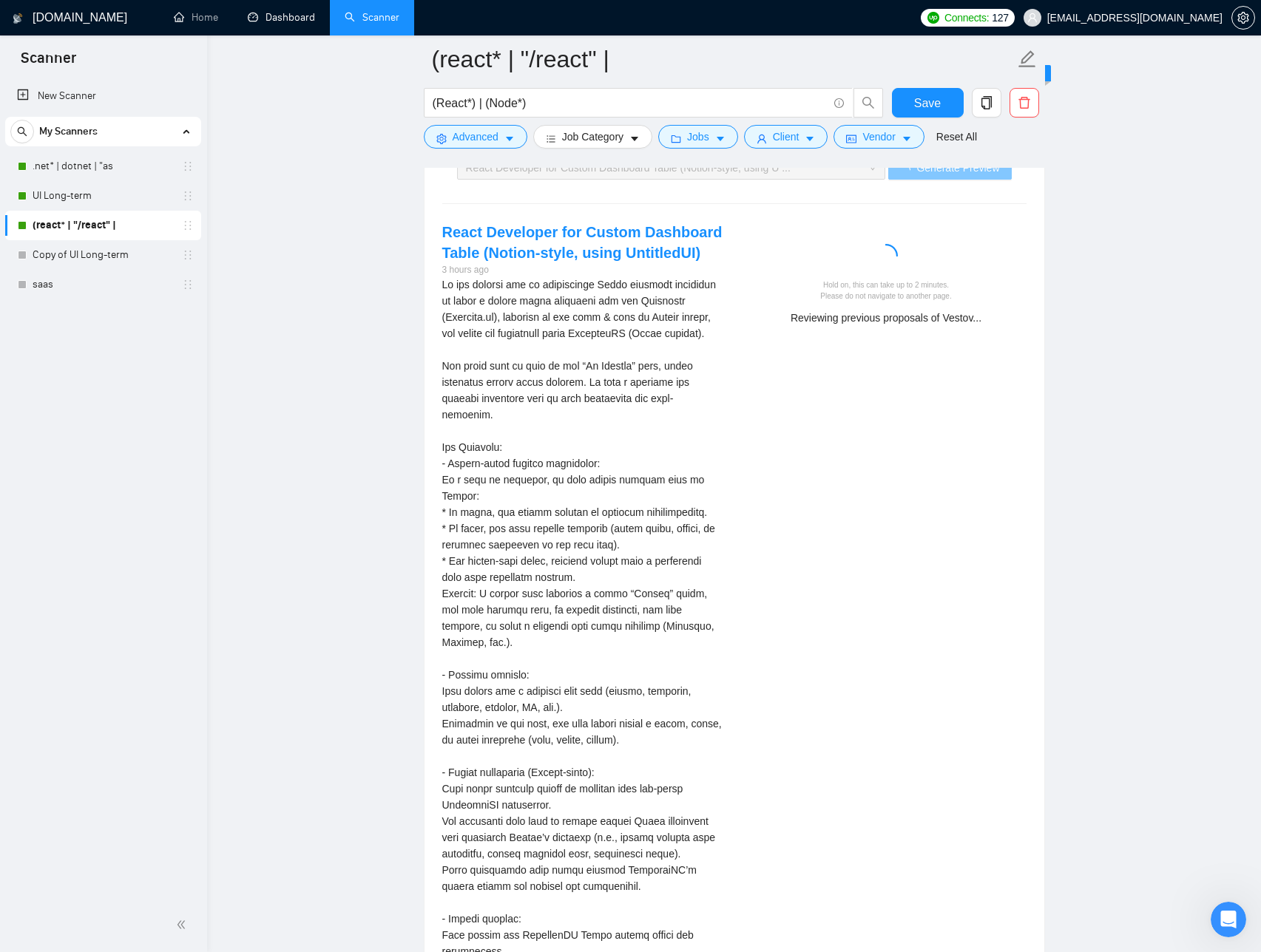
scroll to position [2948, 0]
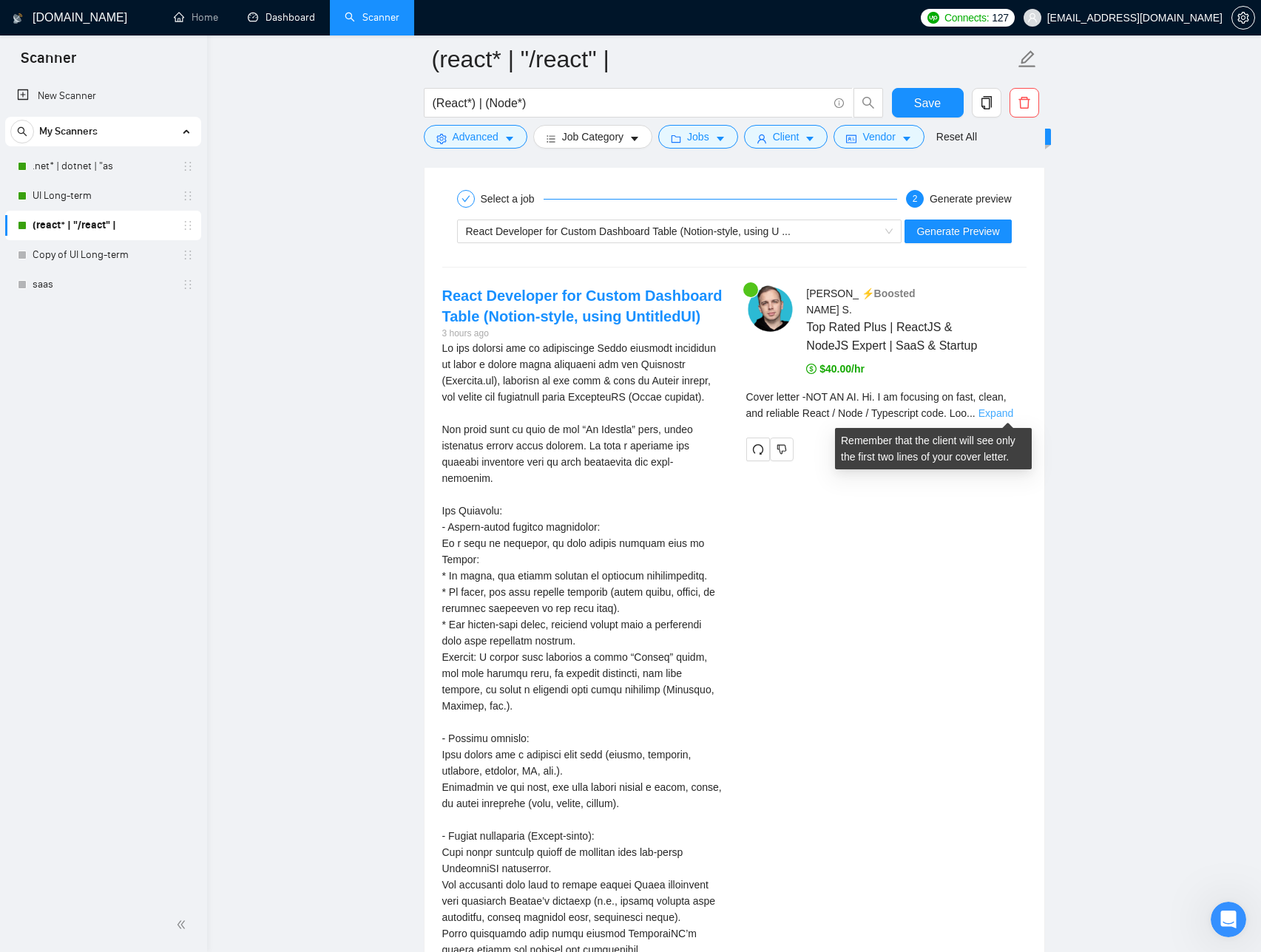
click at [997, 412] on link "Expand" at bounding box center [996, 413] width 34 height 12
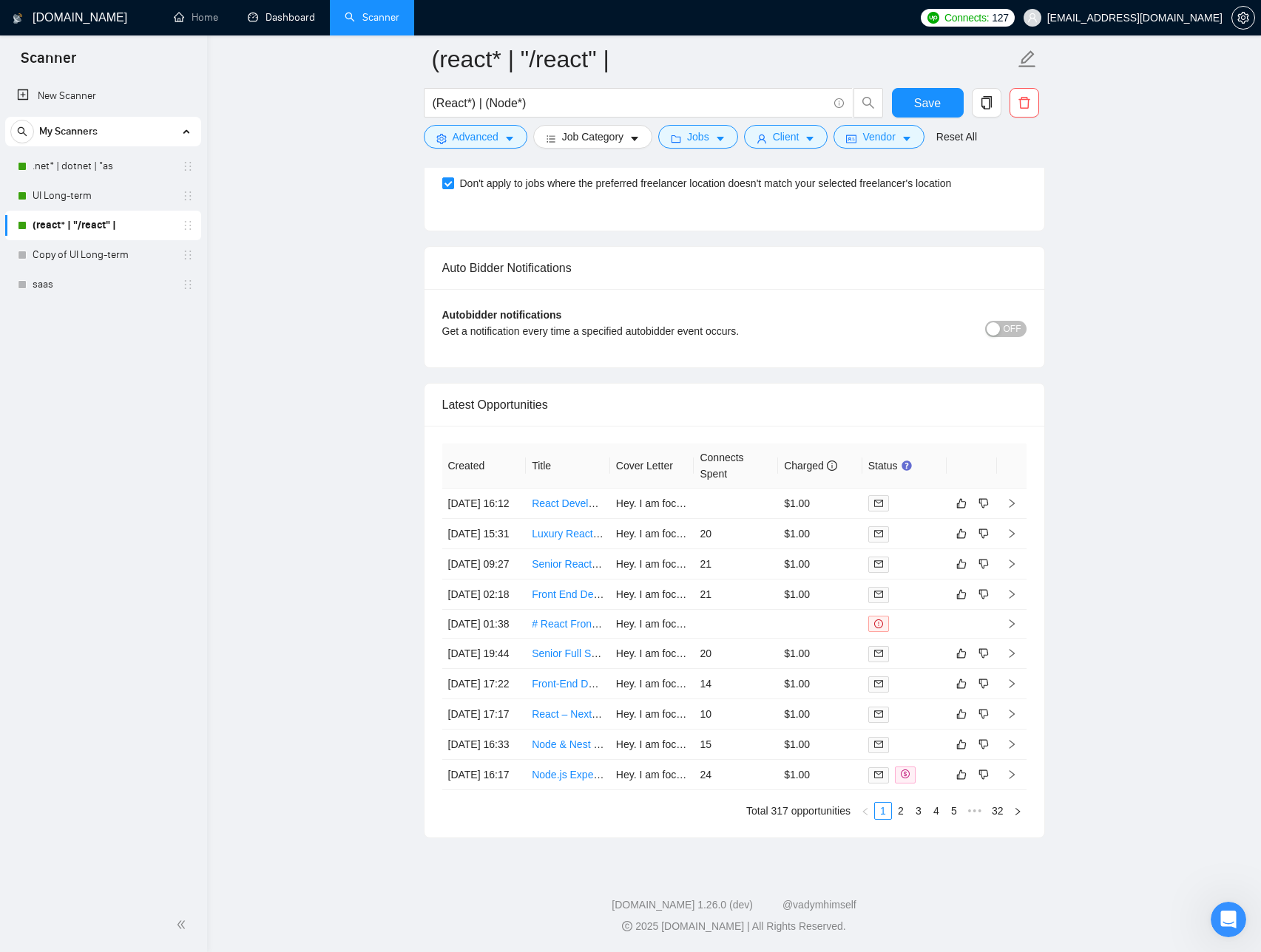
scroll to position [4917, 0]
click at [936, 111] on span "Save" at bounding box center [927, 102] width 26 height 18
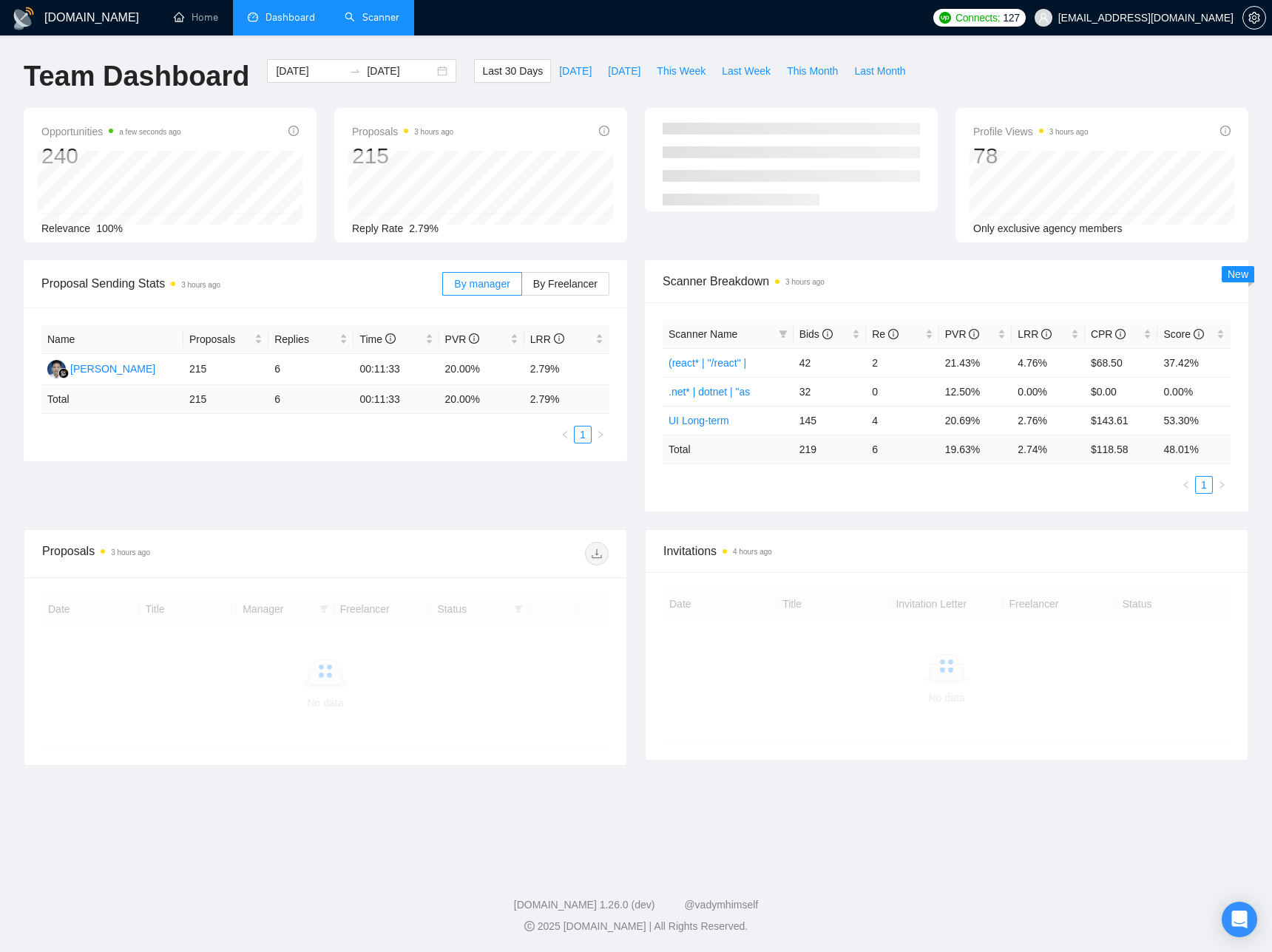
click at [373, 17] on link "Scanner" at bounding box center [372, 18] width 54 height 13
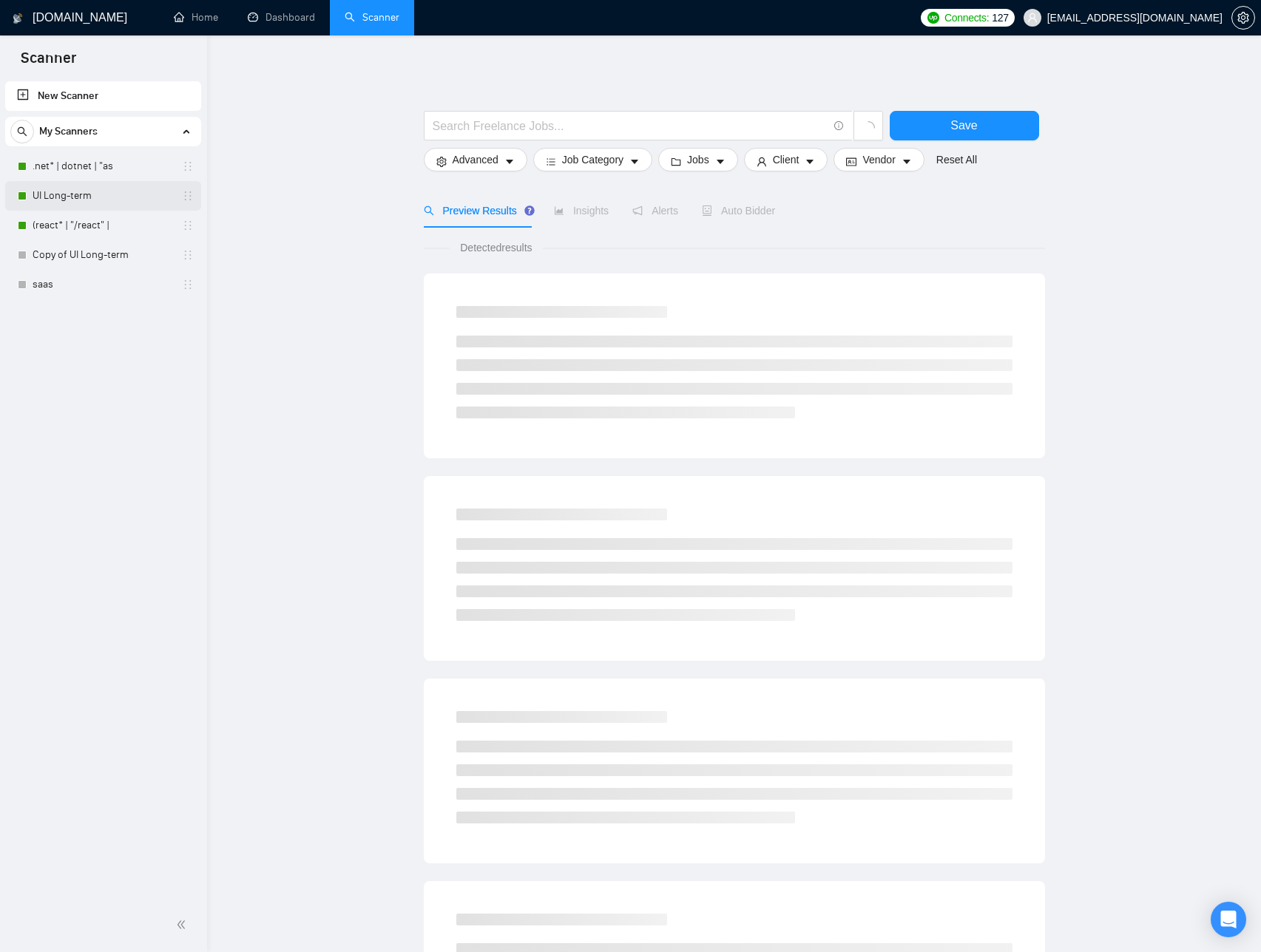
click at [115, 201] on link "UI Long-term" at bounding box center [103, 196] width 141 height 30
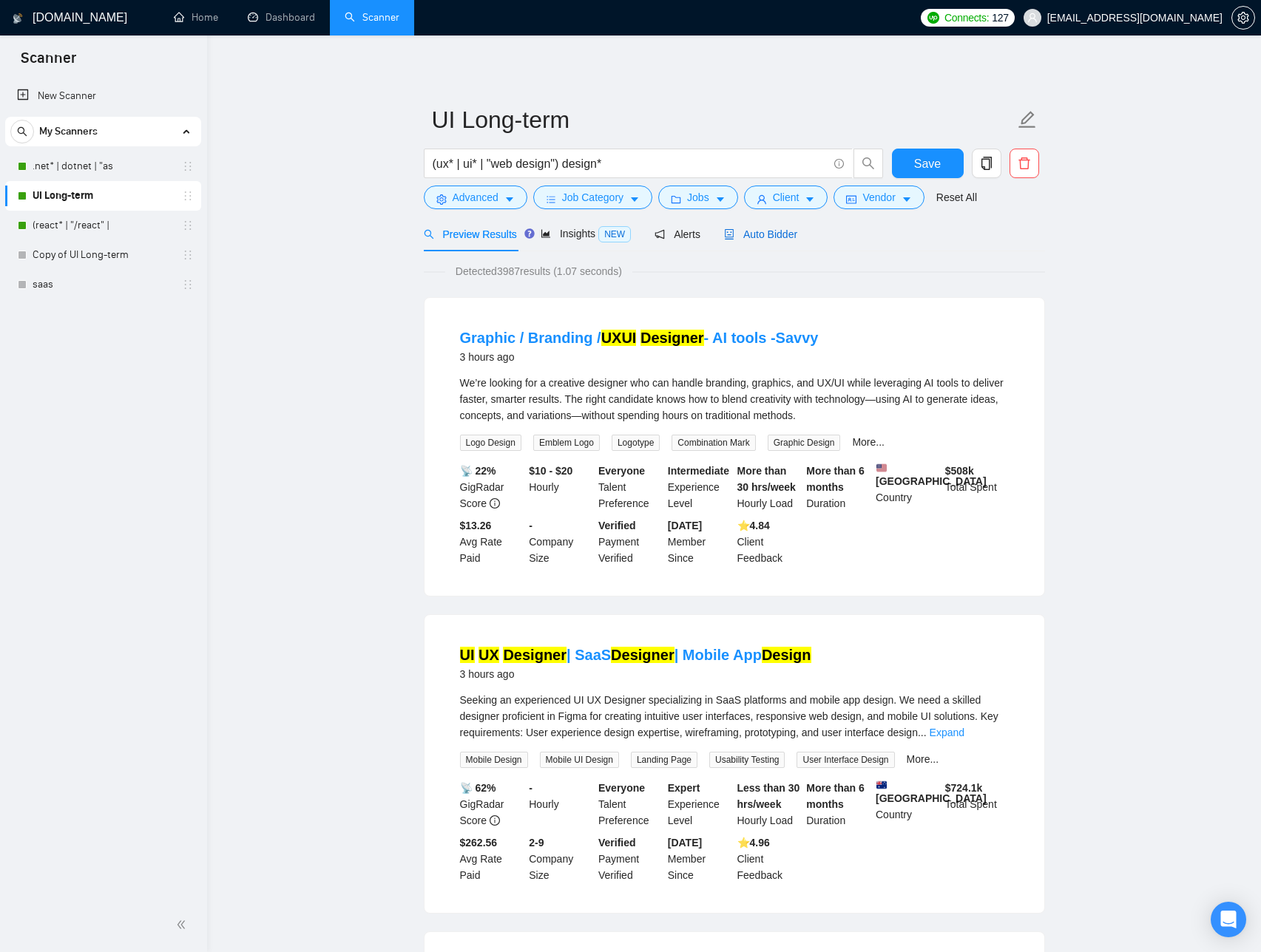
click at [761, 236] on span "Auto Bidder" at bounding box center [761, 234] width 74 height 12
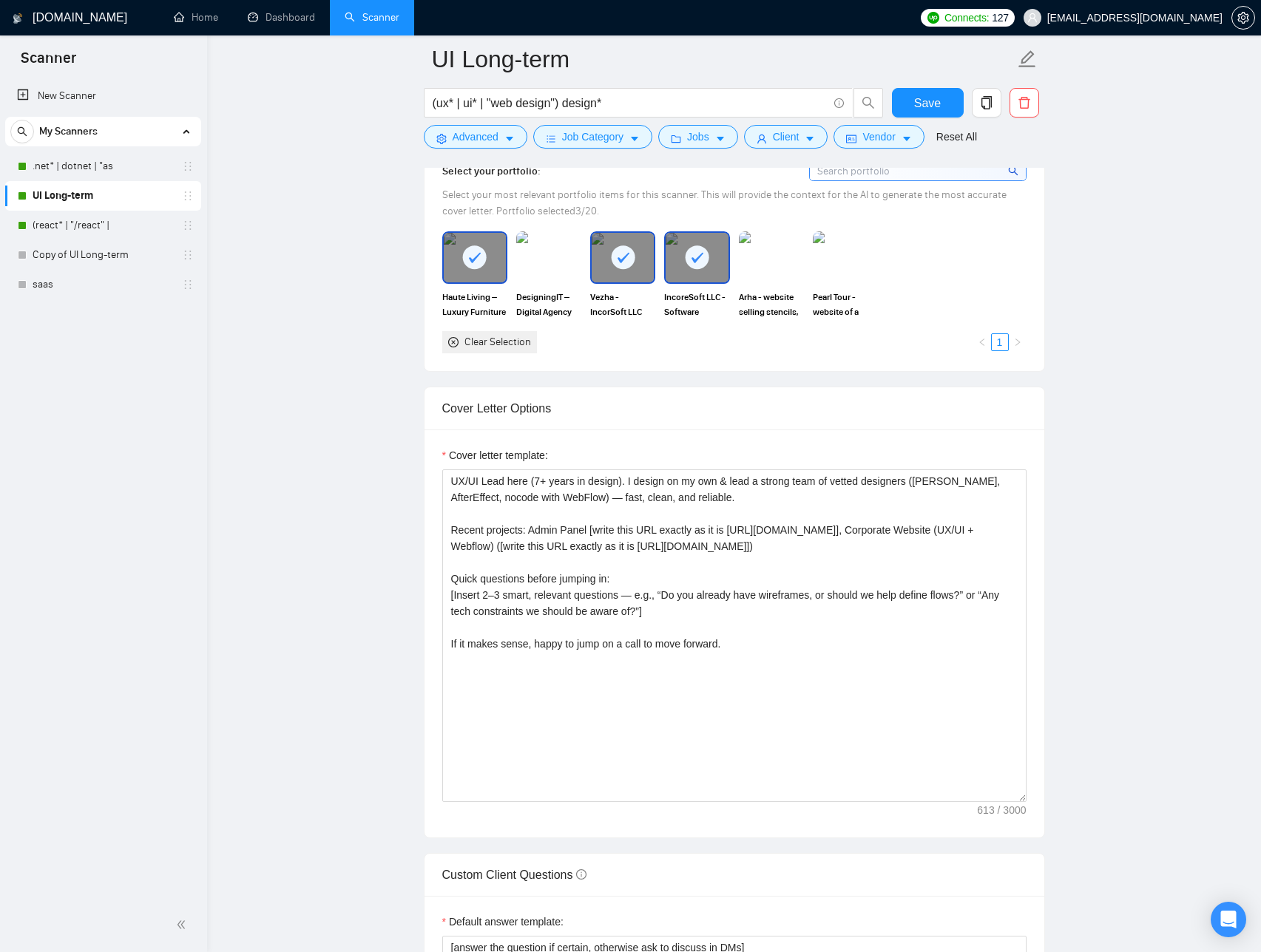
scroll to position [1405, 0]
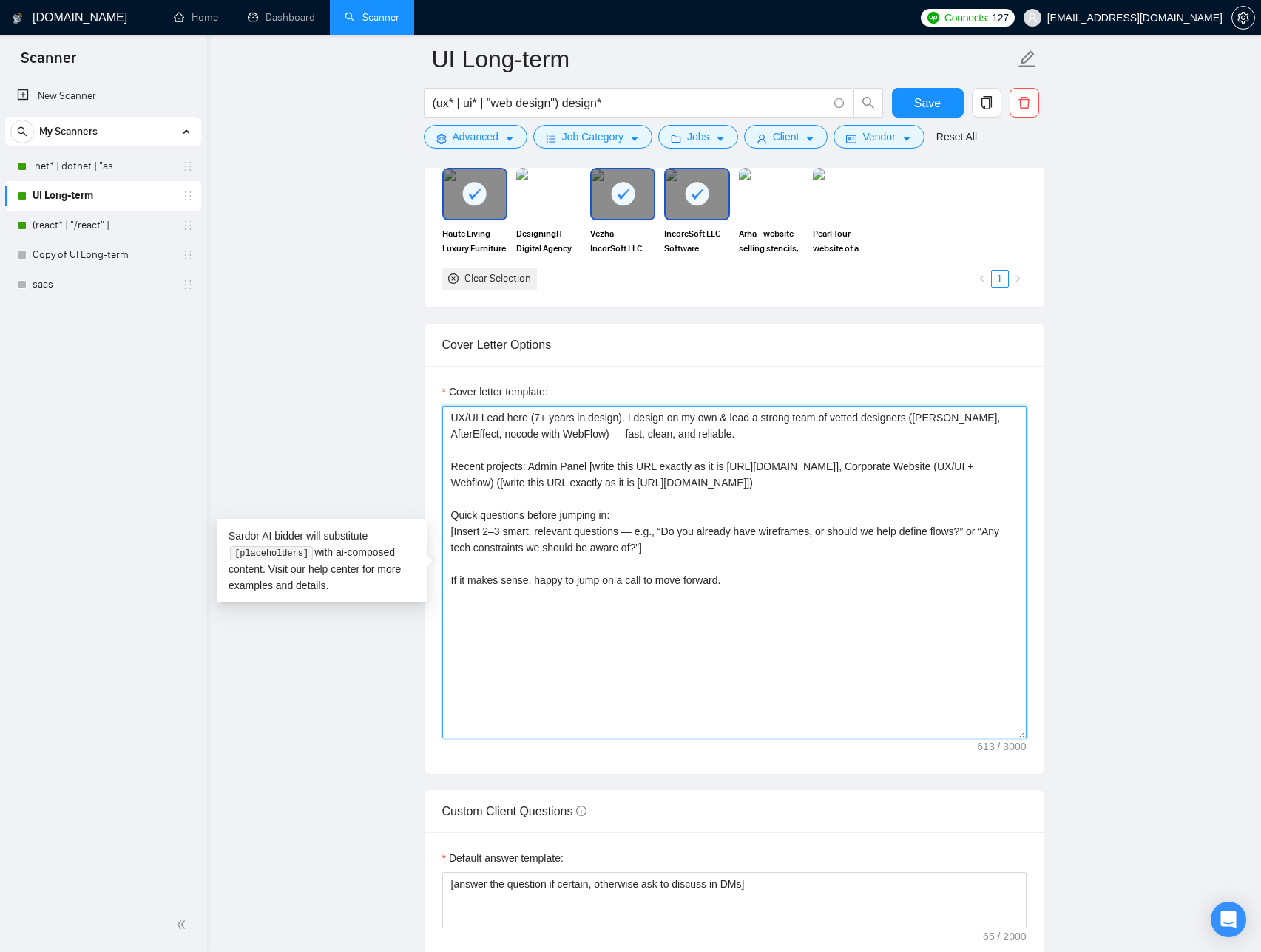
drag, startPoint x: 696, startPoint y: 552, endPoint x: 448, endPoint y: 532, distance: 248.8
click at [448, 532] on textarea "UX/UI Lead here (7+ years in design). I design on my own & lead a strong team o…" at bounding box center [734, 572] width 585 height 333
